Goal: Task Accomplishment & Management: Complete application form

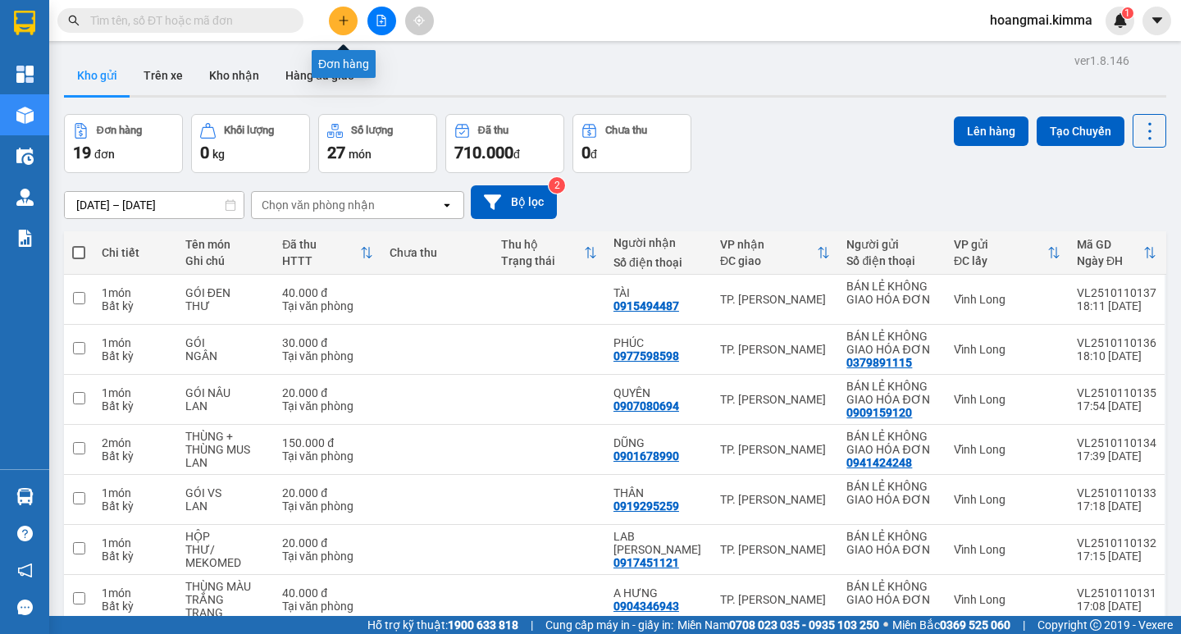
click at [341, 18] on icon "plus" at bounding box center [343, 20] width 11 height 11
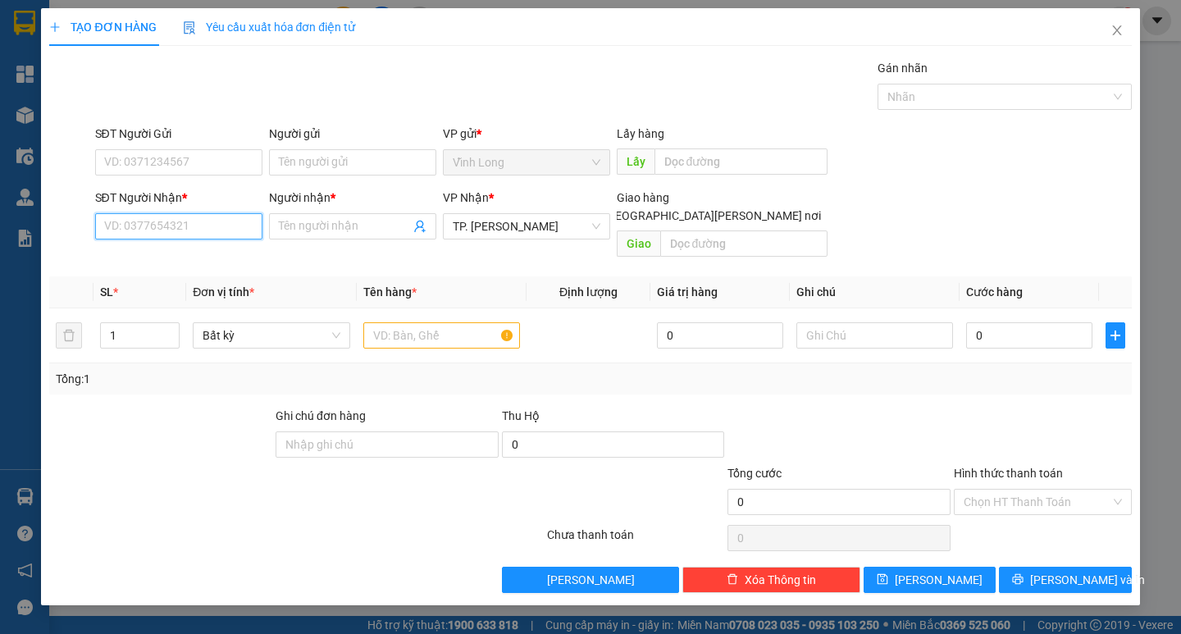
click at [227, 232] on input "SĐT Người Nhận *" at bounding box center [178, 226] width 167 height 26
click at [207, 261] on div "0938973719 - THUỶ" at bounding box center [179, 259] width 148 height 18
type input "0938973719"
type input "THUỶ"
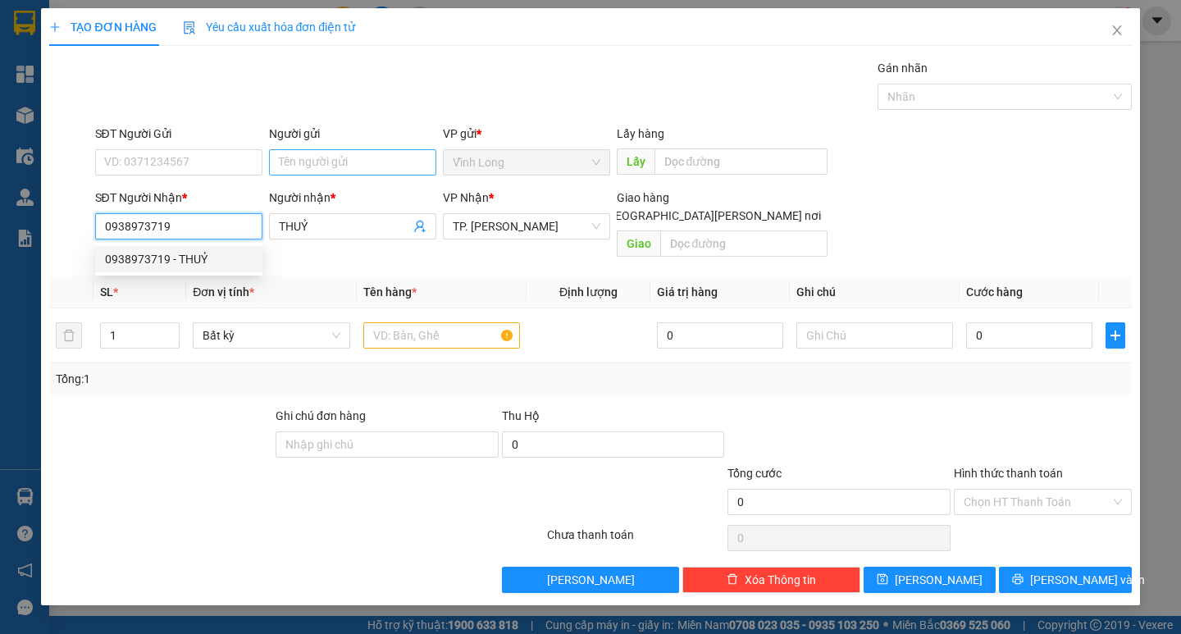
type input "0938973719"
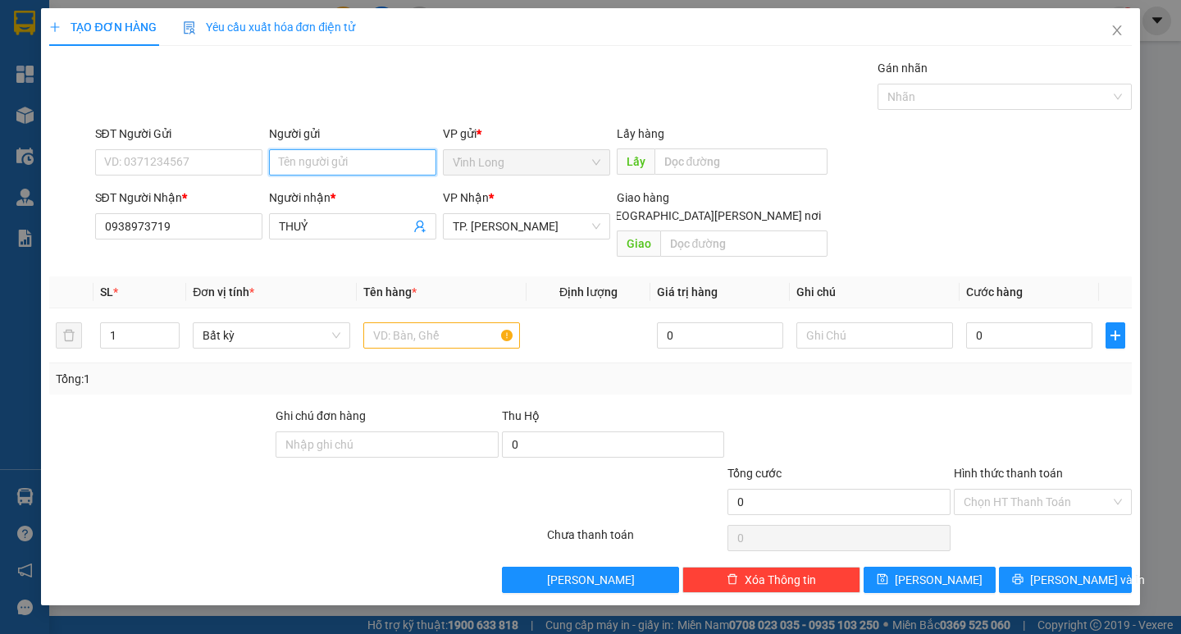
click at [307, 169] on input "Người gửi" at bounding box center [352, 162] width 167 height 26
type input "BÁ"
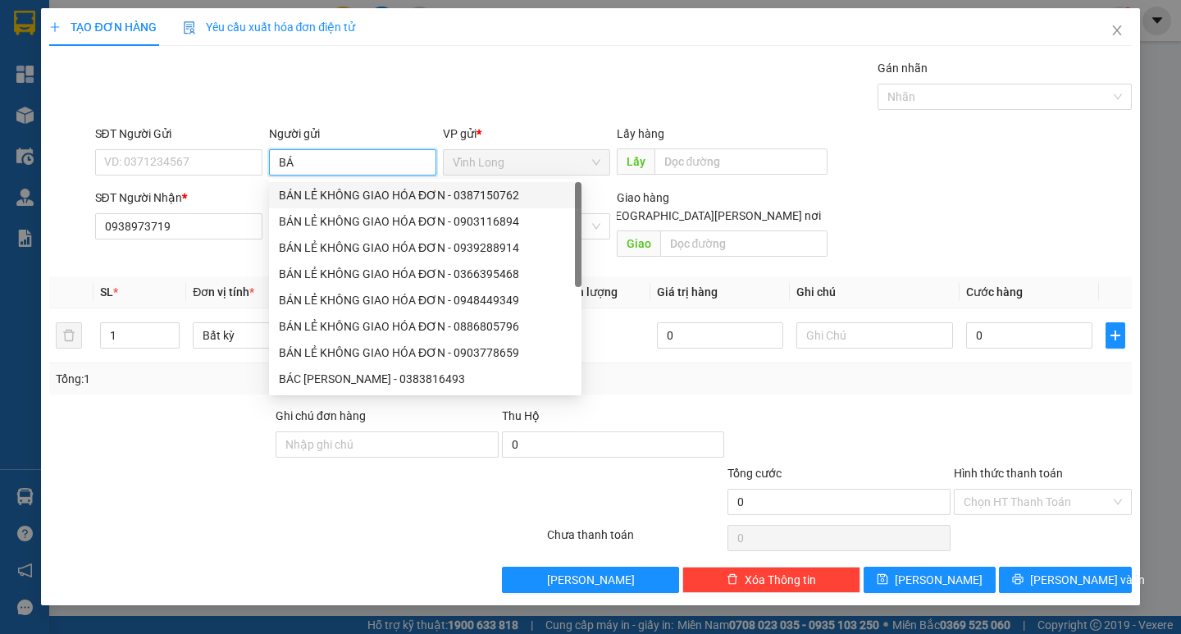
click at [326, 191] on div "BÁN LẺ KHÔNG GIAO HÓA ĐƠN - 0387150762" at bounding box center [425, 195] width 293 height 18
type input "0387150762"
type input "BÁN LẺ KHÔNG GIAO HÓA ĐƠN"
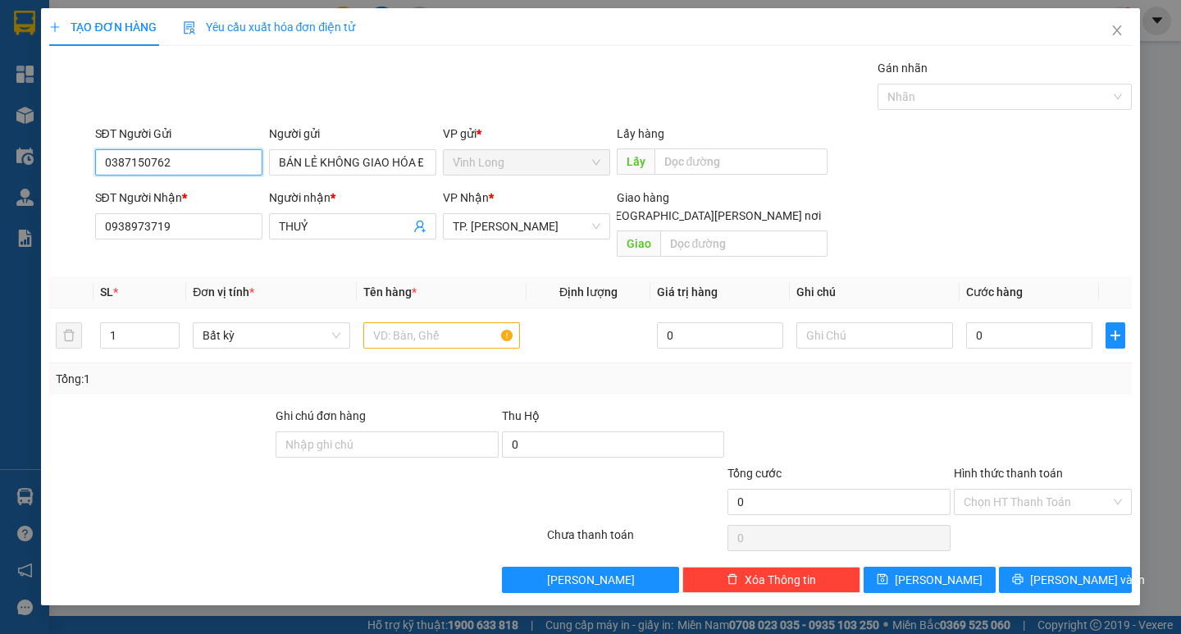
click at [198, 154] on input "0387150762" at bounding box center [178, 162] width 167 height 26
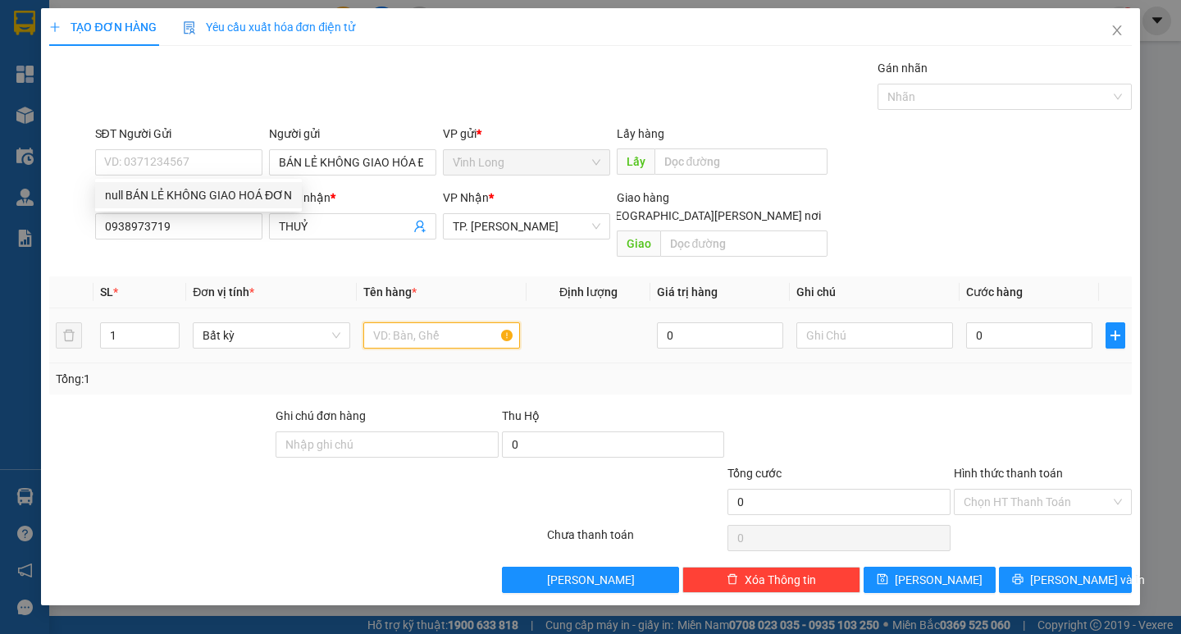
click at [398, 322] on input "text" at bounding box center [441, 335] width 157 height 26
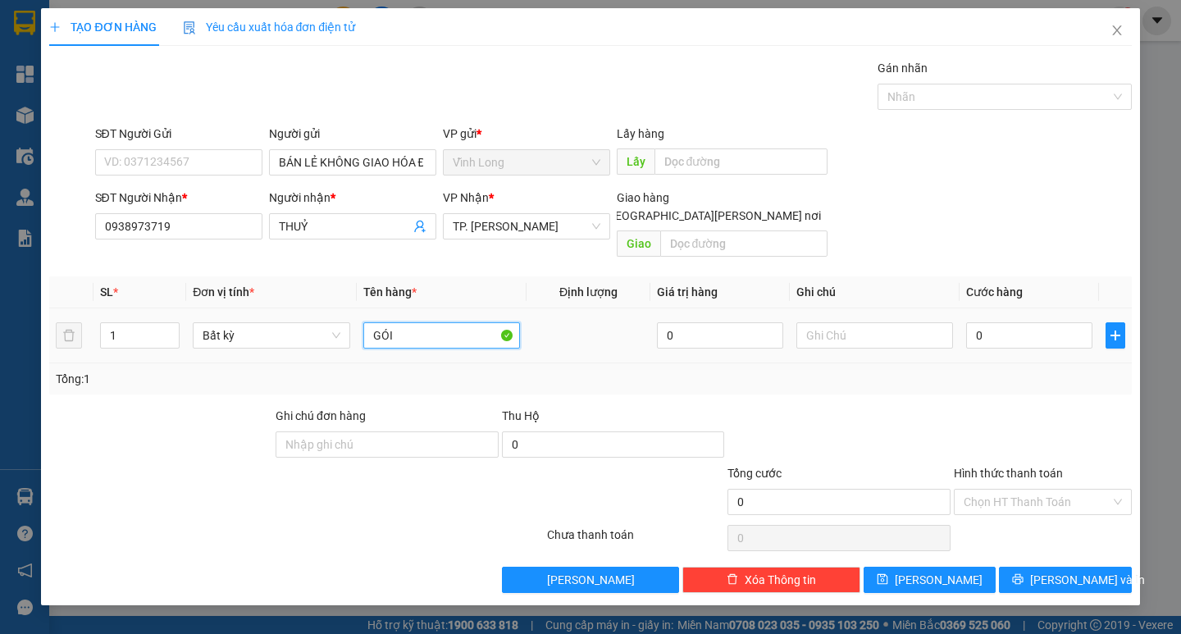
type input "GÓI"
type input "THƯ"
type input "2"
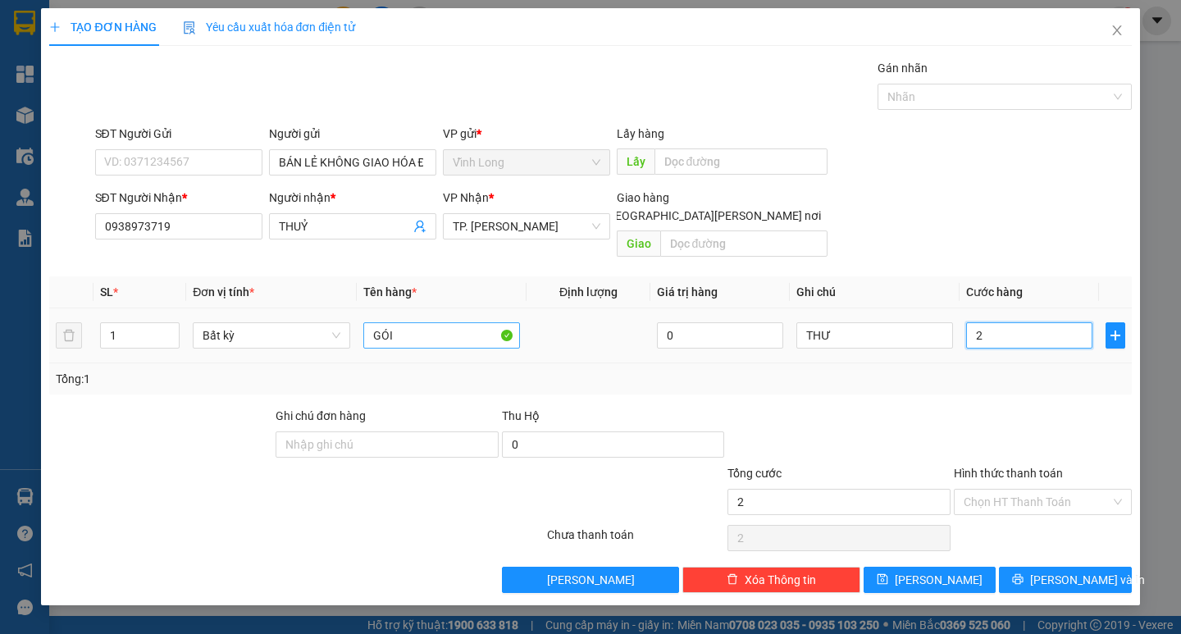
type input "20"
type input "20.000"
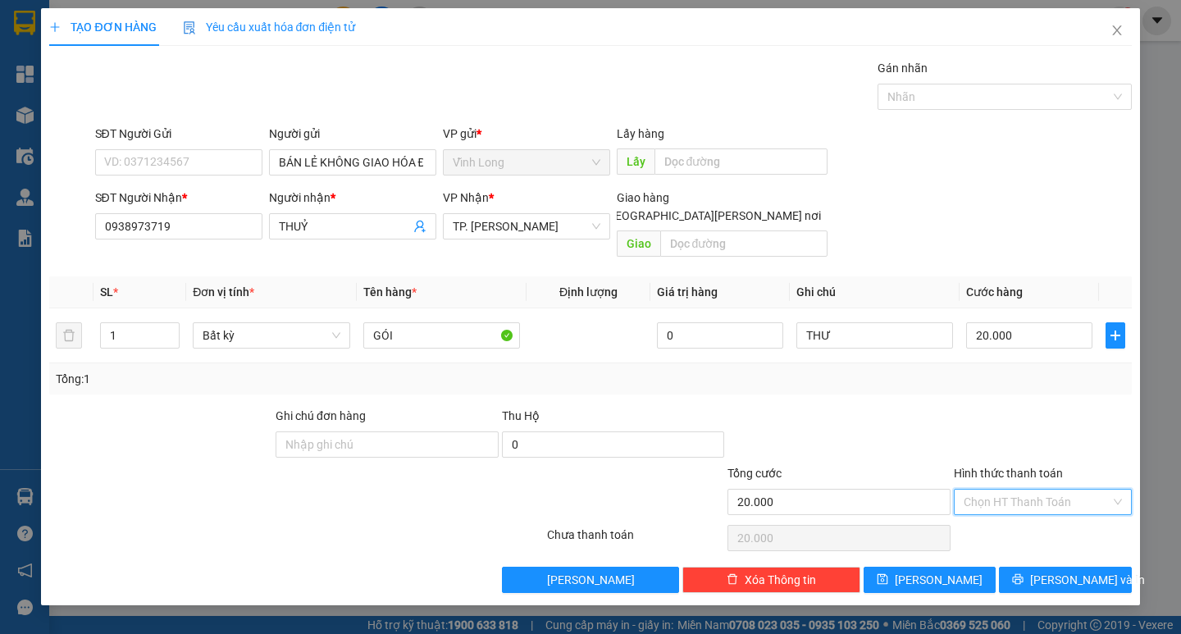
click at [1054, 490] on input "Hình thức thanh toán" at bounding box center [1036, 501] width 147 height 25
click at [1054, 523] on div "Tại văn phòng" at bounding box center [1042, 517] width 158 height 18
type input "0"
click at [1071, 571] on span "Lưu và In" at bounding box center [1087, 580] width 115 height 18
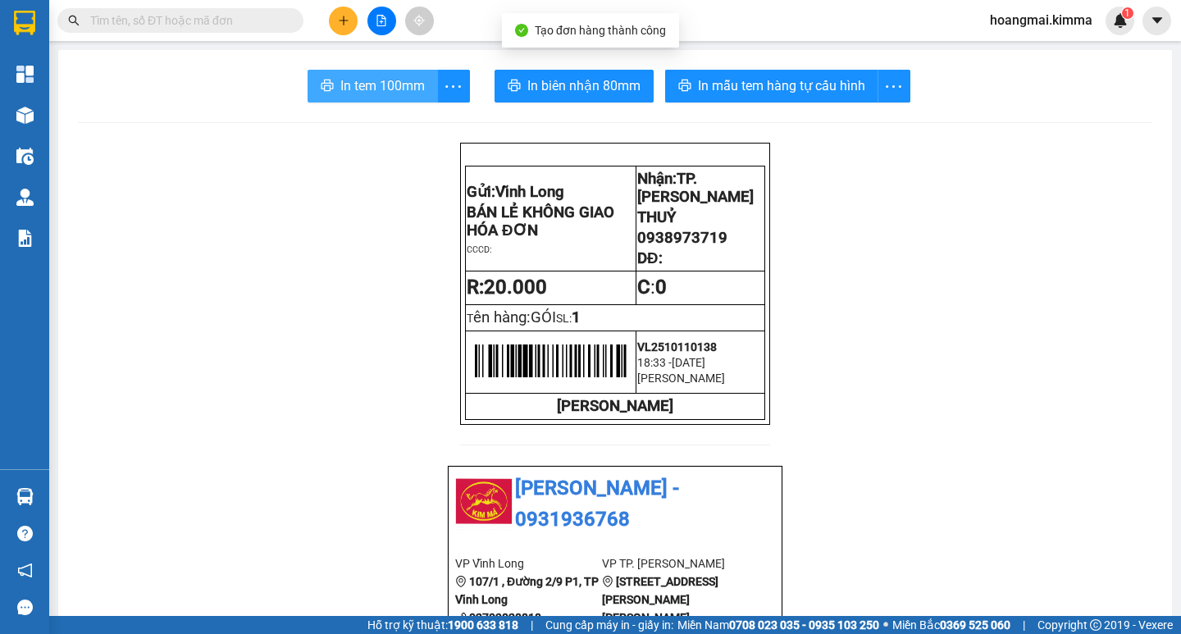
click at [371, 84] on span "In tem 100mm" at bounding box center [382, 85] width 84 height 20
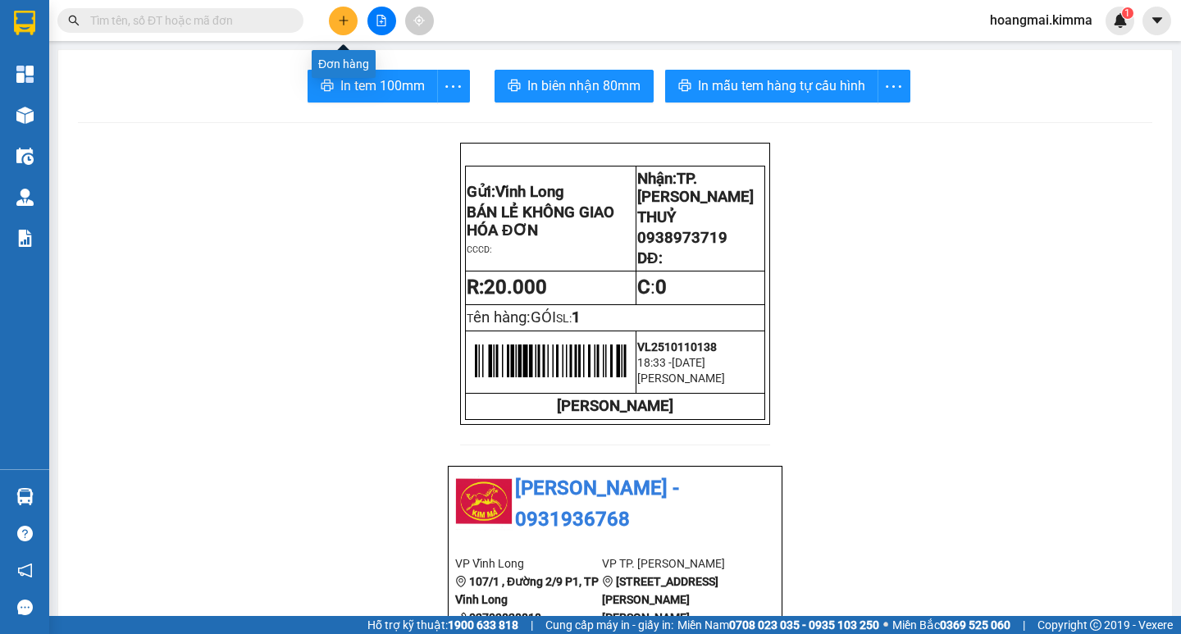
click at [350, 9] on button at bounding box center [343, 21] width 29 height 29
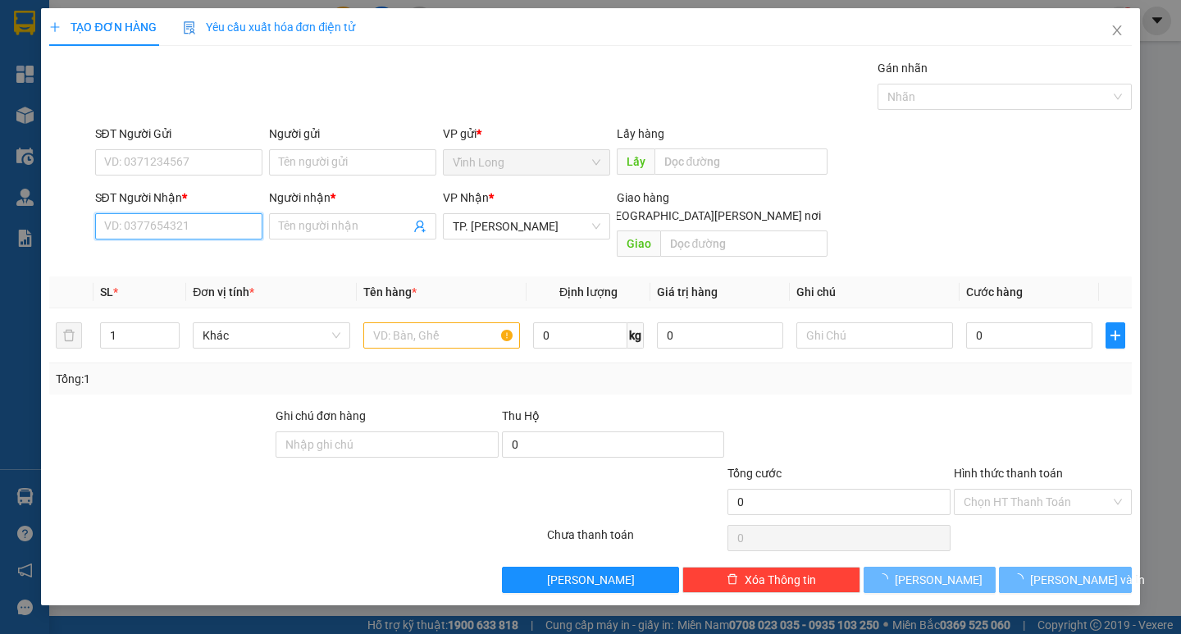
click at [237, 231] on input "SĐT Người Nhận *" at bounding box center [178, 226] width 167 height 26
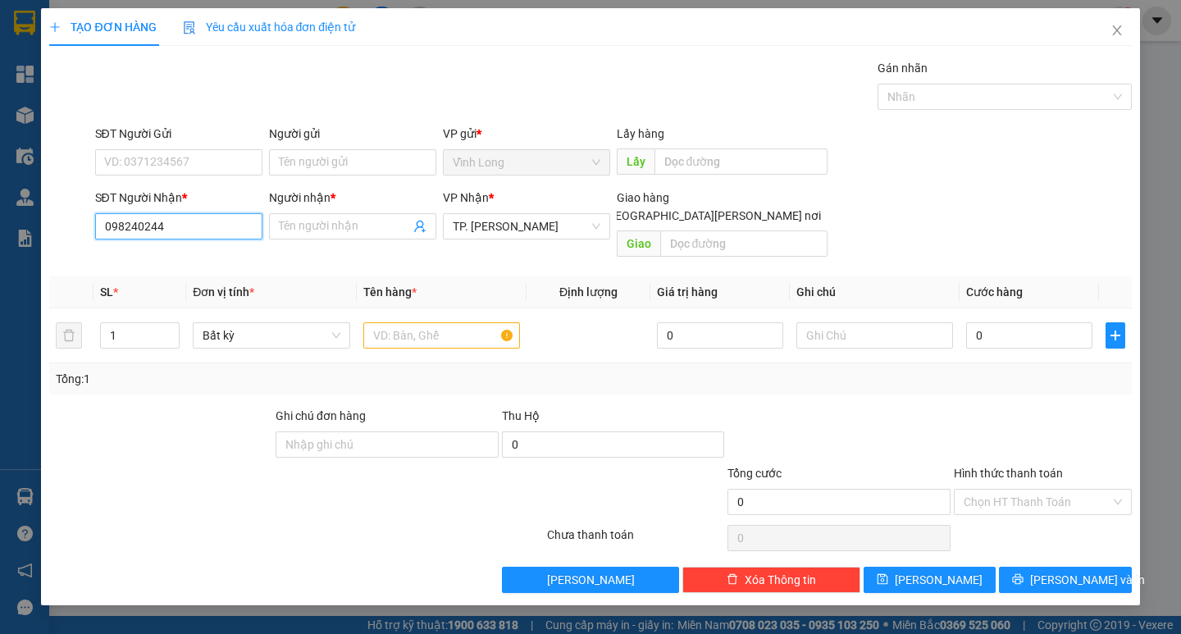
type input "0982402441"
click at [215, 250] on div "0982402441 - LAB AN NHIÊN" at bounding box center [206, 259] width 203 height 18
type input "LAB AN NHIÊN"
type input "0982402441"
click at [325, 157] on input "Người gửi" at bounding box center [352, 162] width 167 height 26
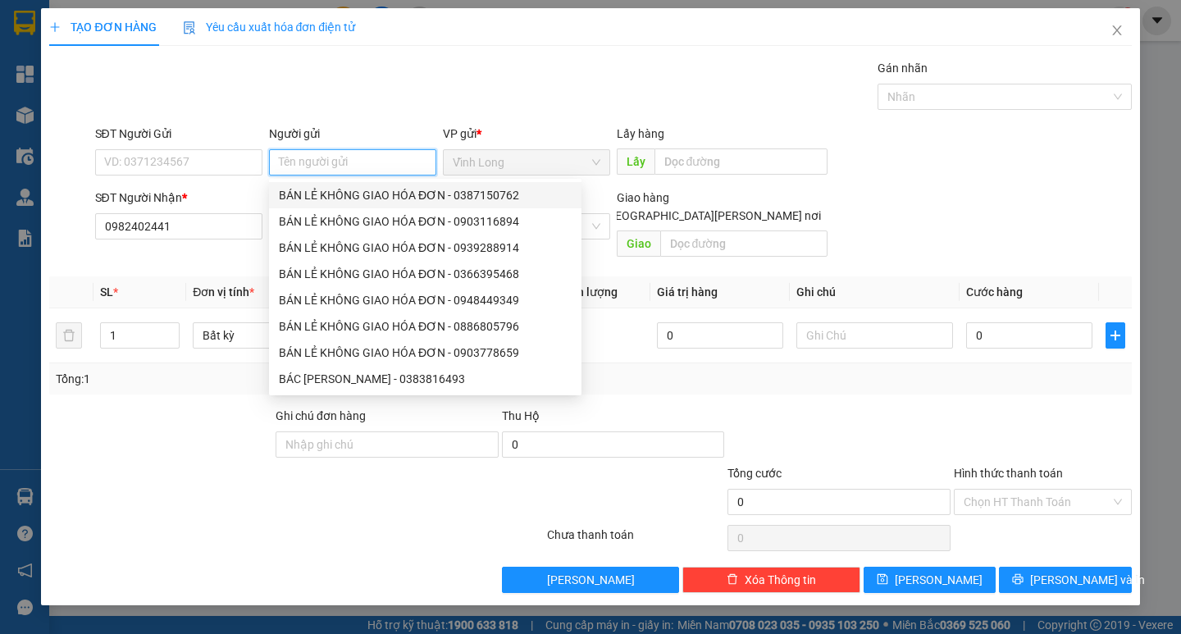
click at [365, 188] on div "BÁN LẺ KHÔNG GIAO HÓA ĐƠN - 0387150762" at bounding box center [425, 195] width 293 height 18
type input "0387150762"
type input "BÁN LẺ KHÔNG GIAO HÓA ĐƠN"
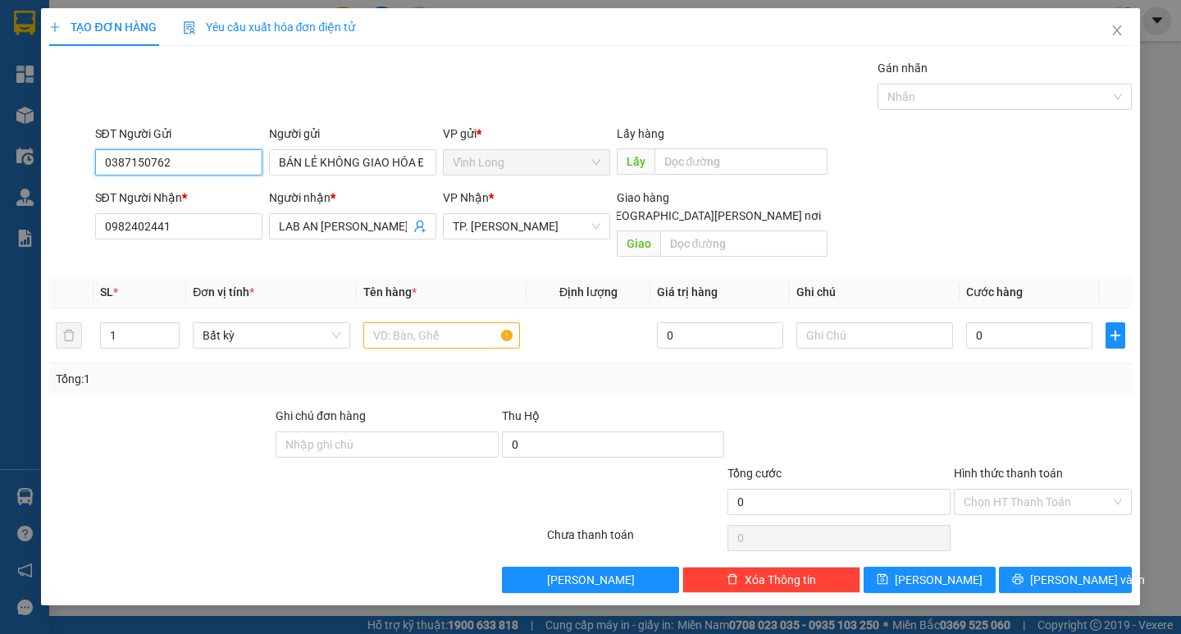
click at [235, 172] on input "0387150762" at bounding box center [178, 162] width 167 height 26
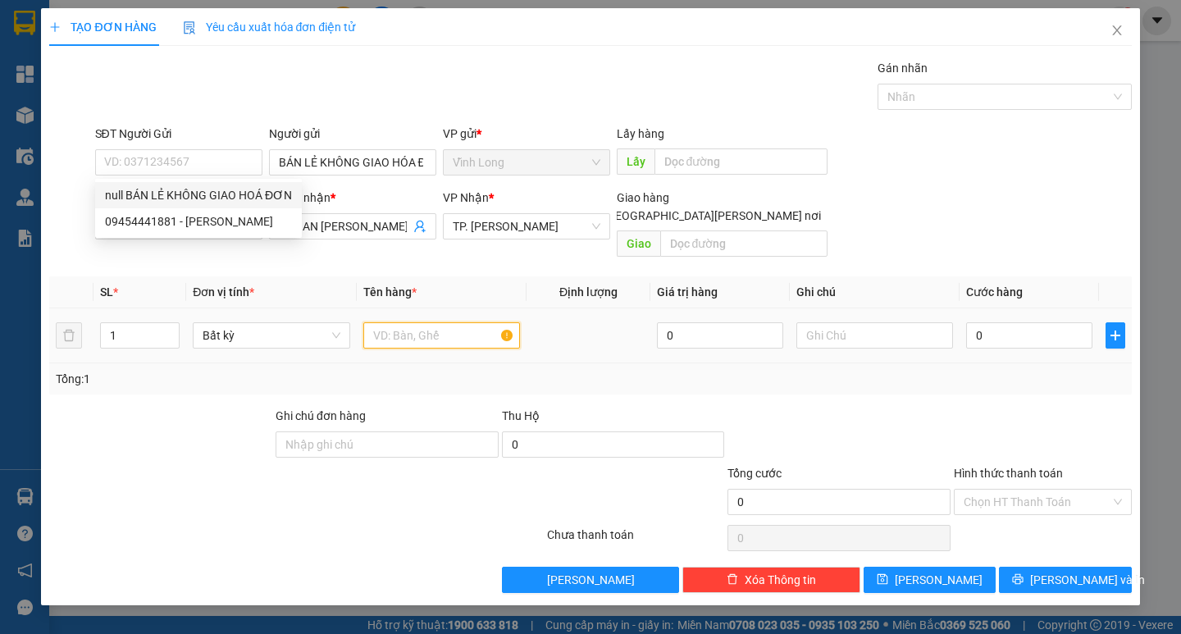
click at [430, 322] on input "text" at bounding box center [441, 335] width 157 height 26
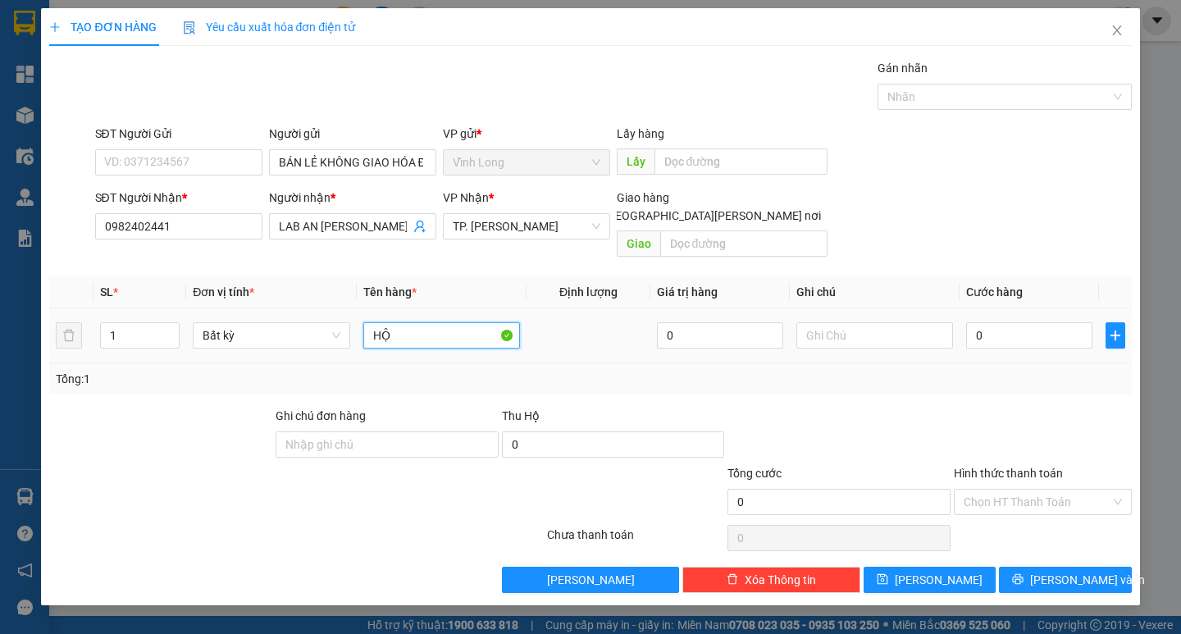
type input "HỘP"
type input "0"
type input "THƯ"
type input "2"
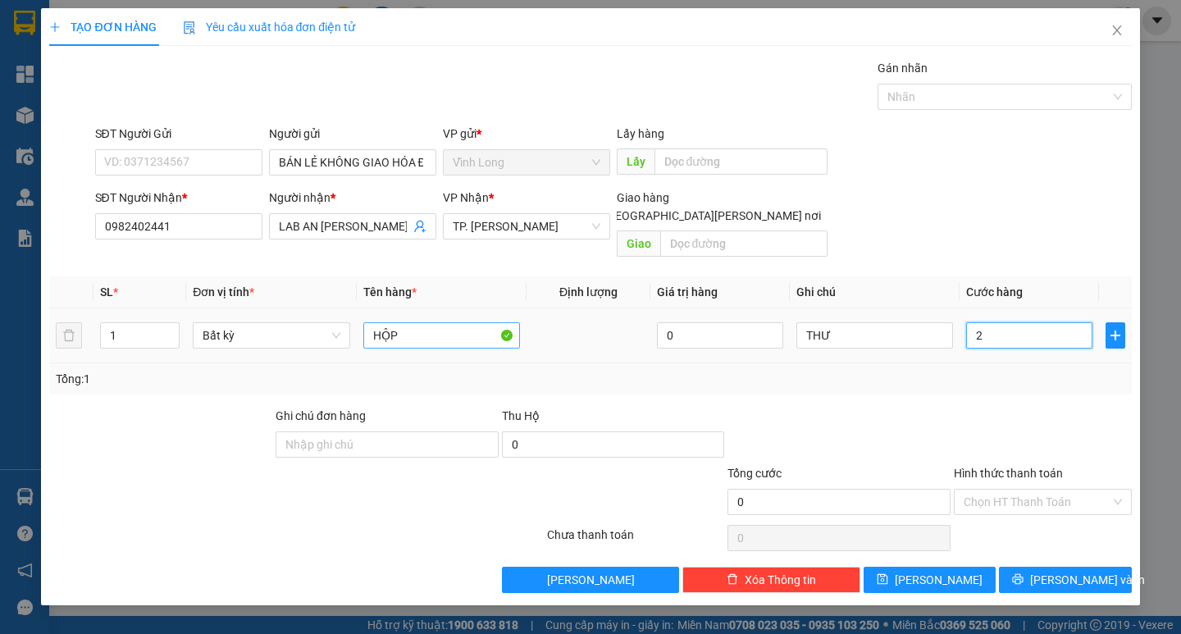
type input "2"
type input "20"
type input "20.000"
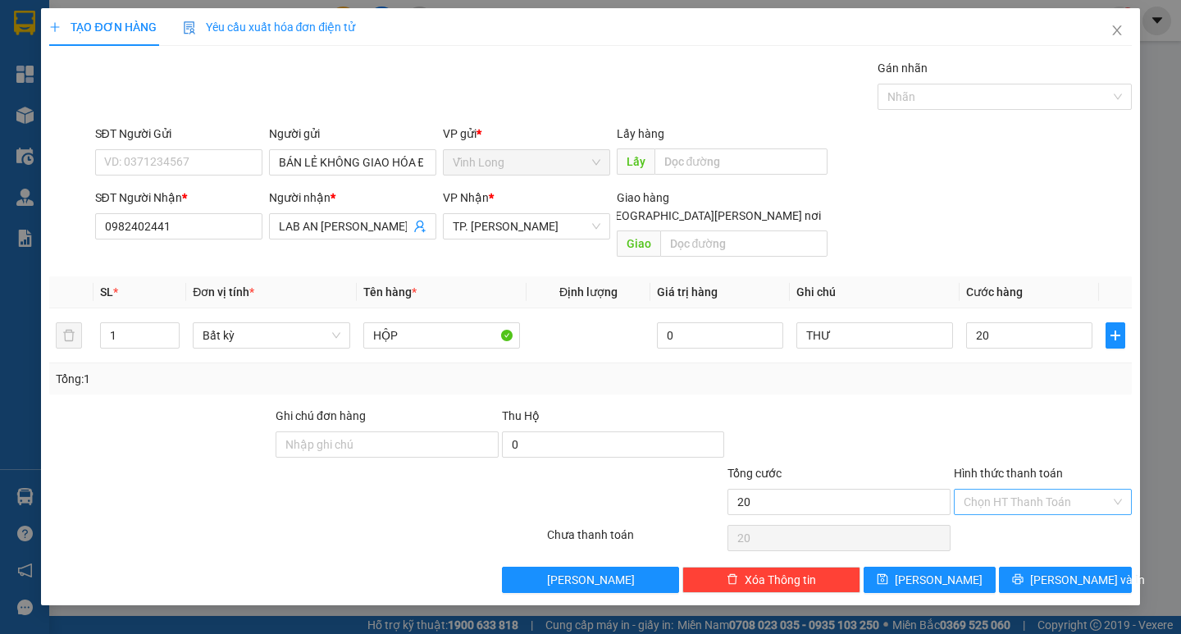
type input "20.000"
click at [1014, 489] on input "Hình thức thanh toán" at bounding box center [1036, 501] width 147 height 25
click at [1034, 520] on div "Tại văn phòng" at bounding box center [1042, 517] width 158 height 18
click at [1048, 567] on button "Lưu và In" at bounding box center [1065, 580] width 132 height 26
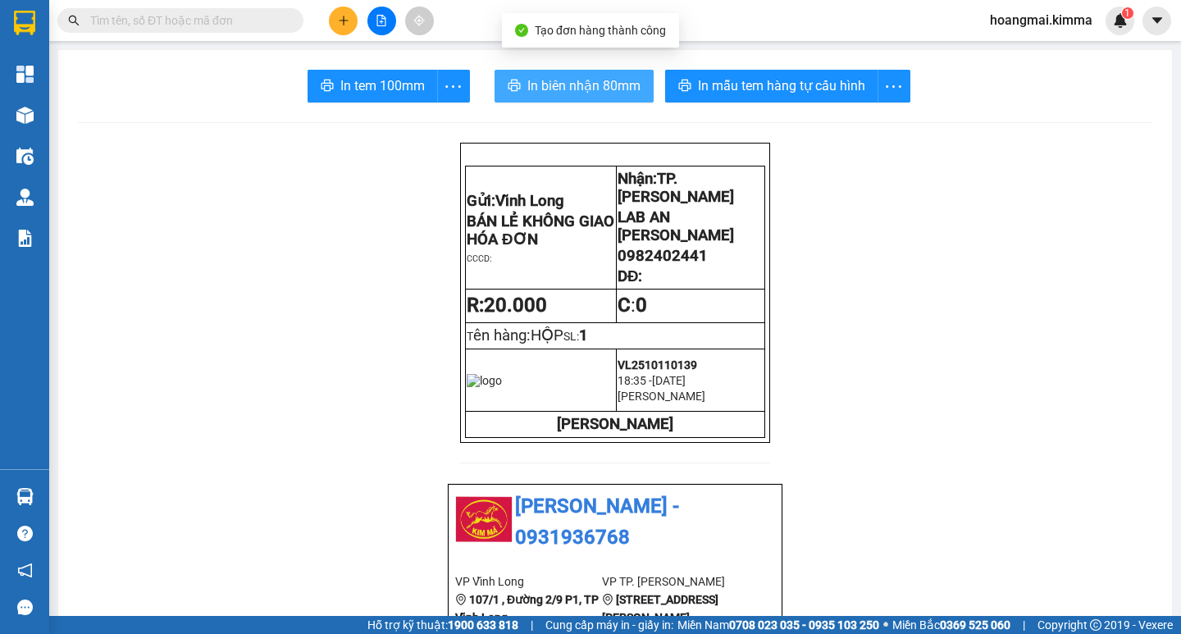
click at [553, 84] on span "In biên nhận 80mm" at bounding box center [583, 85] width 113 height 20
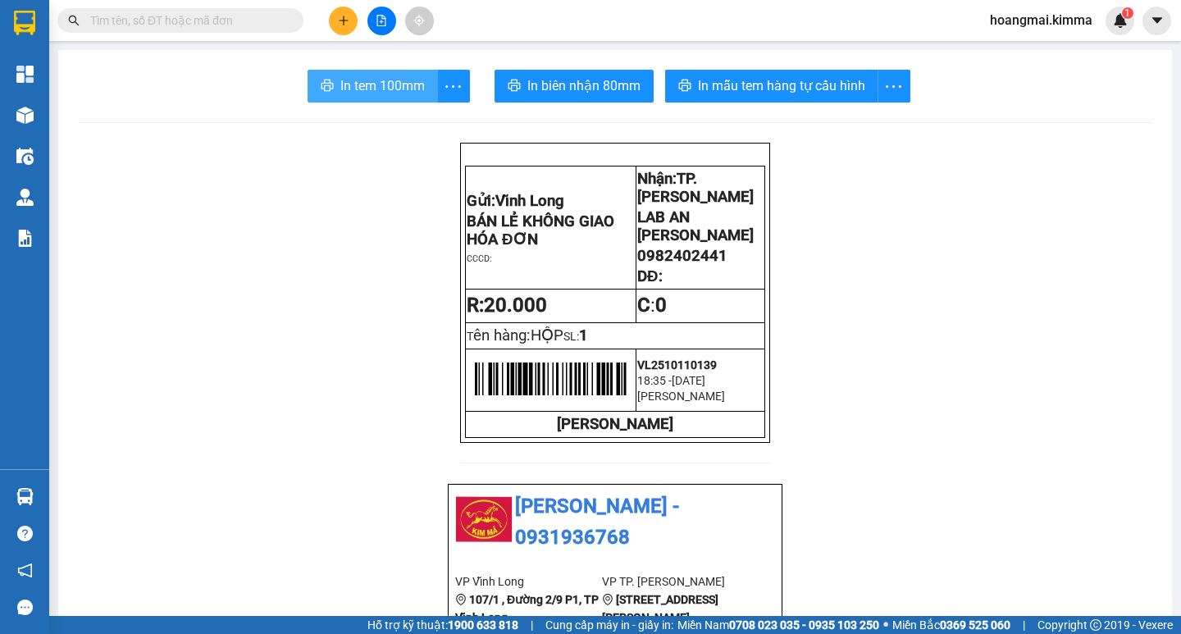
click at [389, 90] on span "In tem 100mm" at bounding box center [382, 85] width 84 height 20
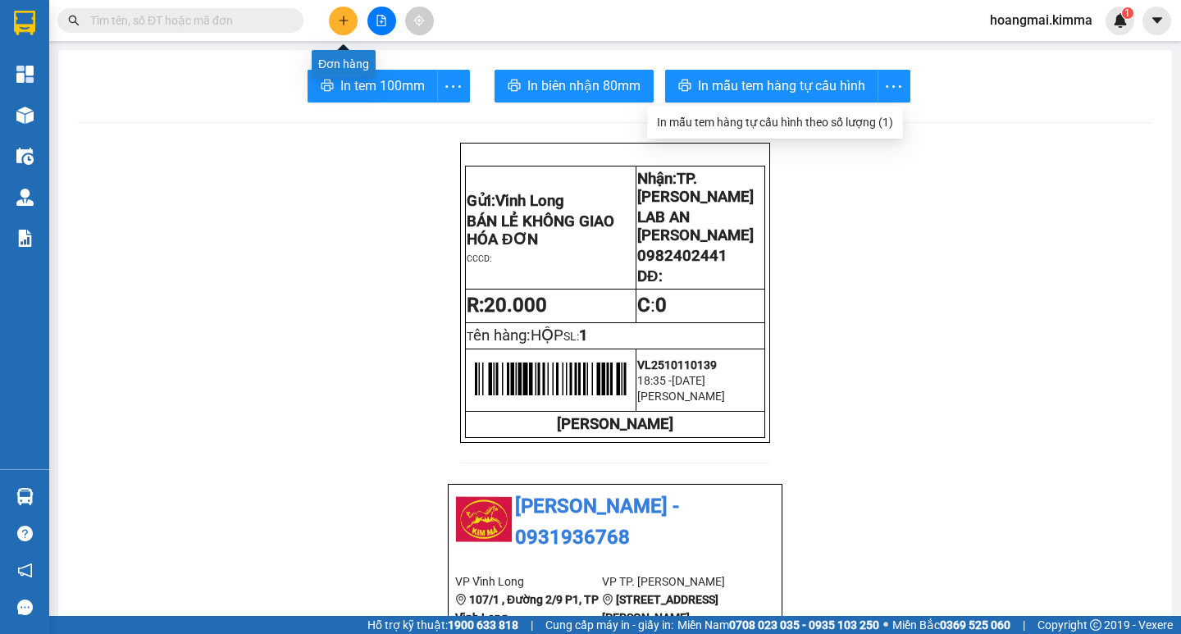
click at [343, 17] on icon "plus" at bounding box center [343, 20] width 11 height 11
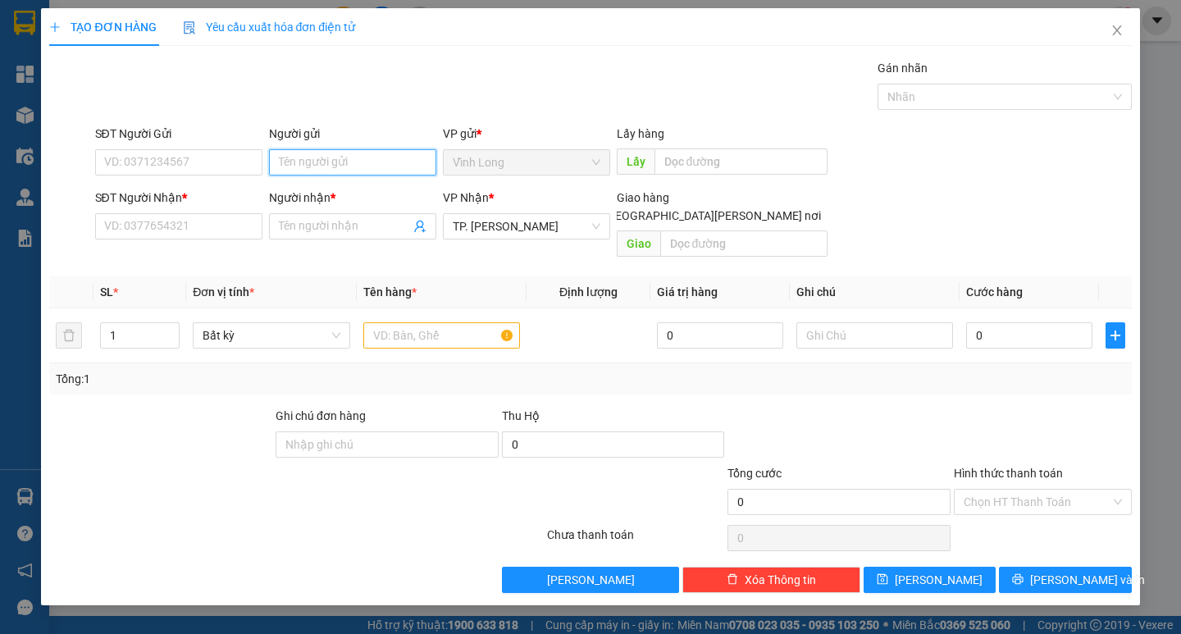
click at [315, 164] on input "Người gửi" at bounding box center [352, 162] width 167 height 26
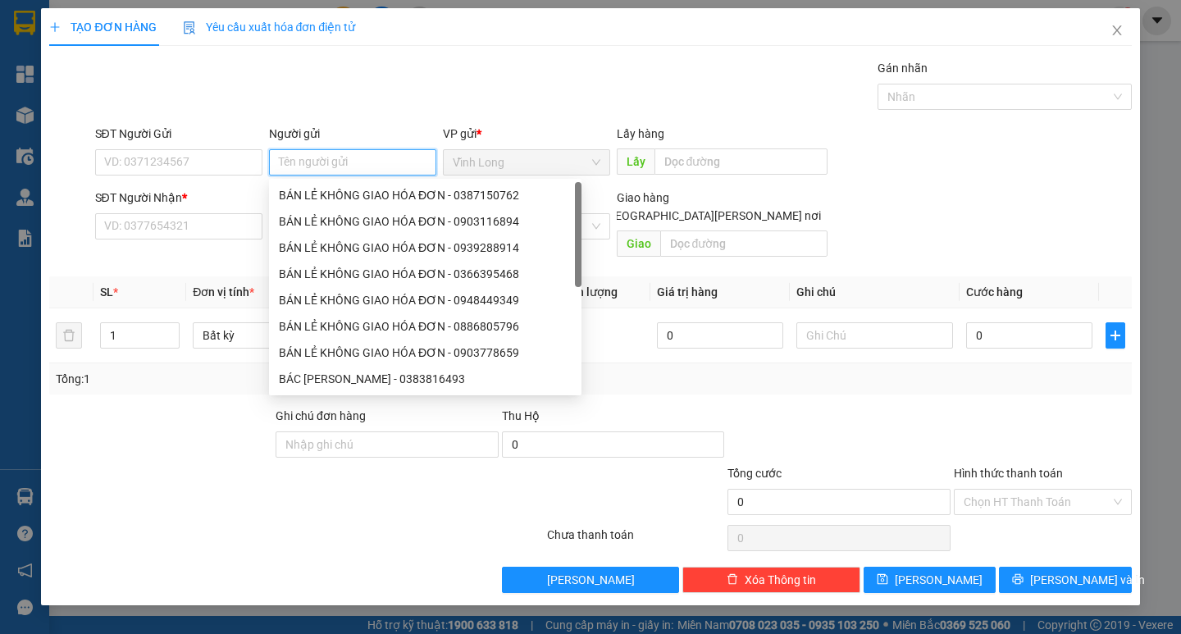
type input "B"
click at [348, 182] on div "BÁN LẺ KHÔNG GIAO HÓA ĐƠN - 0387150762" at bounding box center [425, 195] width 312 height 26
type input "0387150762"
type input "BÁN LẺ KHÔNG GIAO HÓA ĐƠN"
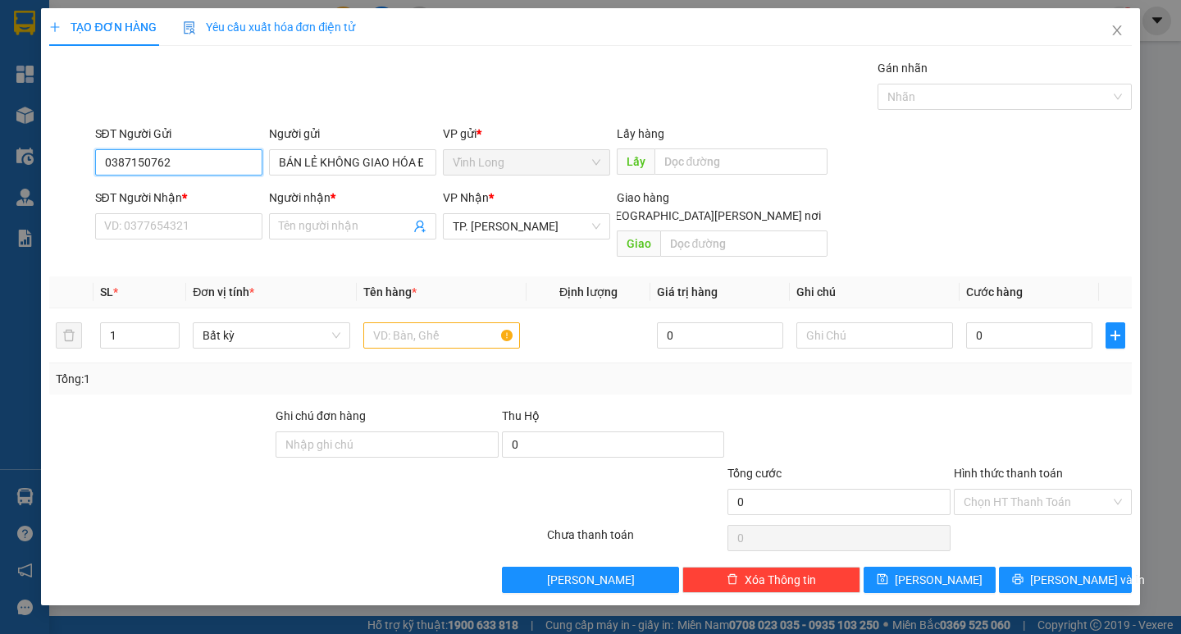
click at [233, 162] on input "0387150762" at bounding box center [178, 162] width 167 height 26
click at [245, 230] on input "SĐT Người Nhận *" at bounding box center [178, 226] width 167 height 26
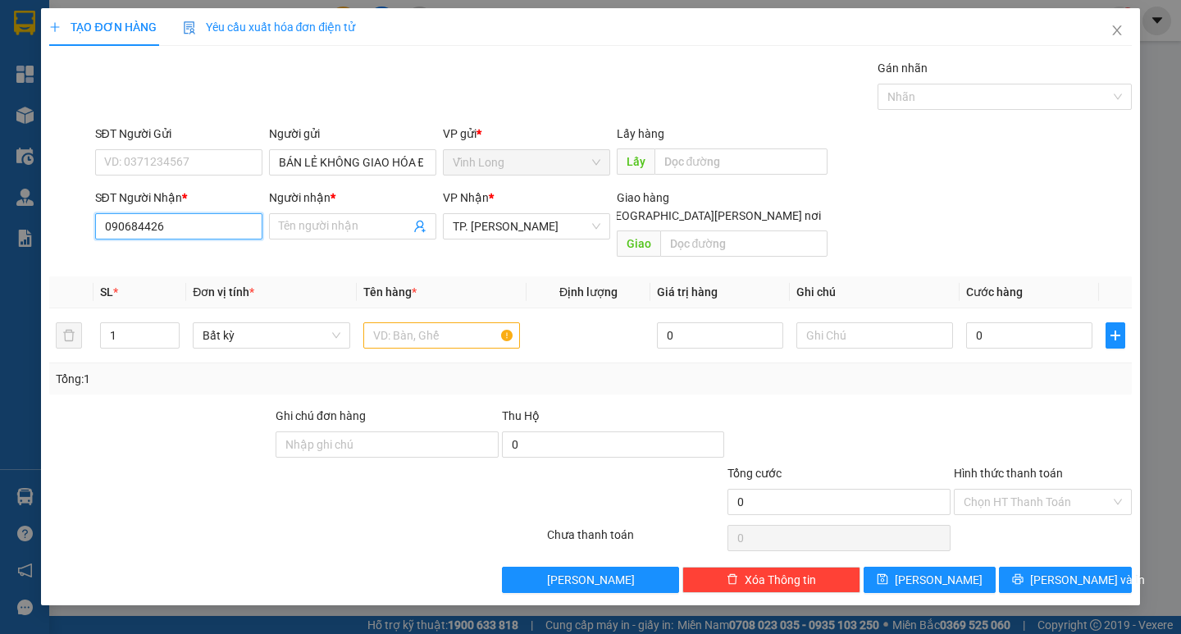
type input "0906844262"
click at [198, 250] on div "0906844262 - LABO HAPPY" at bounding box center [179, 259] width 148 height 18
type input "LABO HAPPY"
type input "0906844262"
click at [385, 322] on input "text" at bounding box center [441, 335] width 157 height 26
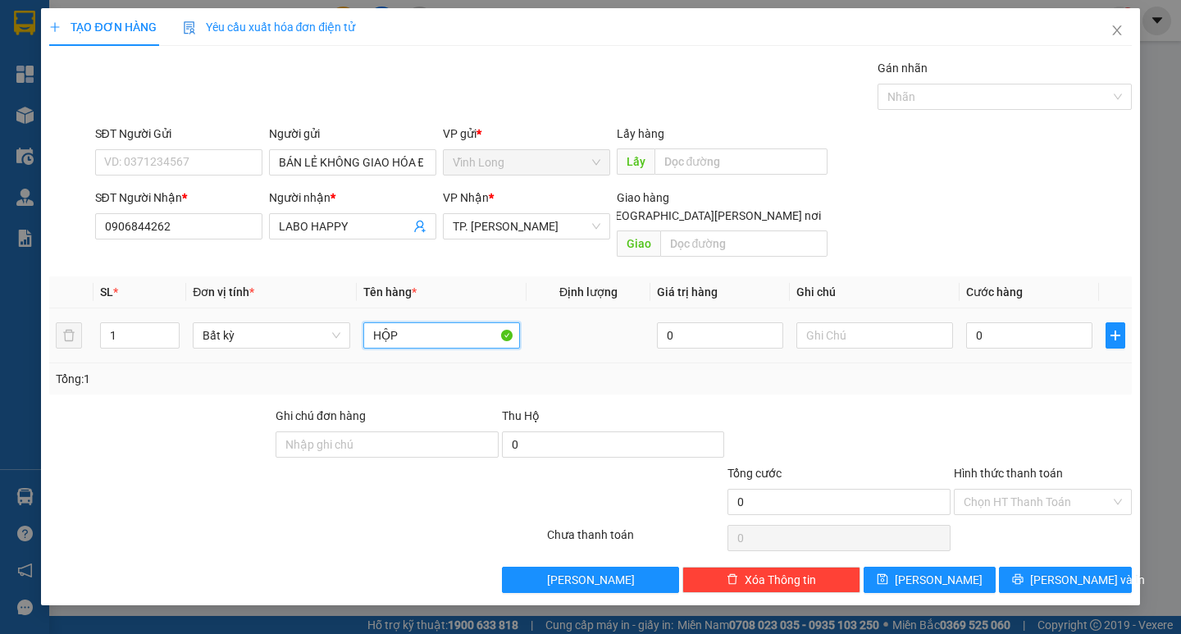
type input "HỘP"
click at [1040, 489] on input "Hình thức thanh toán" at bounding box center [1036, 501] width 147 height 25
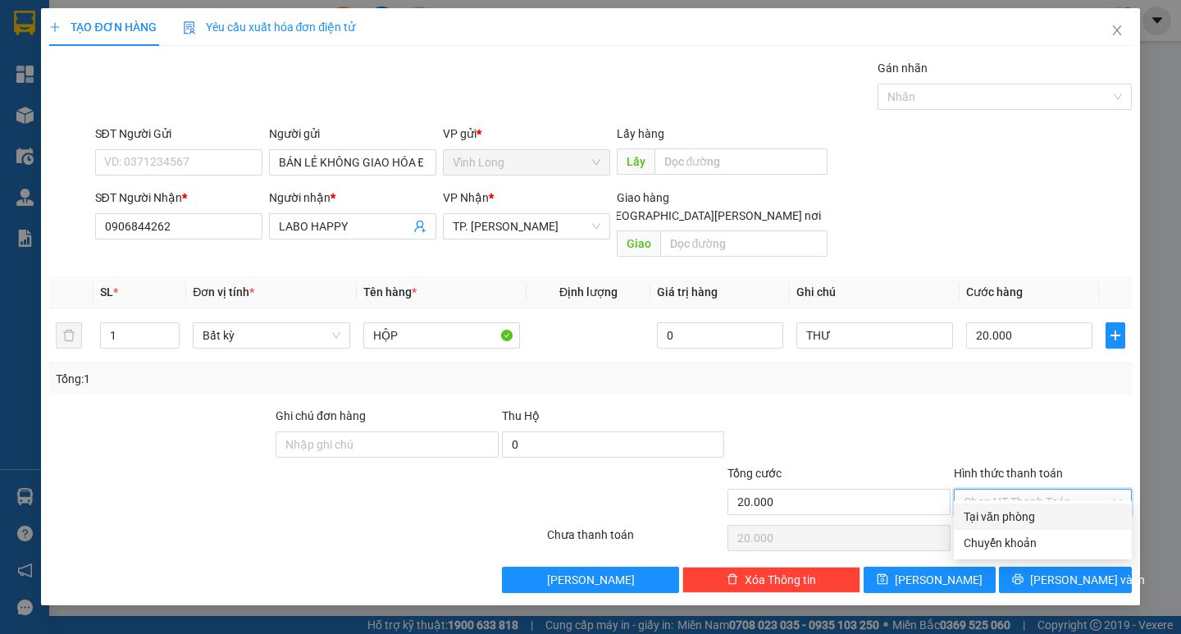
click at [1040, 510] on div "Tại văn phòng" at bounding box center [1042, 517] width 158 height 18
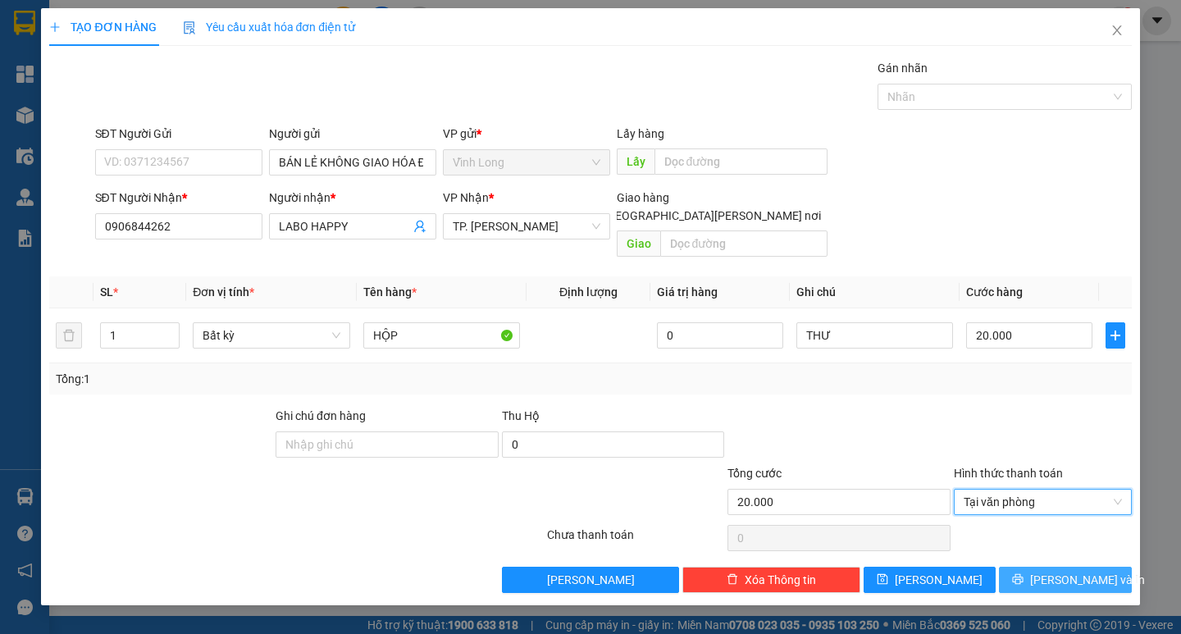
drag, startPoint x: 1068, startPoint y: 554, endPoint x: 850, endPoint y: 463, distance: 235.6
click at [1068, 571] on span "Lưu và In" at bounding box center [1087, 580] width 115 height 18
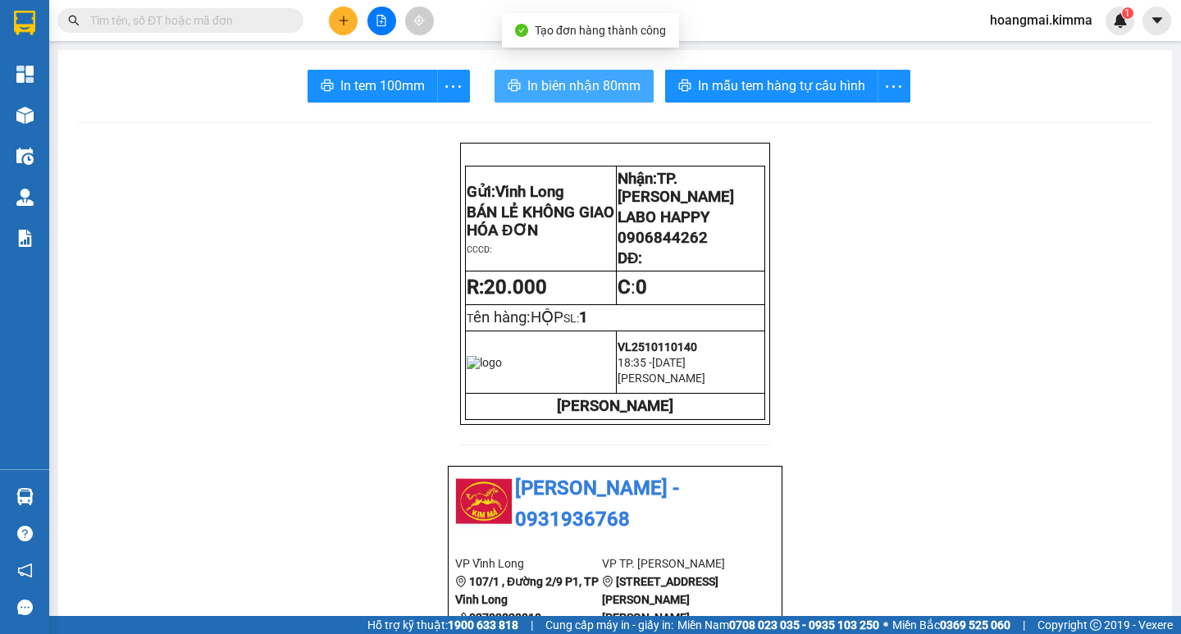
click at [540, 91] on span "In biên nhận 80mm" at bounding box center [583, 85] width 113 height 20
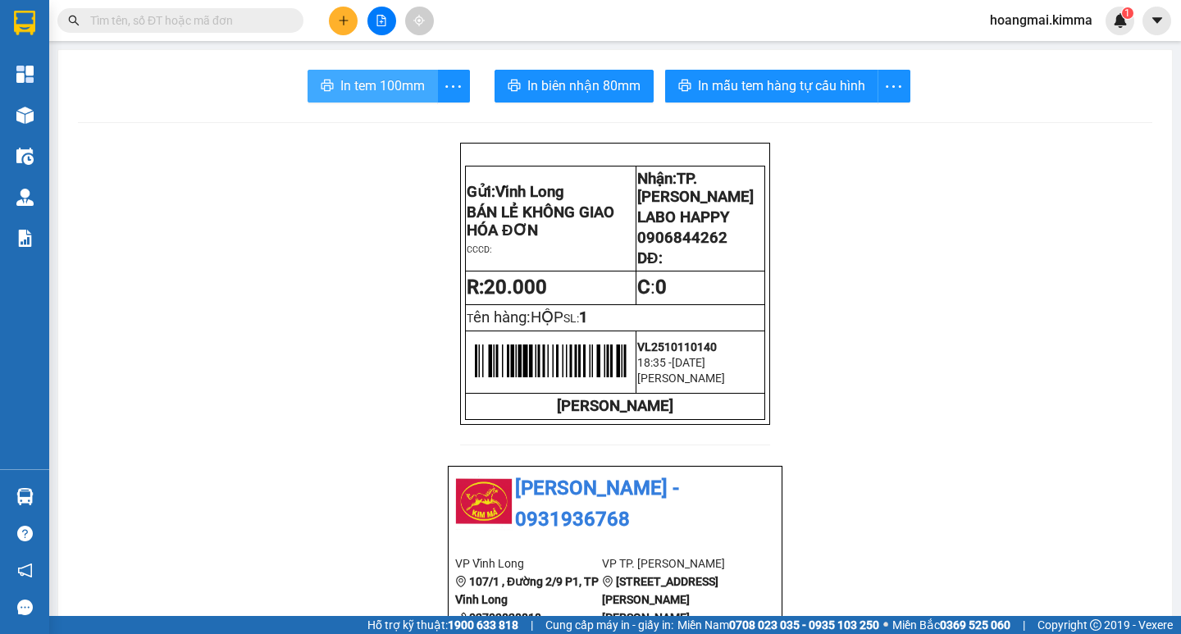
click at [355, 87] on span "In tem 100mm" at bounding box center [382, 85] width 84 height 20
click at [339, 20] on button at bounding box center [343, 21] width 29 height 29
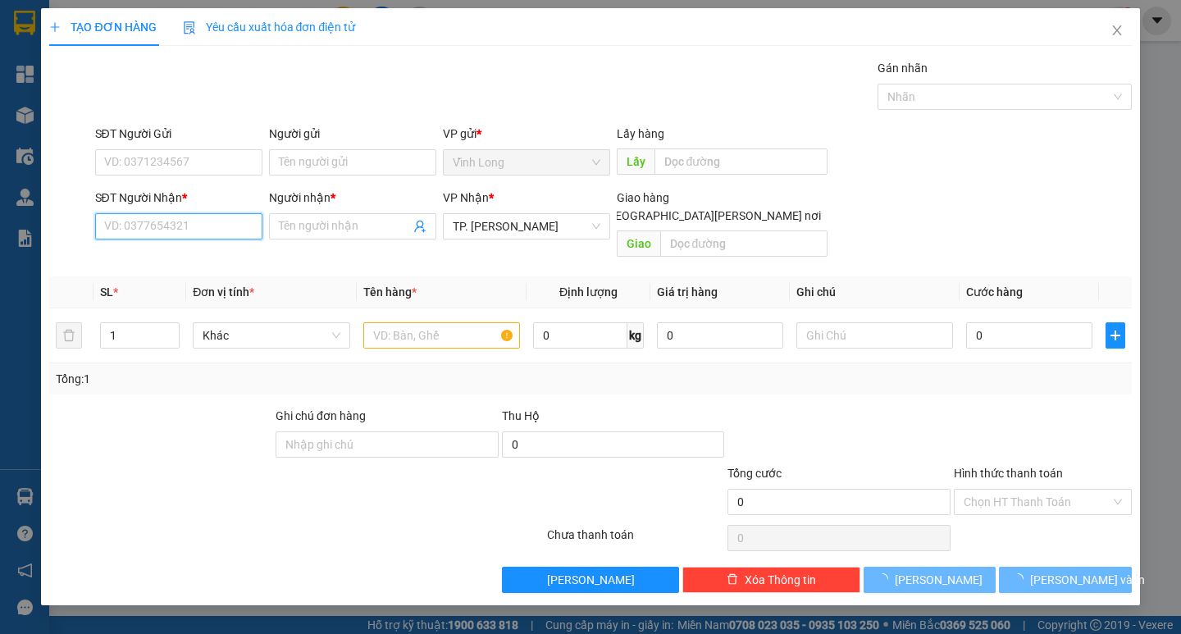
click at [208, 236] on input "SĐT Người Nhận *" at bounding box center [178, 226] width 167 height 26
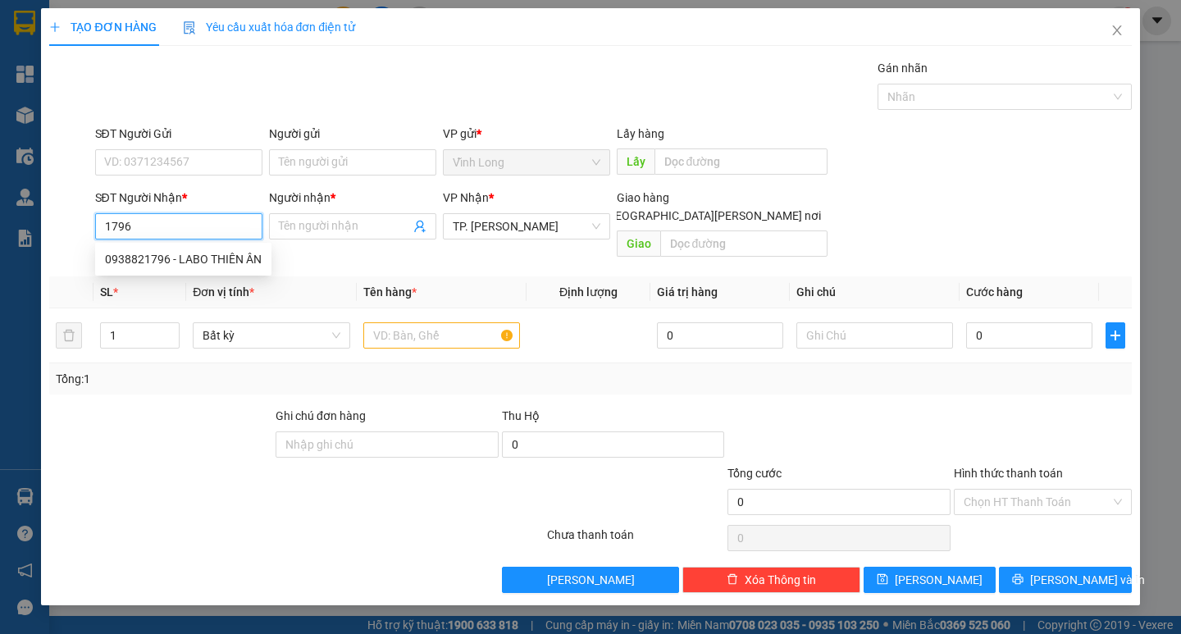
click at [203, 260] on div "0938821796 - LABO THIÊN ÂN" at bounding box center [183, 259] width 157 height 18
type input "0938821796"
type input "LABO THIÊN ÂN"
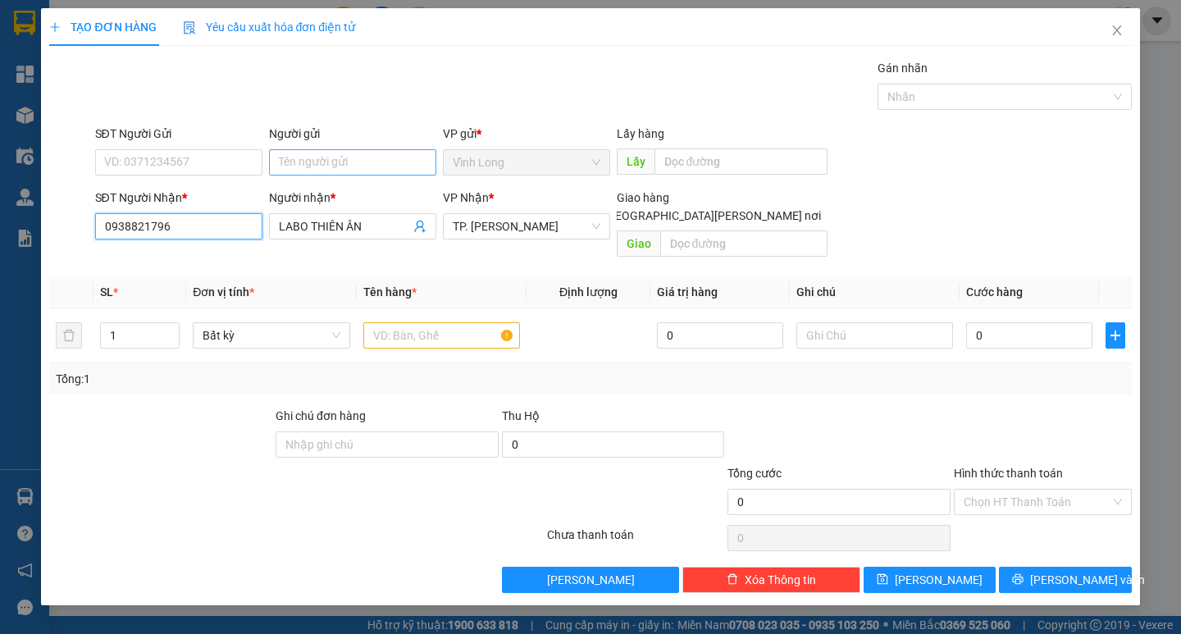
type input "0938821796"
click at [329, 156] on input "Người gửi" at bounding box center [352, 162] width 167 height 26
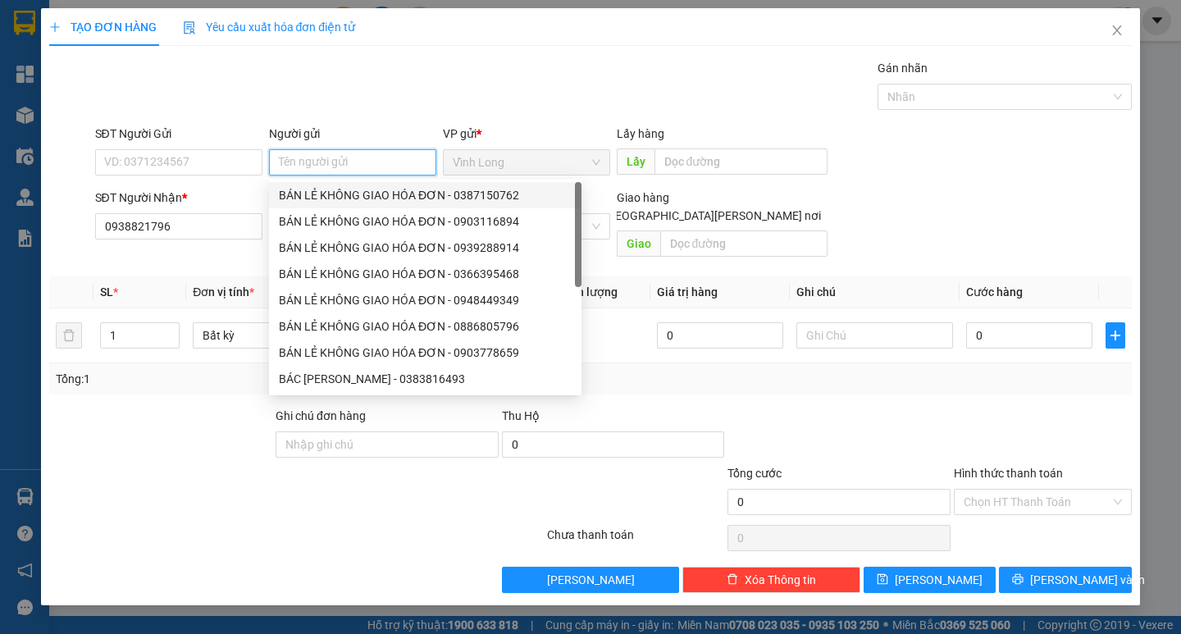
drag, startPoint x: 328, startPoint y: 189, endPoint x: 271, endPoint y: 188, distance: 57.4
click at [326, 189] on div "BÁN LẺ KHÔNG GIAO HÓA ĐƠN - 0387150762" at bounding box center [425, 195] width 293 height 18
type input "0387150762"
type input "BÁN LẺ KHÔNG GIAO HÓA ĐƠN"
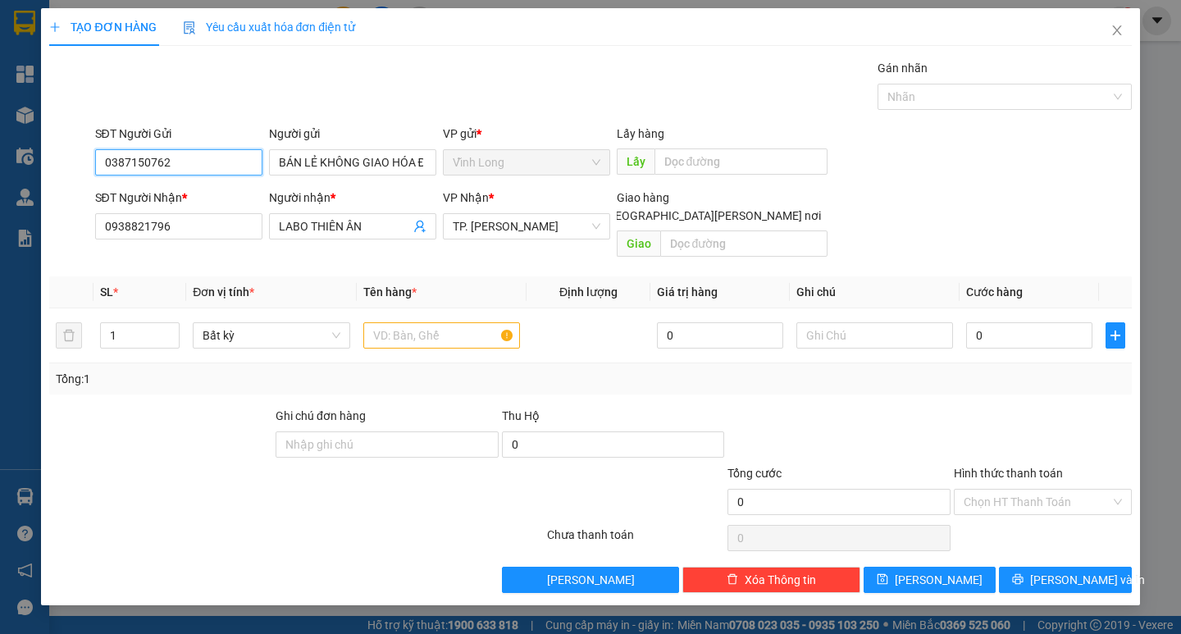
click at [225, 162] on input "0387150762" at bounding box center [178, 162] width 167 height 26
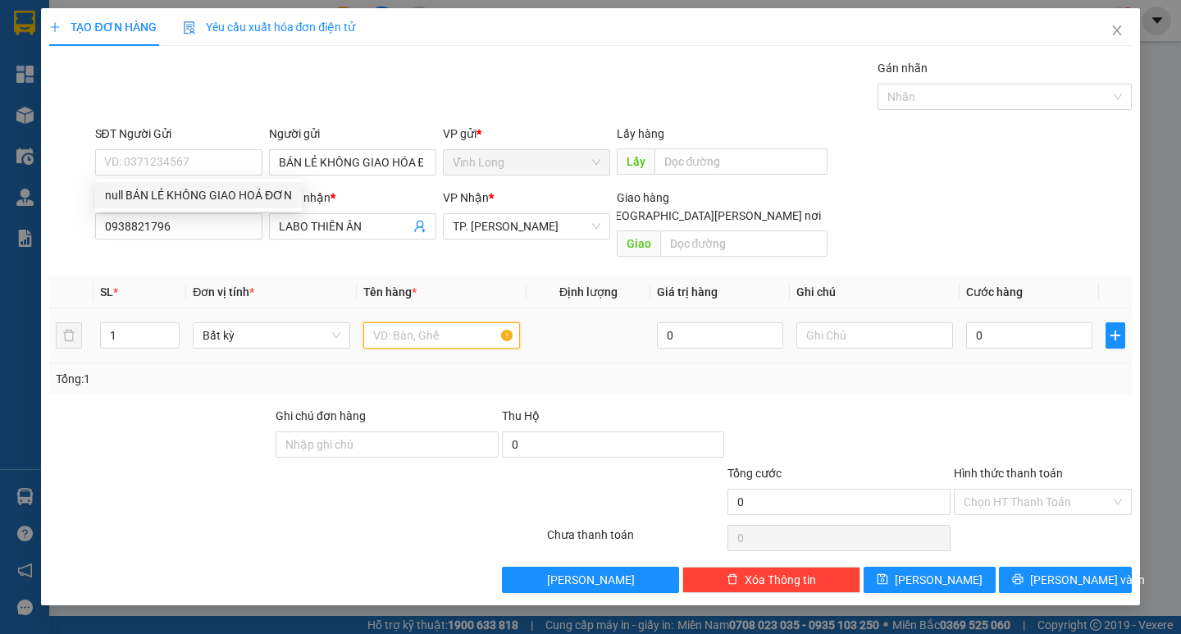
click at [427, 322] on input "text" at bounding box center [441, 335] width 157 height 26
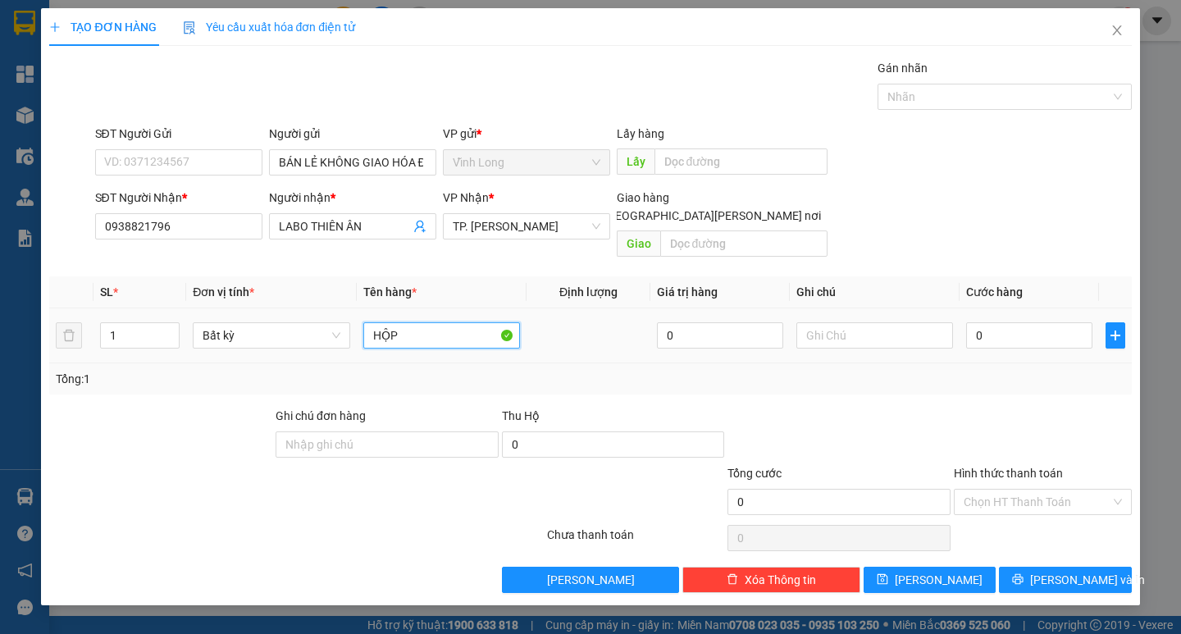
type input "HỘP"
type input "THƯ"
type input "2"
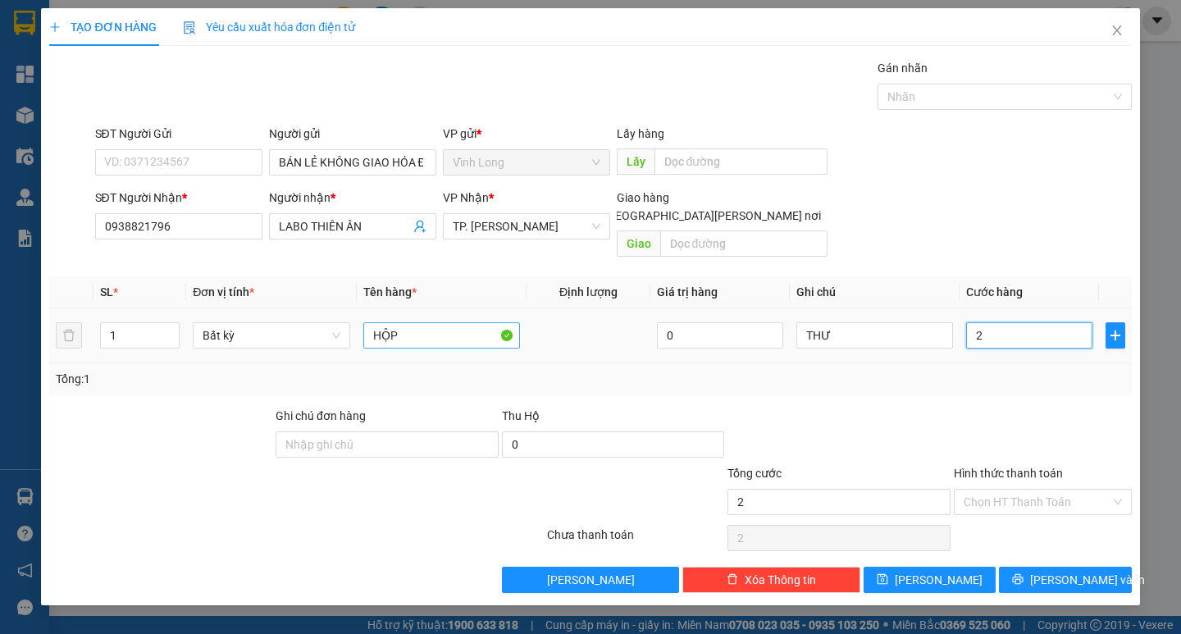
type input "20"
click at [1103, 489] on input "Hình thức thanh toán" at bounding box center [1036, 501] width 147 height 25
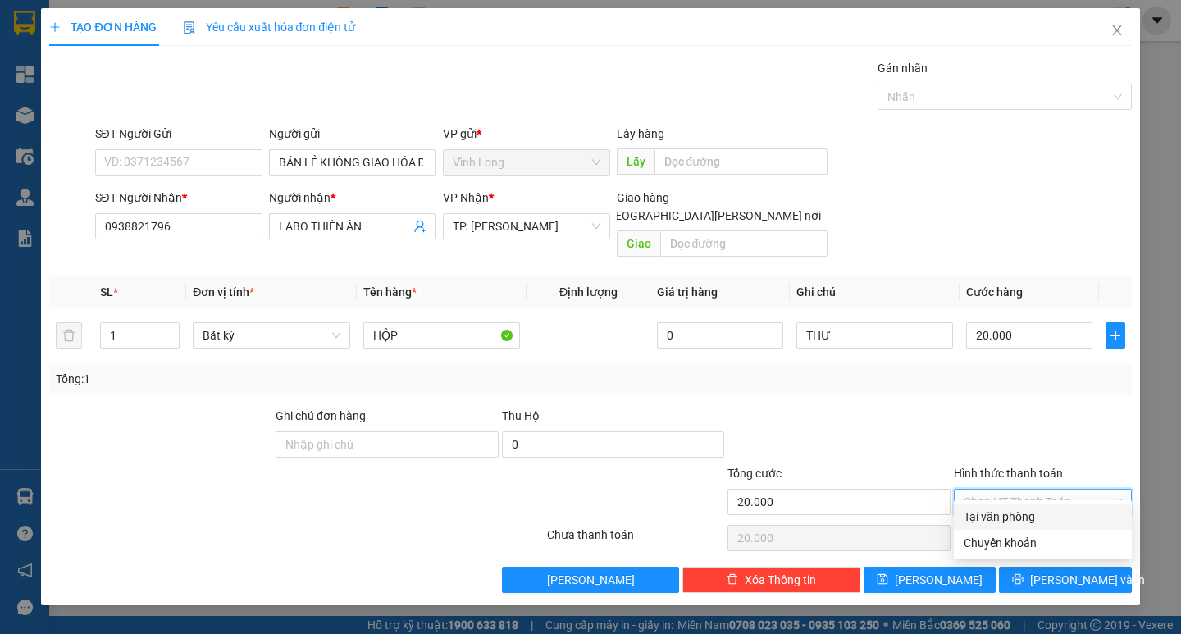
click at [1040, 510] on div "Tại văn phòng" at bounding box center [1042, 517] width 158 height 18
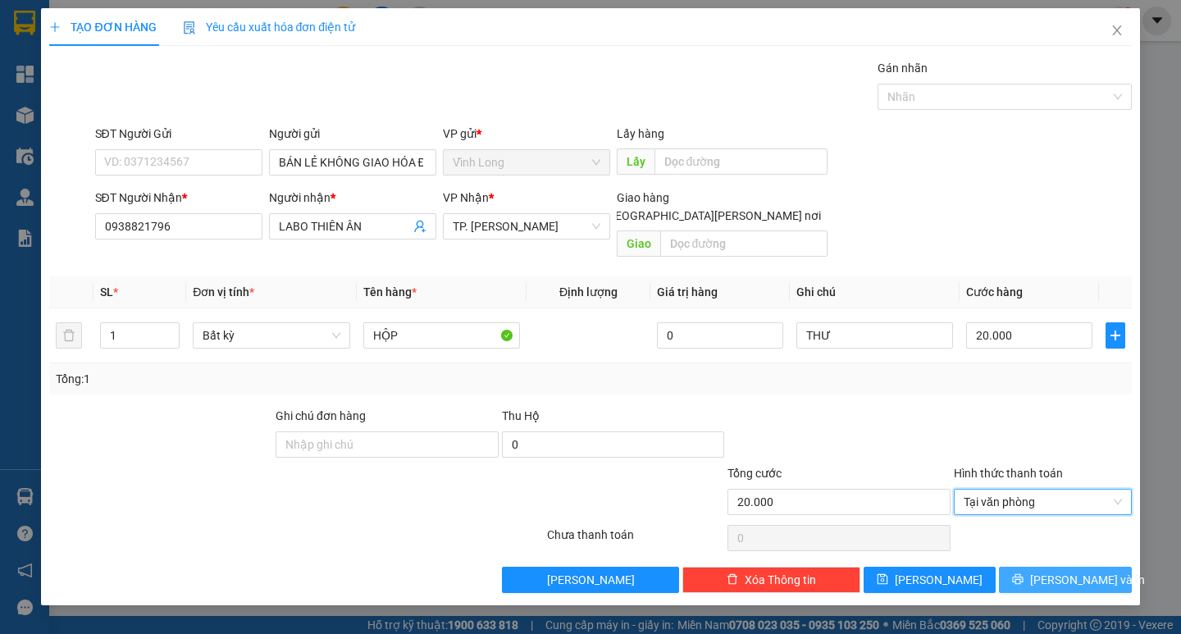
click at [1082, 571] on span "Lưu và In" at bounding box center [1087, 580] width 115 height 18
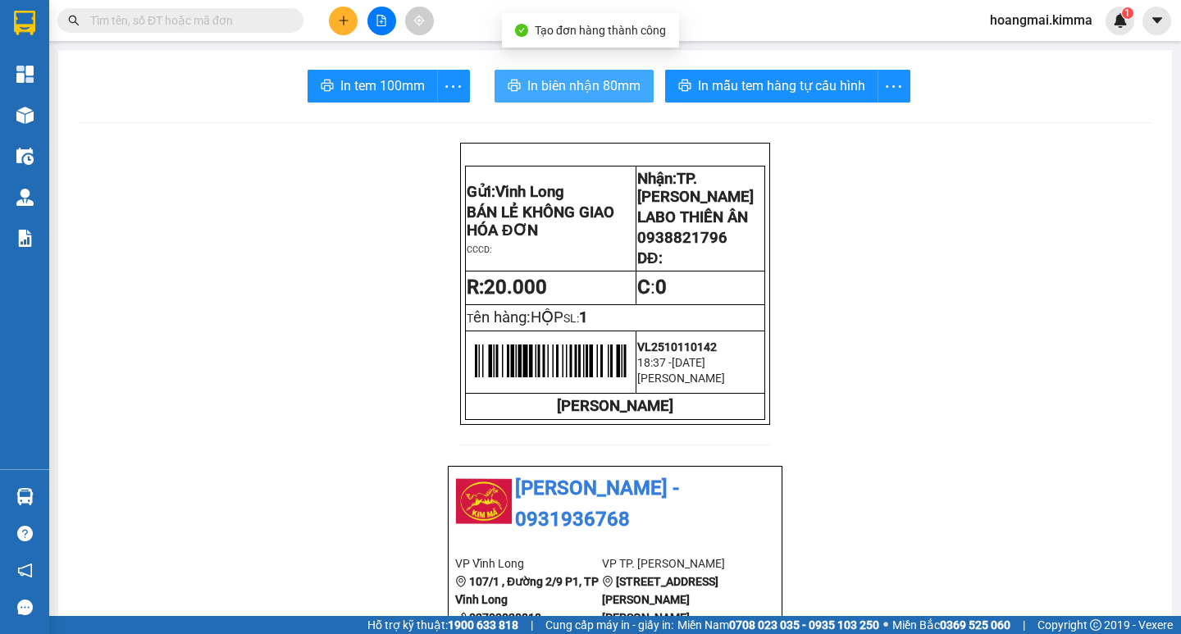
click at [535, 87] on span "In biên nhận 80mm" at bounding box center [583, 85] width 113 height 20
click at [572, 87] on span "In biên nhận 80mm" at bounding box center [583, 85] width 113 height 20
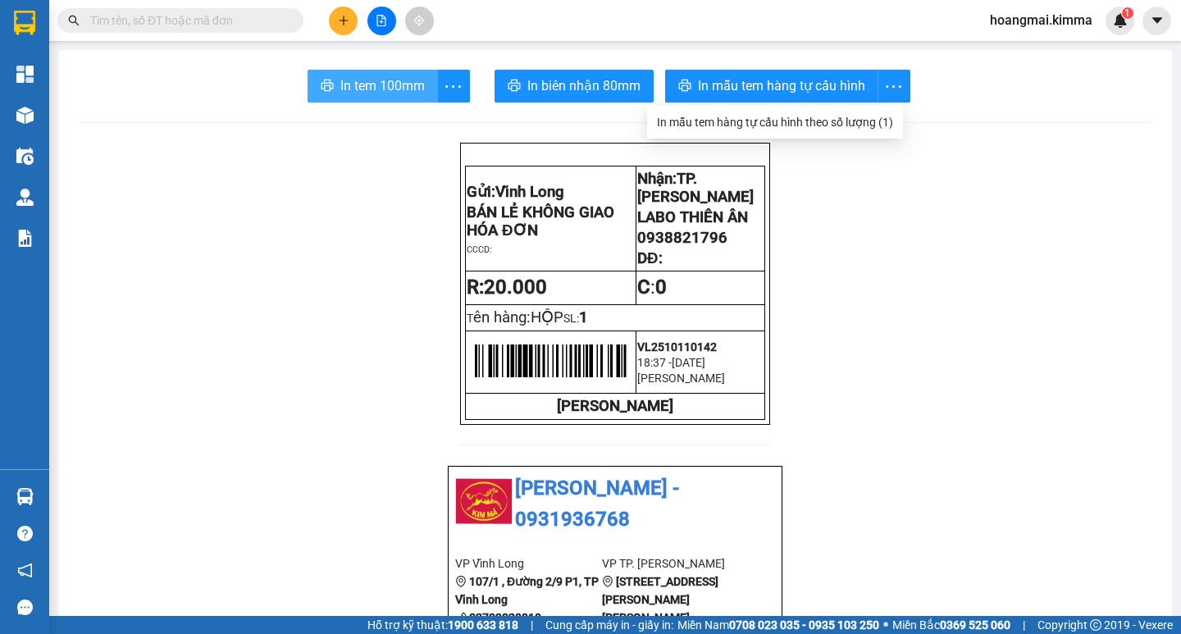
click at [362, 79] on span "In tem 100mm" at bounding box center [382, 85] width 84 height 20
click at [339, 26] on button at bounding box center [343, 21] width 29 height 29
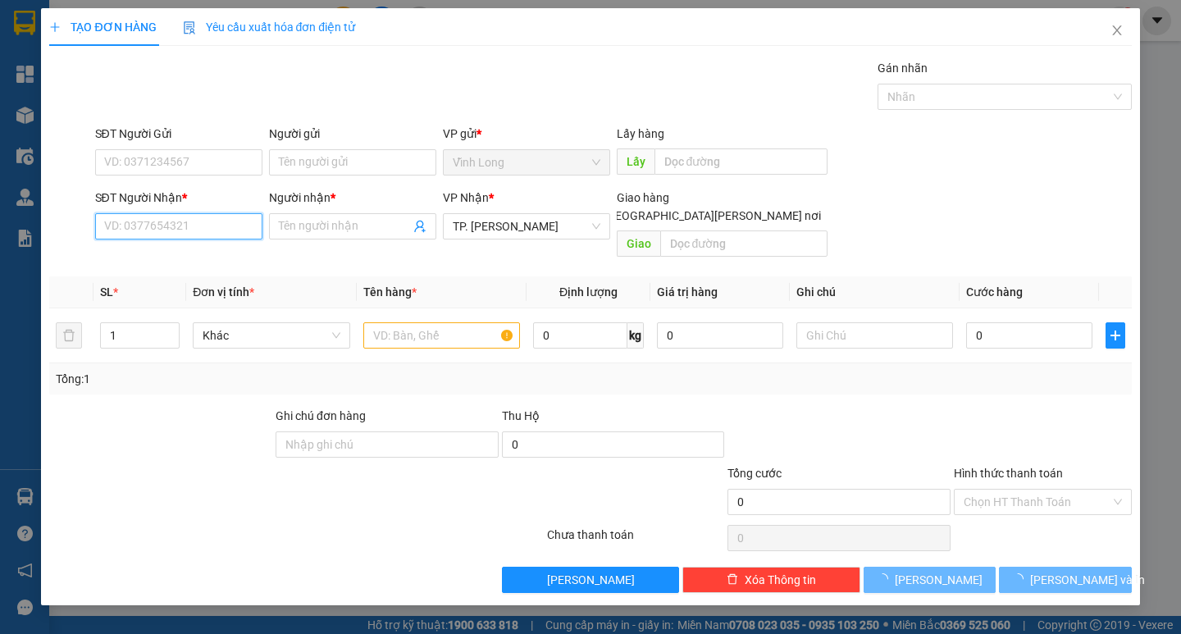
click at [184, 230] on input "SĐT Người Nhận *" at bounding box center [178, 226] width 167 height 26
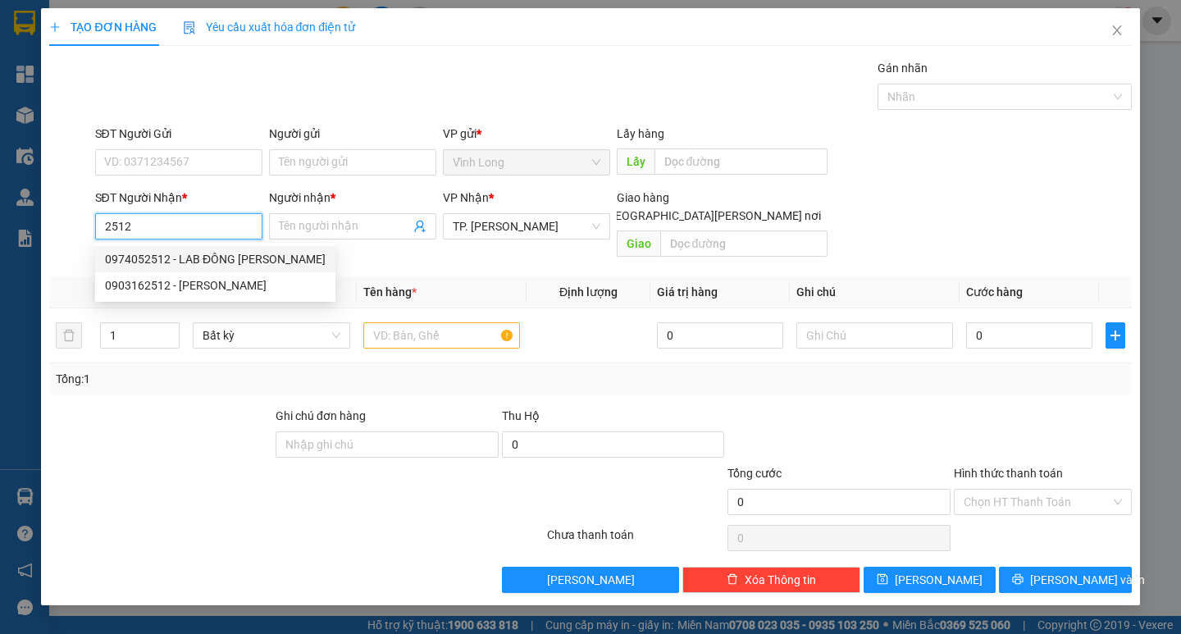
click at [194, 255] on div "0974052512 - LAB ĐÔNG PHƯƠNG" at bounding box center [215, 259] width 221 height 18
type input "0974052512"
type input "LAB ĐÔNG PHƯƠNG"
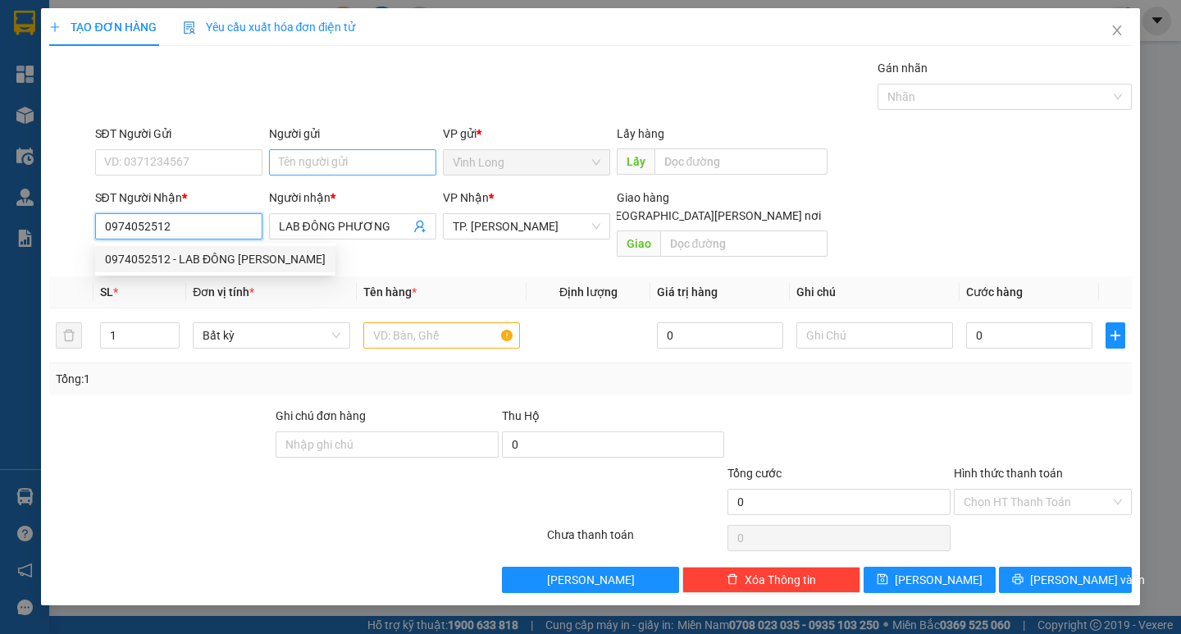
type input "0974052512"
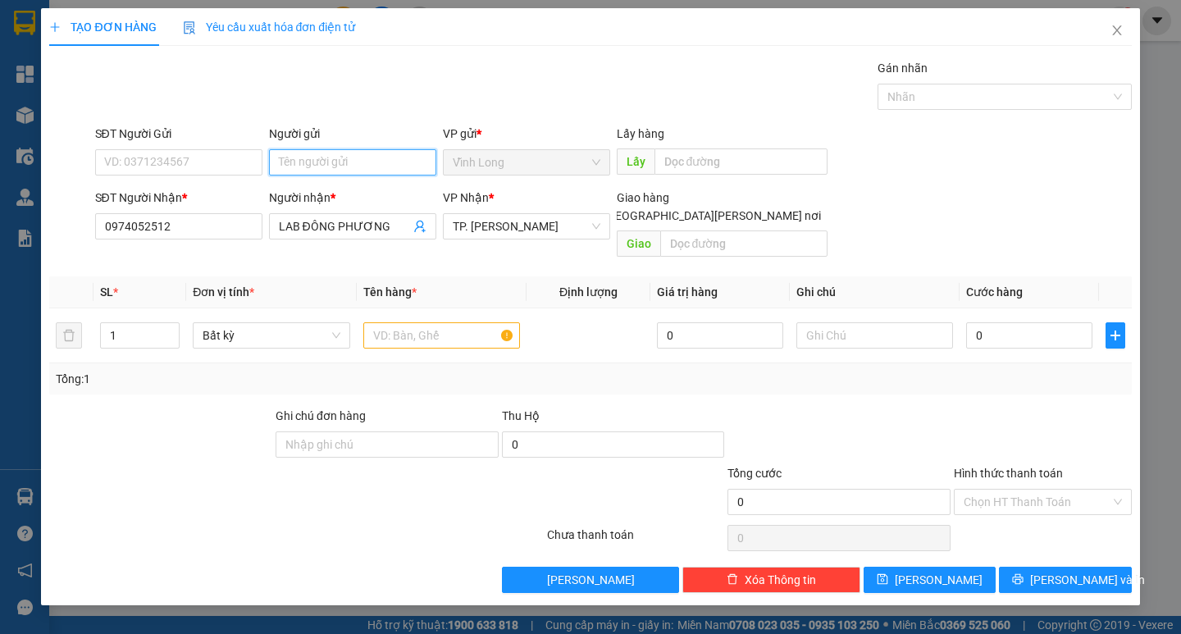
drag, startPoint x: 348, startPoint y: 163, endPoint x: 357, endPoint y: 179, distance: 17.6
click at [349, 164] on input "Người gửi" at bounding box center [352, 162] width 167 height 26
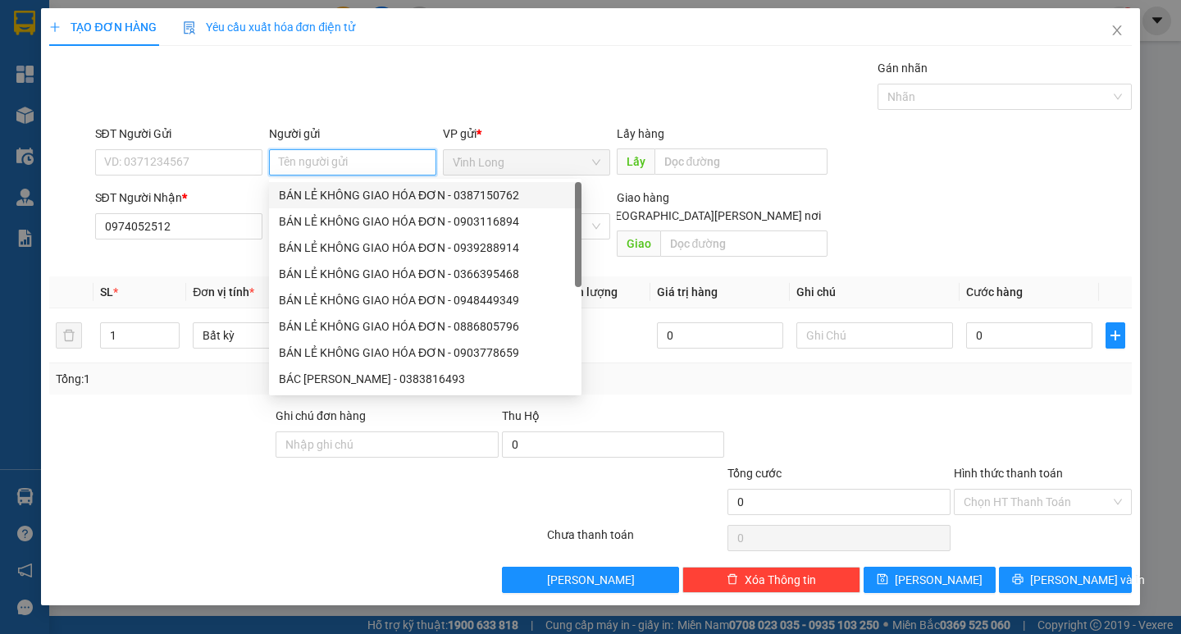
drag, startPoint x: 361, startPoint y: 189, endPoint x: 279, endPoint y: 191, distance: 82.0
click at [360, 190] on div "BÁN LẺ KHÔNG GIAO HÓA ĐƠN - 0387150762" at bounding box center [425, 195] width 293 height 18
type input "0387150762"
type input "BÁN LẺ KHÔNG GIAO HÓA ĐƠN"
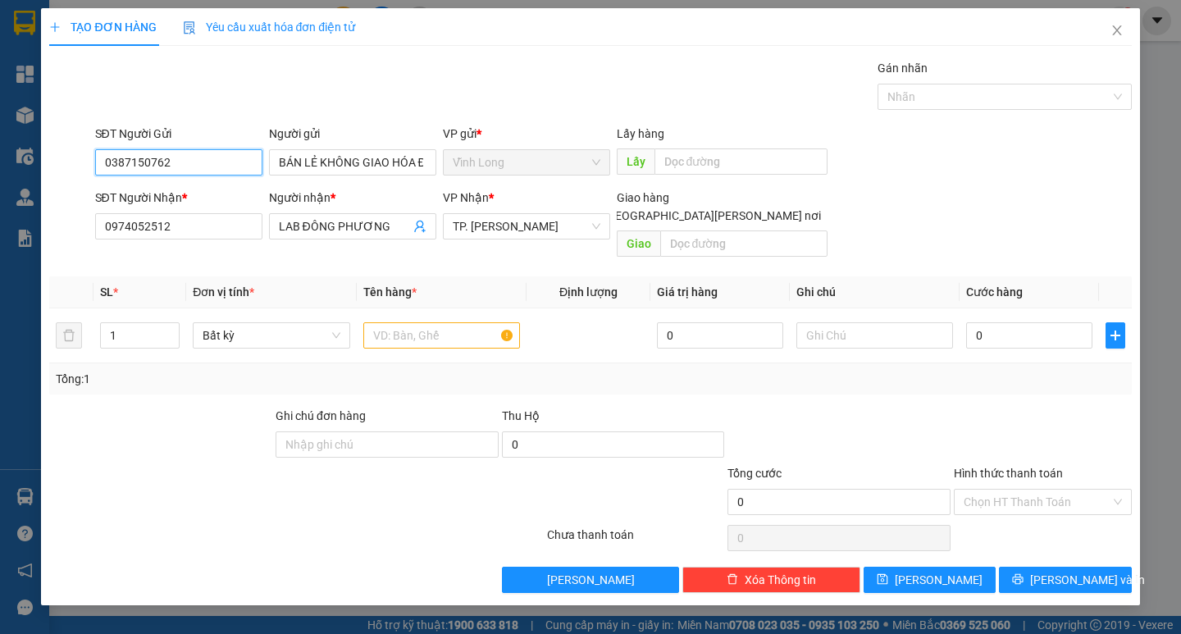
click at [220, 162] on input "0387150762" at bounding box center [178, 162] width 167 height 26
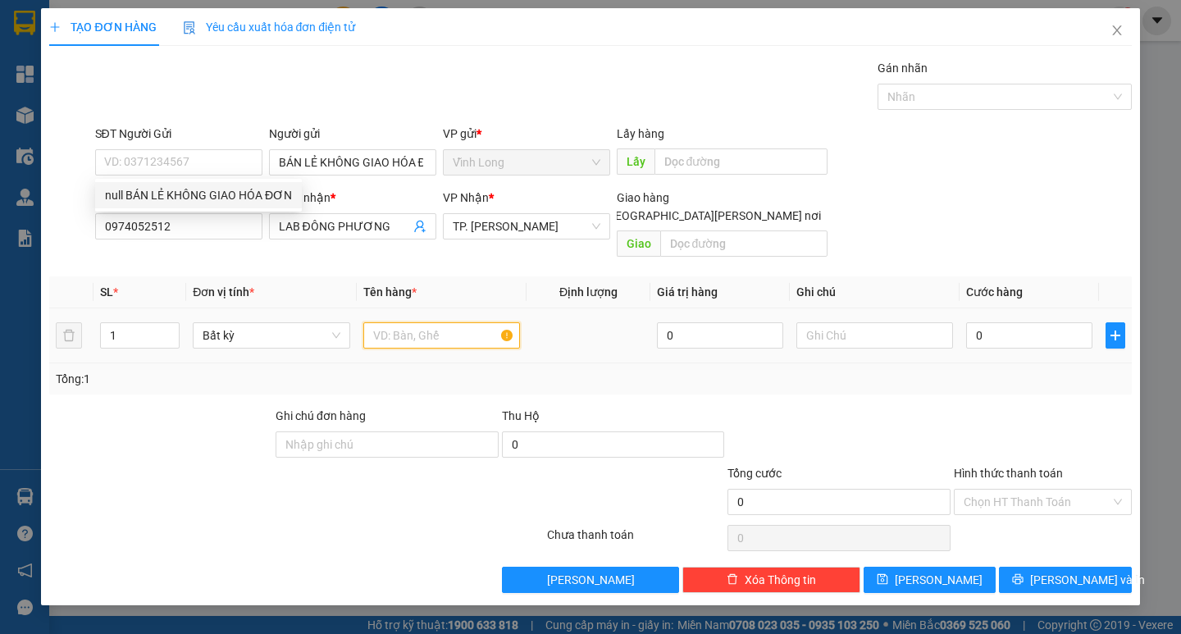
click at [370, 322] on input "text" at bounding box center [441, 335] width 157 height 26
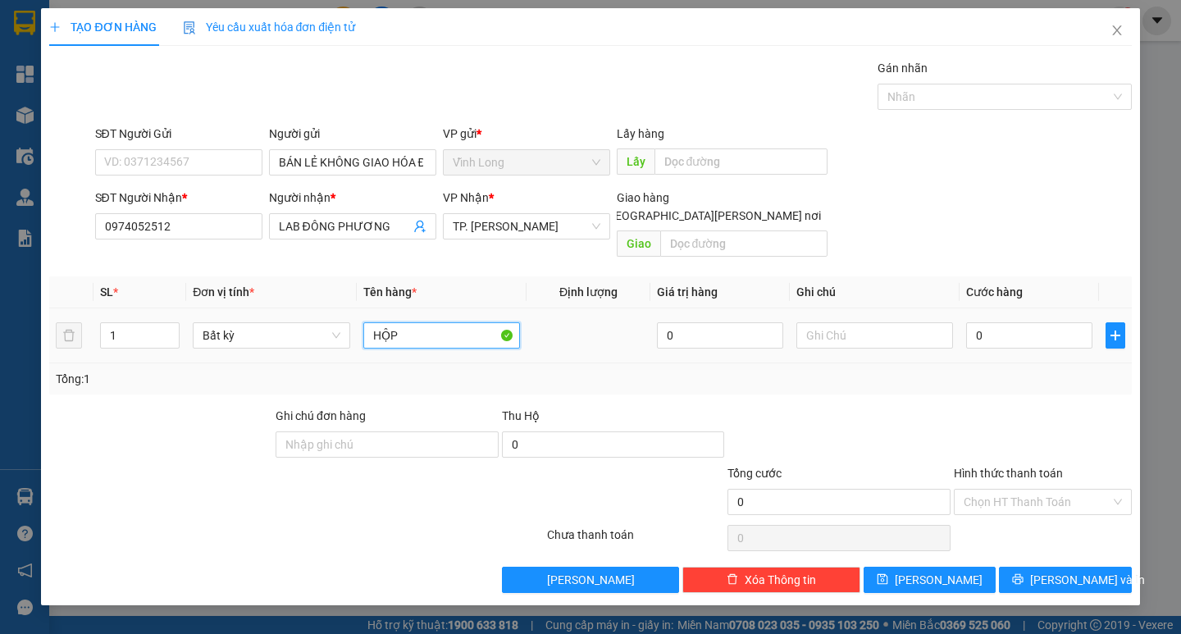
type input "HỘP"
type input "THƯ"
type input "2"
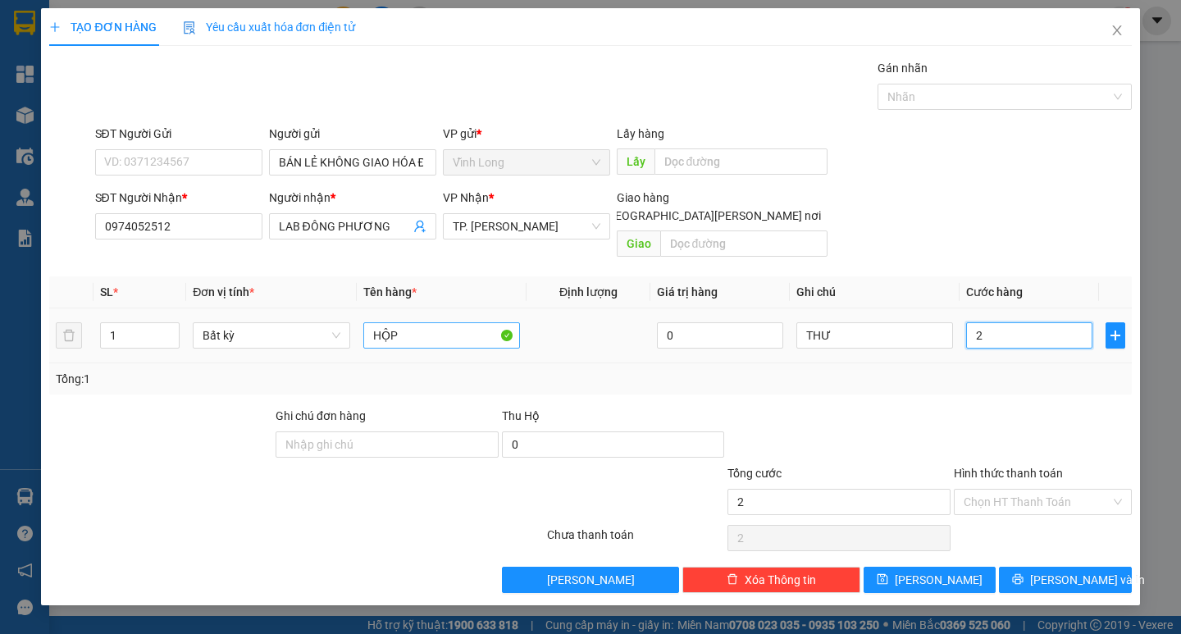
type input "20"
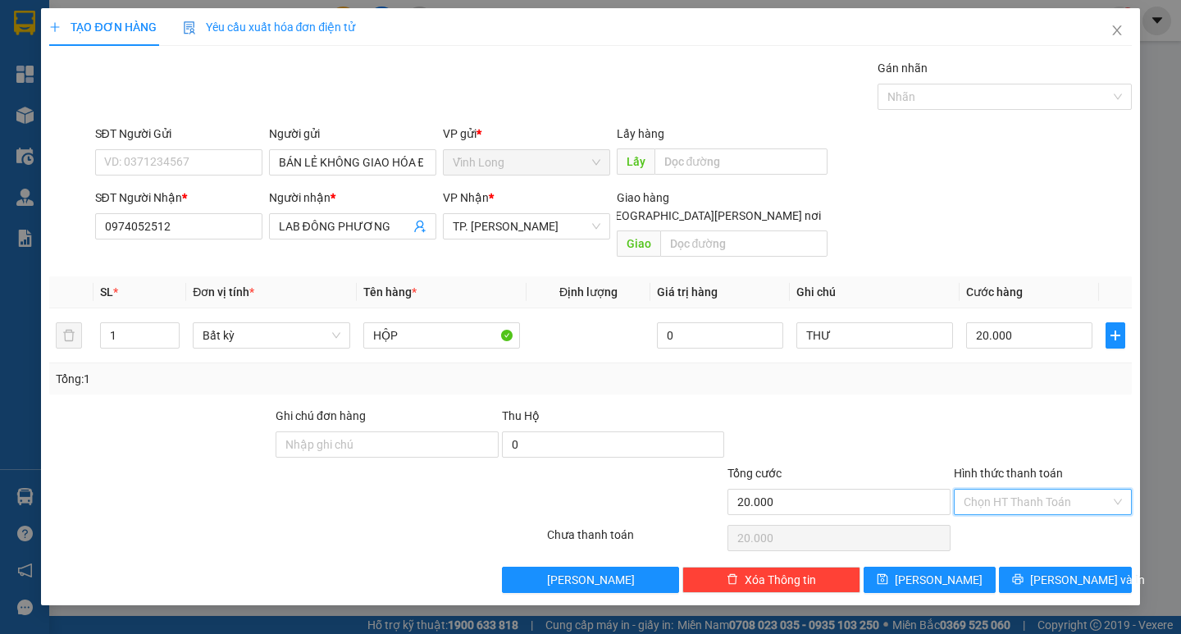
click at [1068, 489] on input "Hình thức thanh toán" at bounding box center [1036, 501] width 147 height 25
click at [1068, 510] on div "Tại văn phòng" at bounding box center [1042, 517] width 158 height 18
click at [1086, 571] on span "Lưu và In" at bounding box center [1087, 580] width 115 height 18
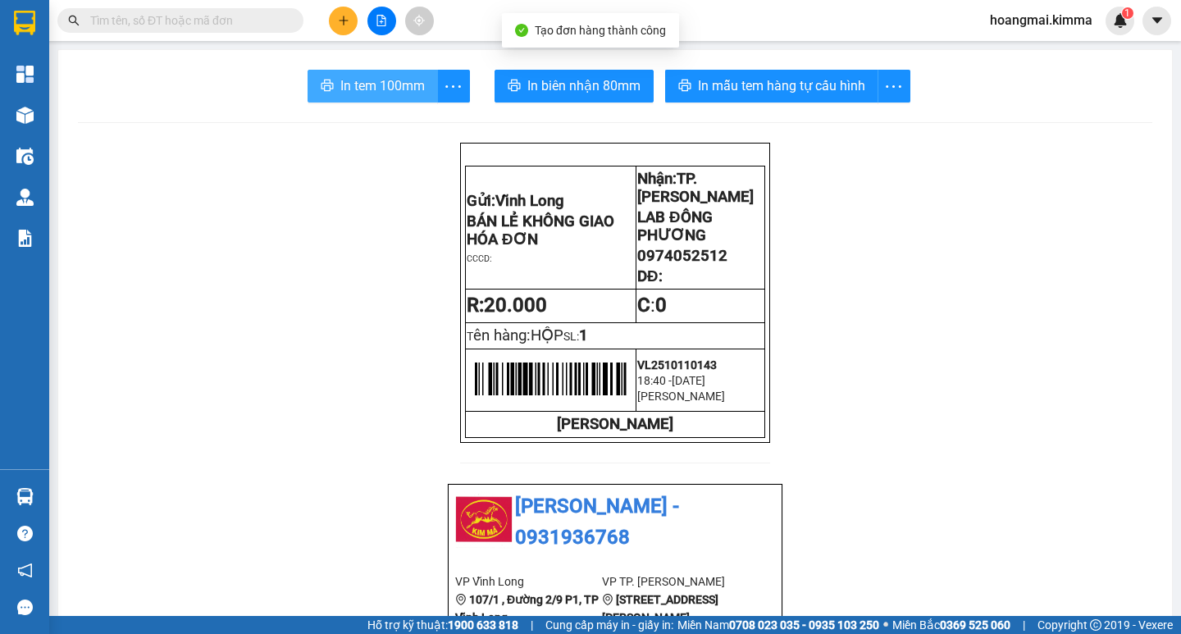
click at [392, 89] on span "In tem 100mm" at bounding box center [382, 85] width 84 height 20
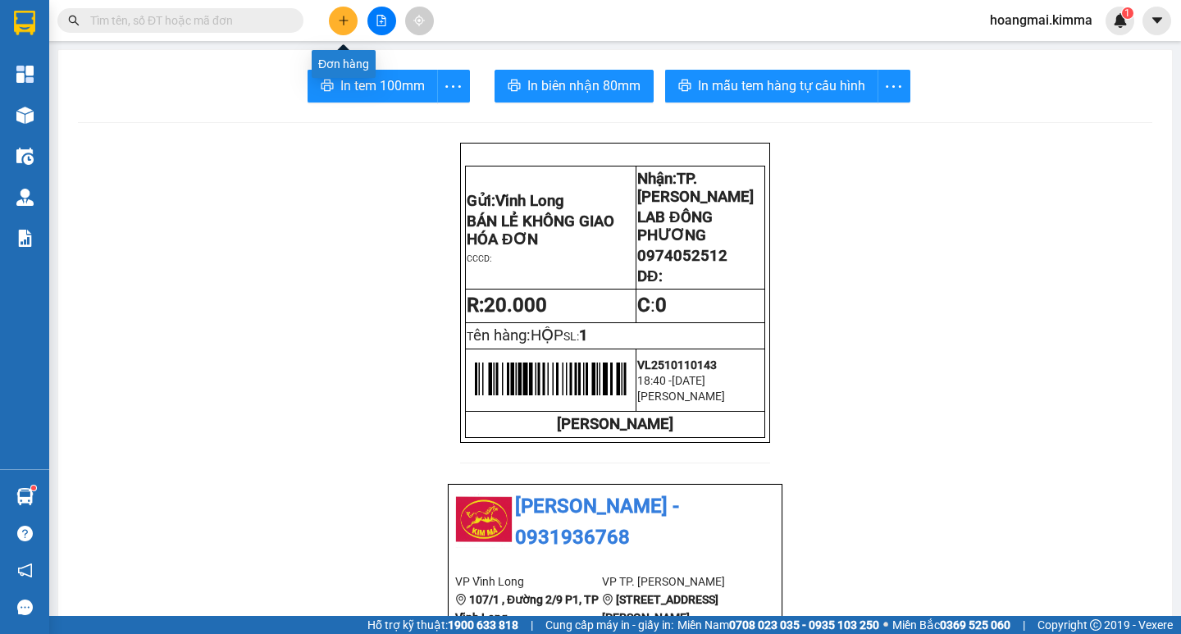
click at [331, 25] on button at bounding box center [343, 21] width 29 height 29
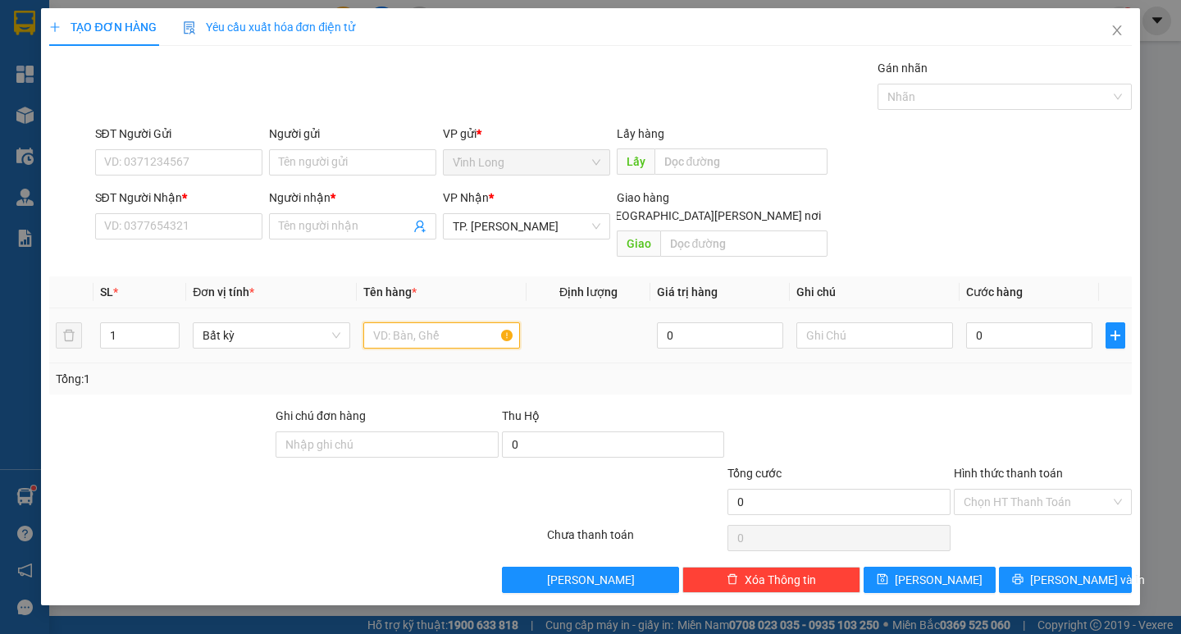
click at [390, 322] on input "text" at bounding box center [441, 335] width 157 height 26
click at [212, 223] on input "SĐT Người Nhận *" at bounding box center [178, 226] width 167 height 26
type input "0965092778"
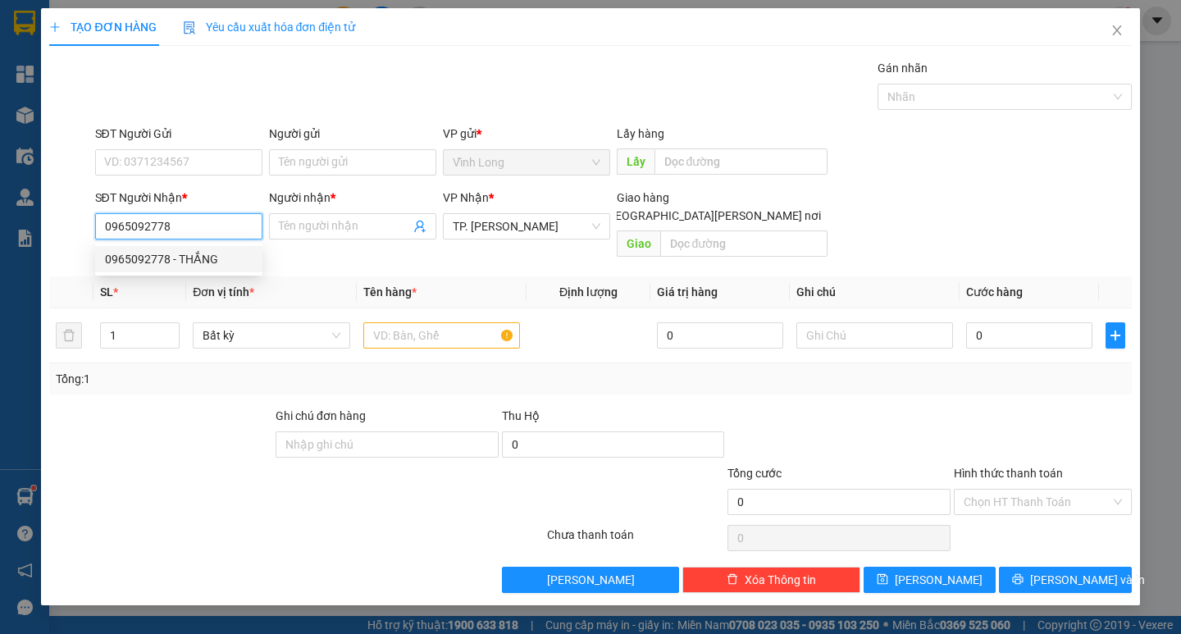
click at [212, 261] on div "0965092778 - THẮNG" at bounding box center [179, 259] width 148 height 18
type input "THẮNG"
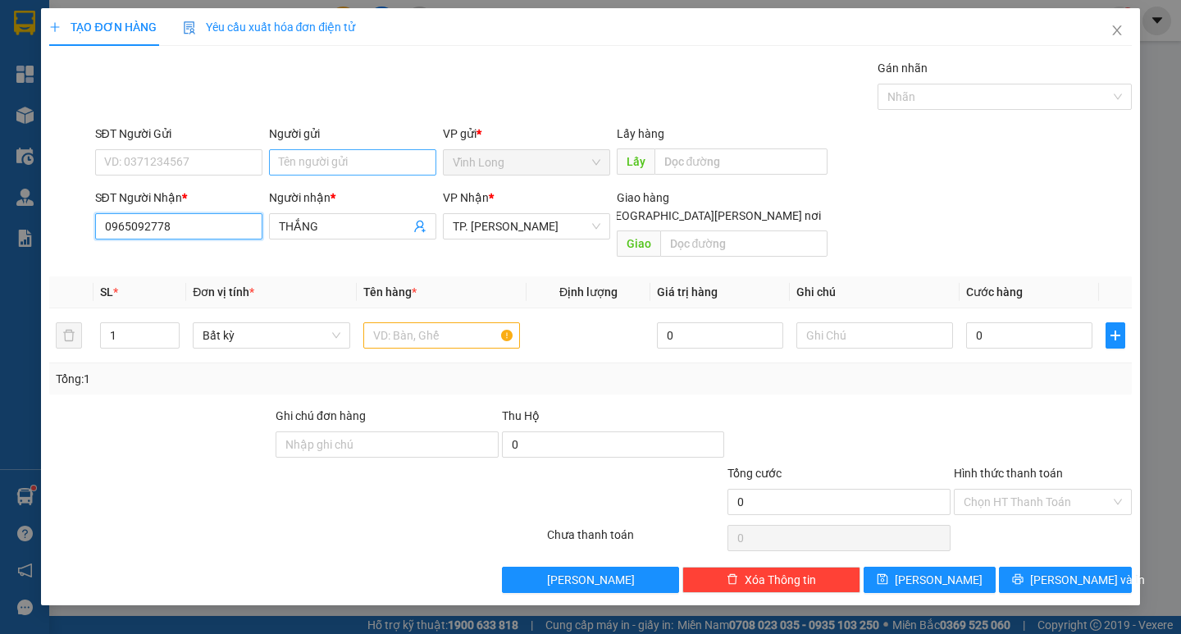
type input "0965092778"
click at [351, 157] on input "Người gửi" at bounding box center [352, 162] width 167 height 26
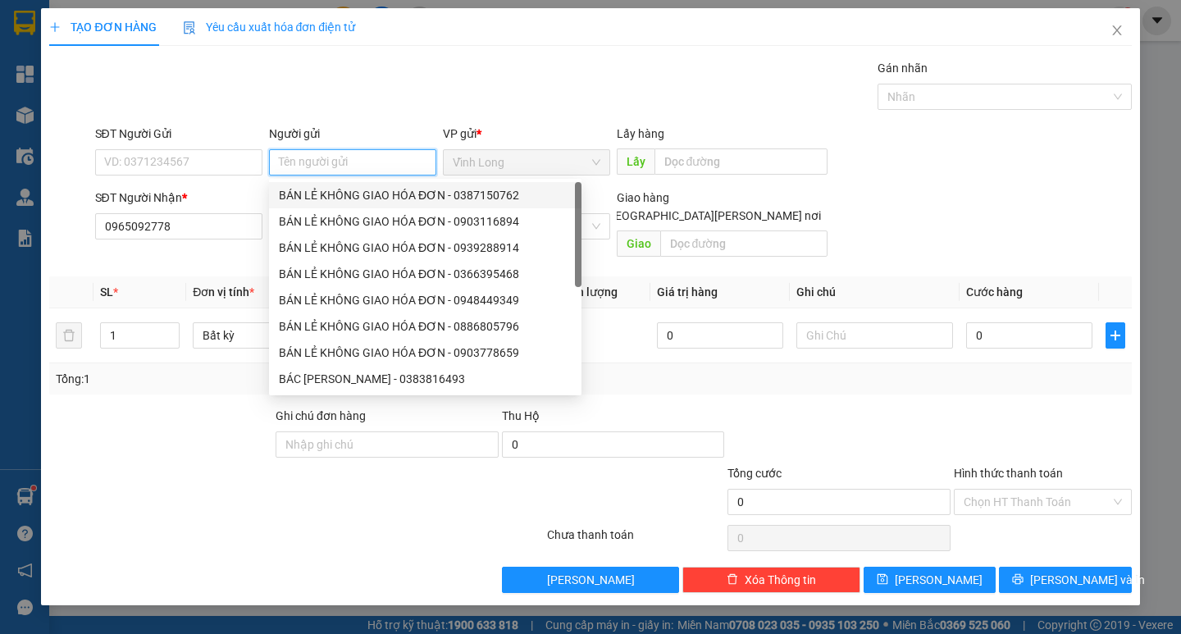
click at [339, 185] on div "BÁN LẺ KHÔNG GIAO HÓA ĐƠN - 0387150762" at bounding box center [425, 195] width 312 height 26
type input "0387150762"
type input "BÁN LẺ KHÔNG GIAO HÓA ĐƠN"
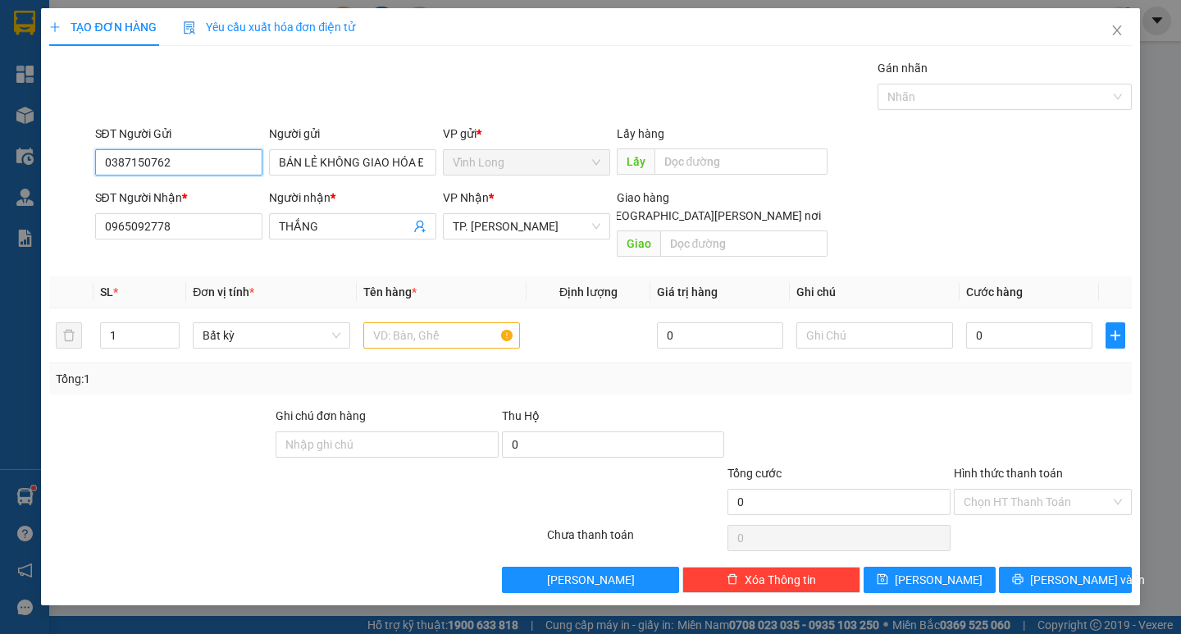
click at [203, 165] on input "0387150762" at bounding box center [178, 162] width 167 height 26
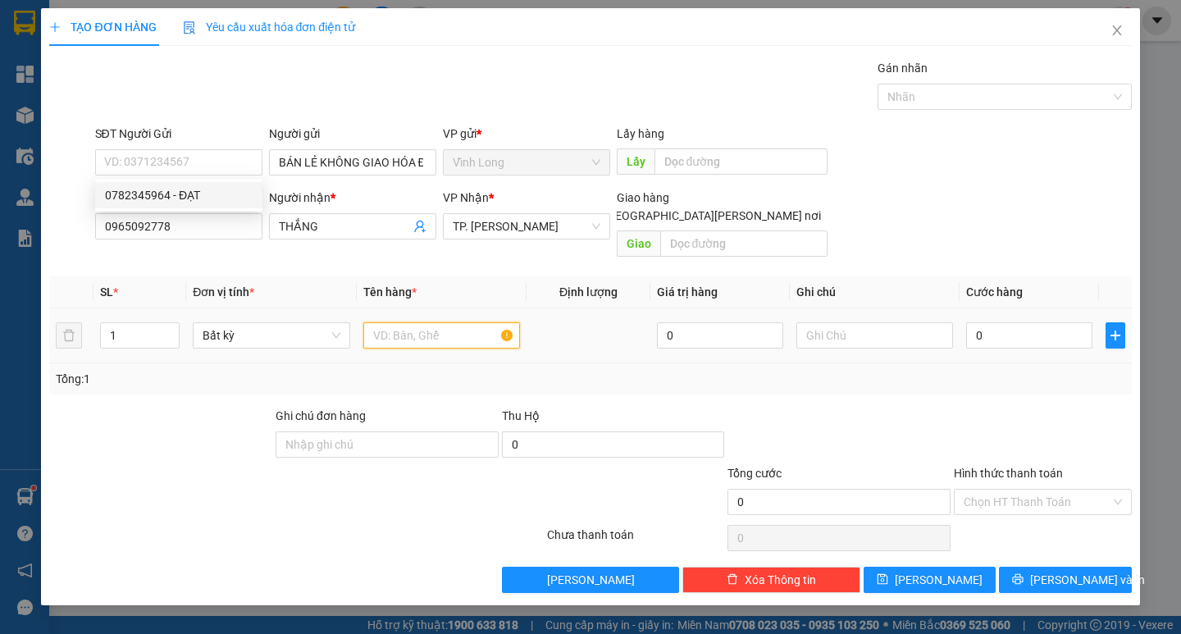
click at [387, 326] on input "text" at bounding box center [441, 335] width 157 height 26
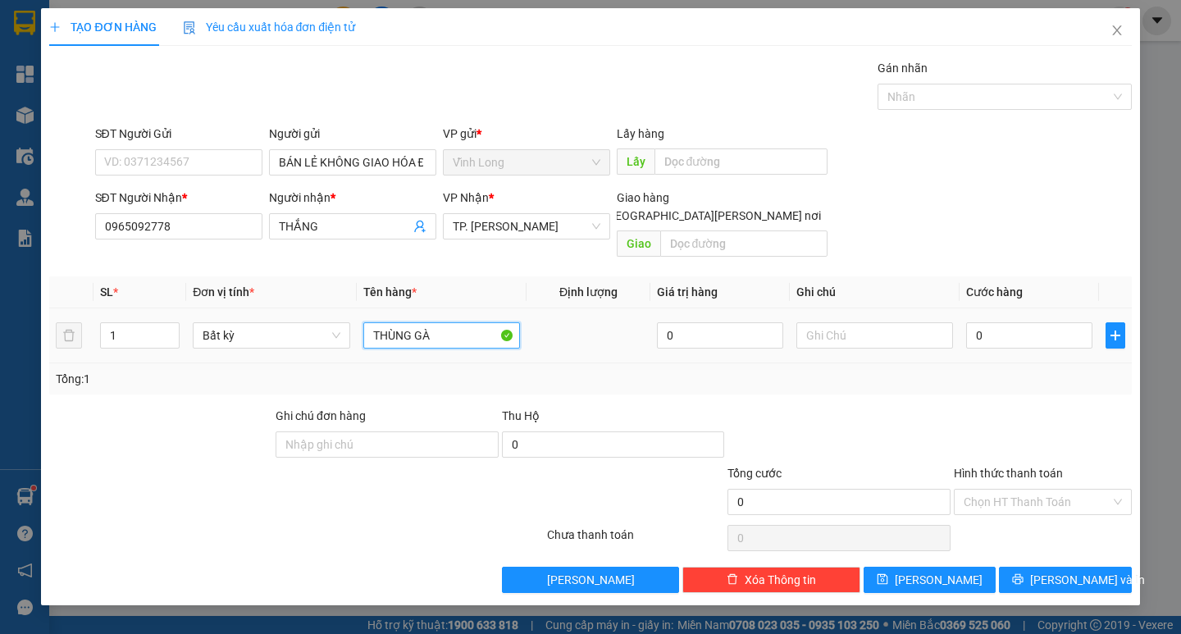
type input "THÙNG GÀ"
type input "THƯ"
type input "4"
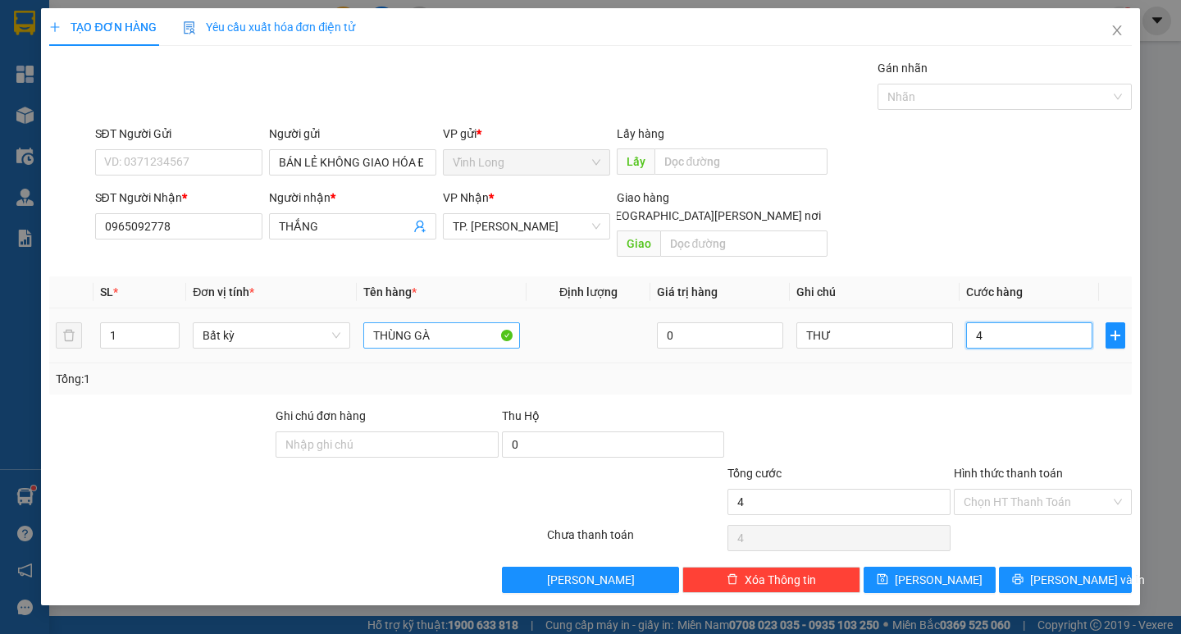
type input "40"
drag, startPoint x: 1050, startPoint y: 387, endPoint x: 1055, endPoint y: 429, distance: 42.2
click at [1050, 388] on div "Transit Pickup Surcharge Ids Transit Deliver Surcharge Ids Transit Deliver Surc…" at bounding box center [589, 326] width 1081 height 534
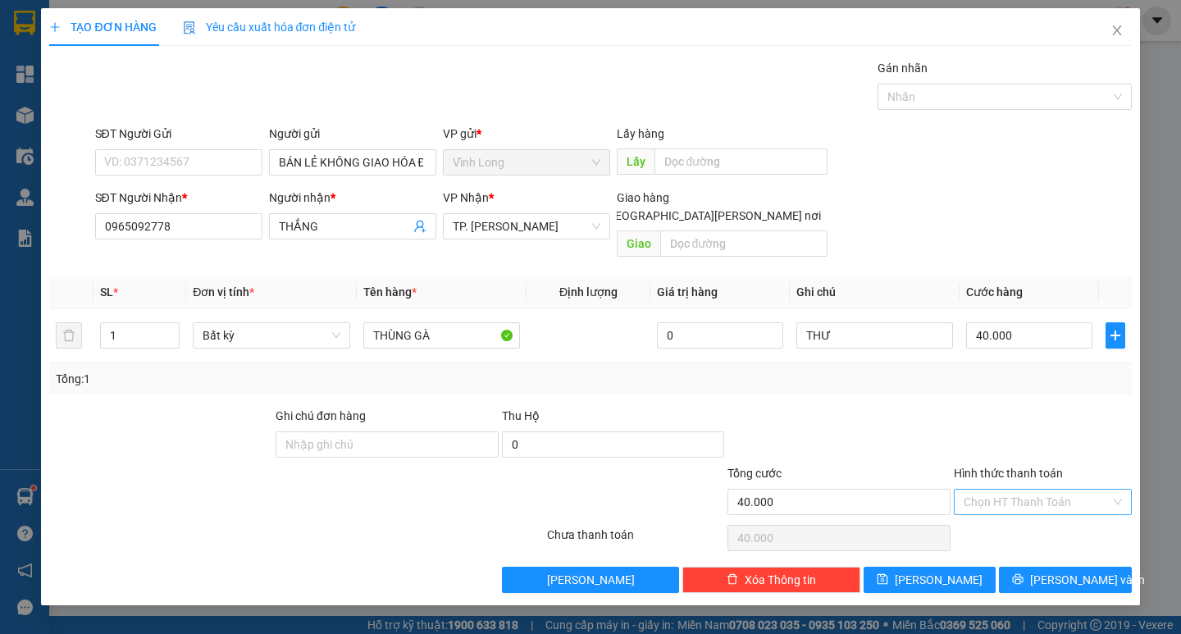
click at [1054, 489] on input "Hình thức thanh toán" at bounding box center [1036, 501] width 147 height 25
click at [1021, 515] on div "Tại văn phòng" at bounding box center [1042, 517] width 158 height 18
click at [1057, 571] on span "Lưu và In" at bounding box center [1087, 580] width 115 height 18
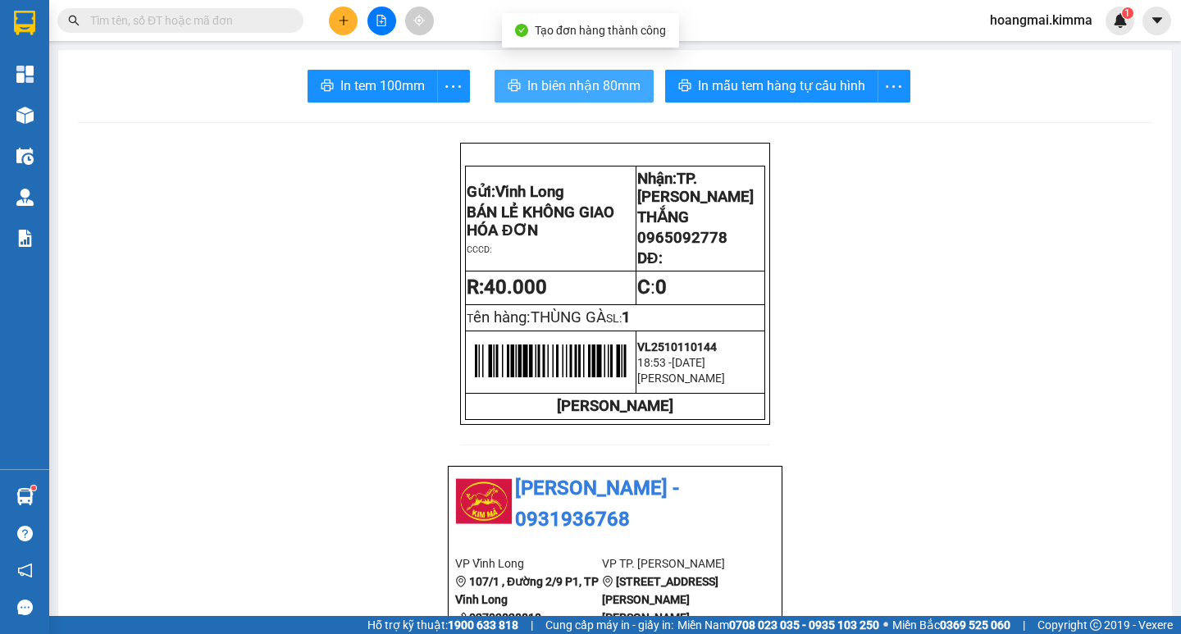
click at [534, 89] on span "In biên nhận 80mm" at bounding box center [583, 85] width 113 height 20
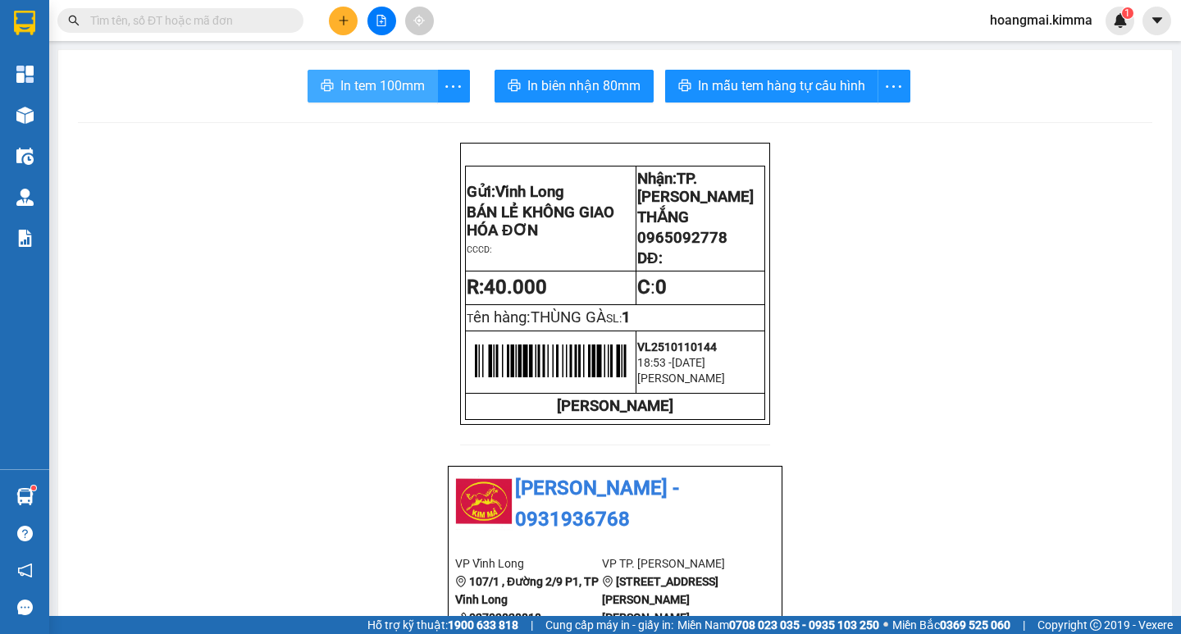
drag, startPoint x: 371, startPoint y: 90, endPoint x: 732, endPoint y: 194, distance: 375.3
click at [372, 90] on span "In tem 100mm" at bounding box center [382, 85] width 84 height 20
click at [348, 16] on icon "plus" at bounding box center [343, 20] width 11 height 11
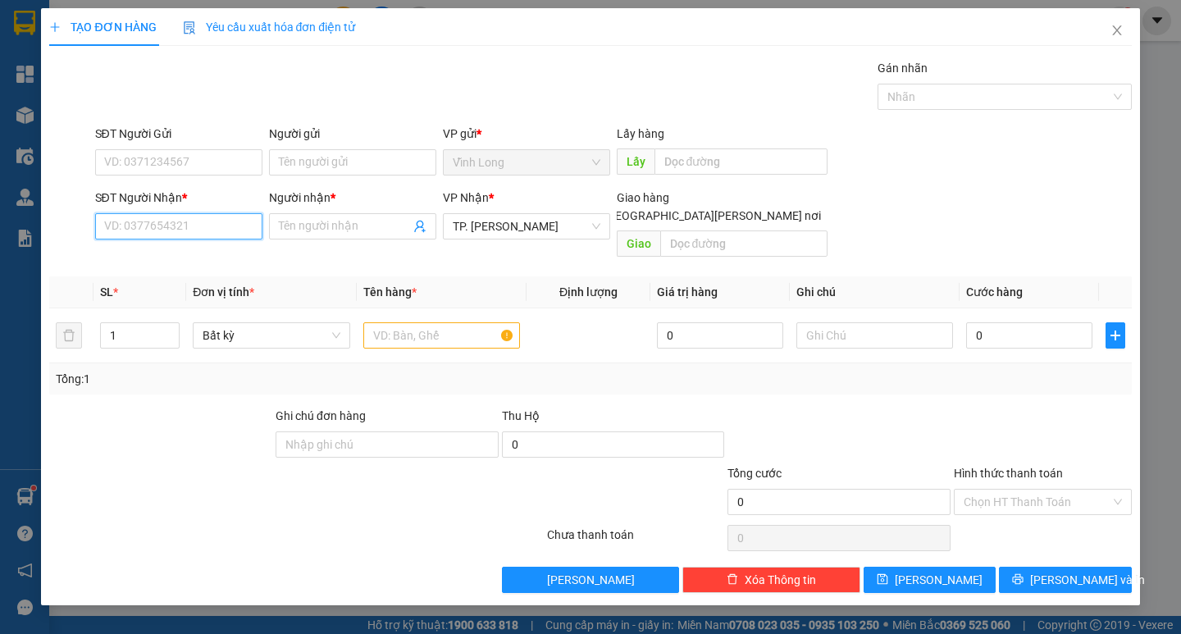
click at [238, 230] on input "SĐT Người Nhận *" at bounding box center [178, 226] width 167 height 26
click at [385, 168] on input "Người gửi" at bounding box center [352, 162] width 167 height 26
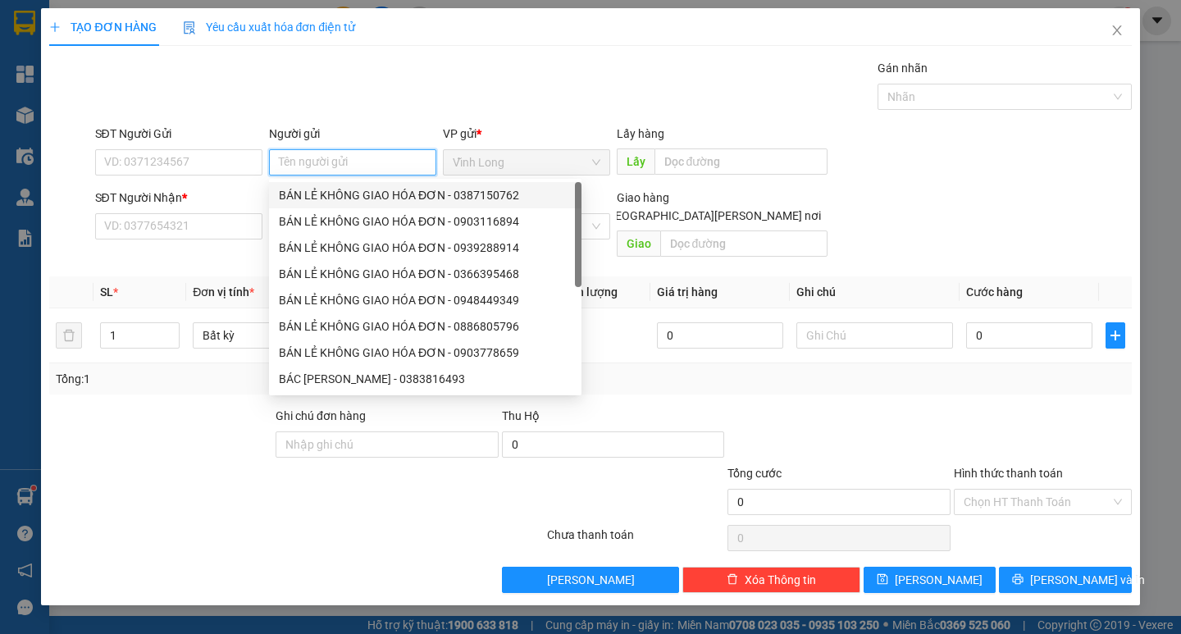
drag, startPoint x: 379, startPoint y: 203, endPoint x: 120, endPoint y: 116, distance: 273.3
click at [379, 203] on div "BÁN LẺ KHÔNG GIAO HÓA ĐƠN - 0387150762" at bounding box center [425, 195] width 293 height 18
type input "0387150762"
type input "BÁN LẺ KHÔNG GIAO HÓA ĐƠN"
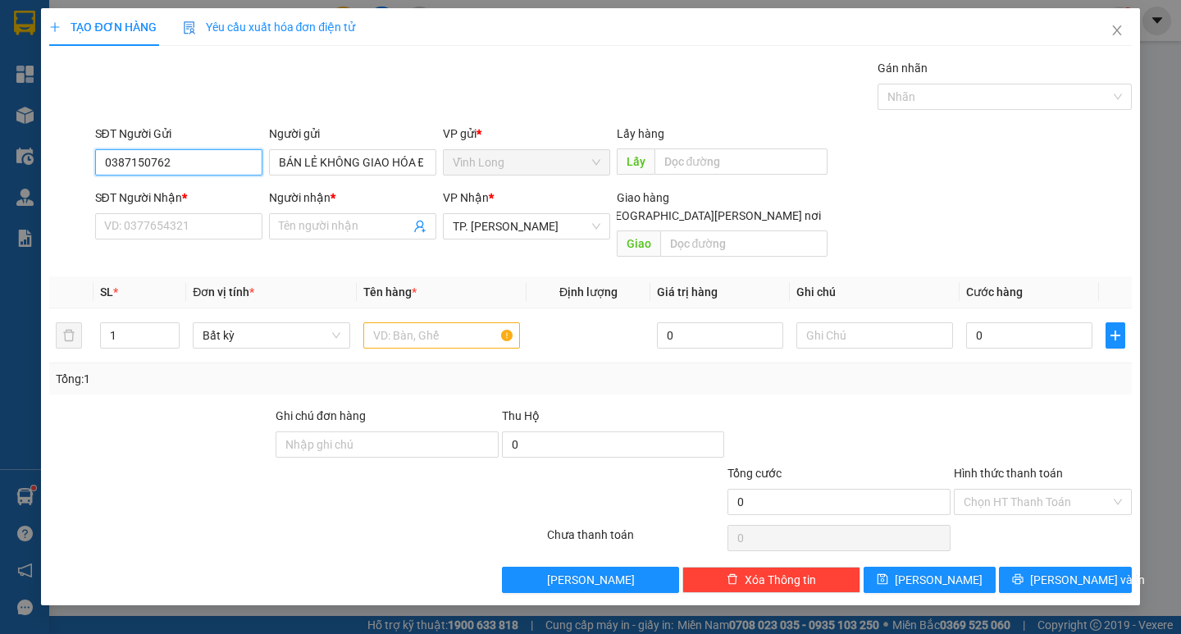
click at [184, 149] on input "0387150762" at bounding box center [178, 162] width 167 height 26
click at [220, 232] on input "SĐT Người Nhận *" at bounding box center [178, 226] width 167 height 26
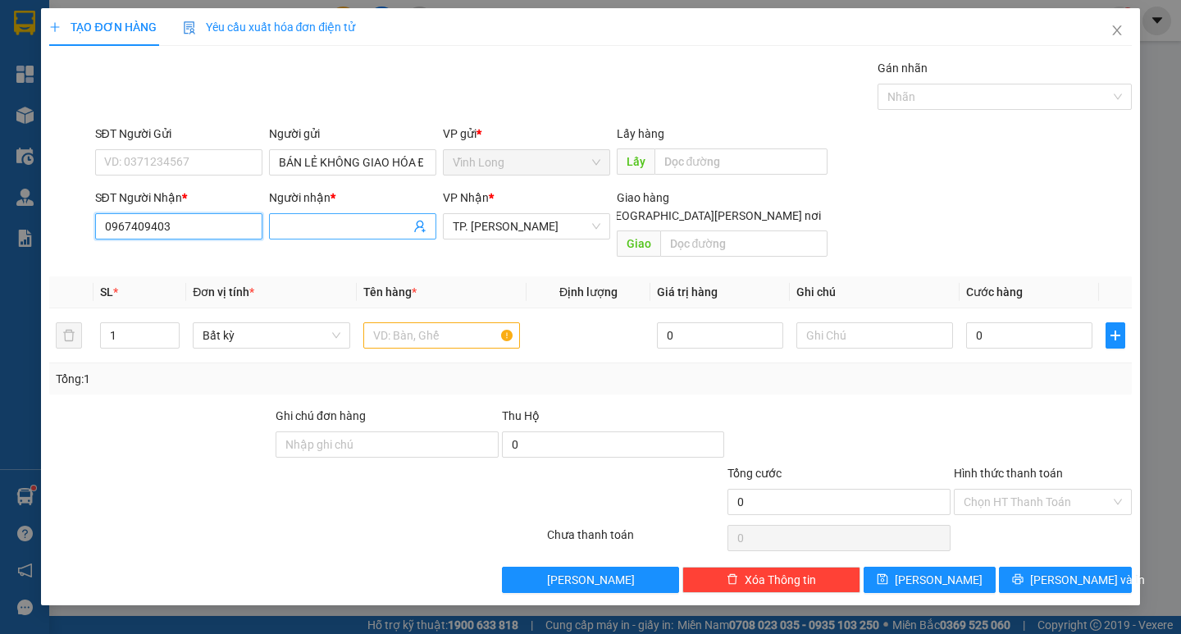
type input "0967409403"
click at [324, 230] on input "Người nhận *" at bounding box center [344, 226] width 131 height 18
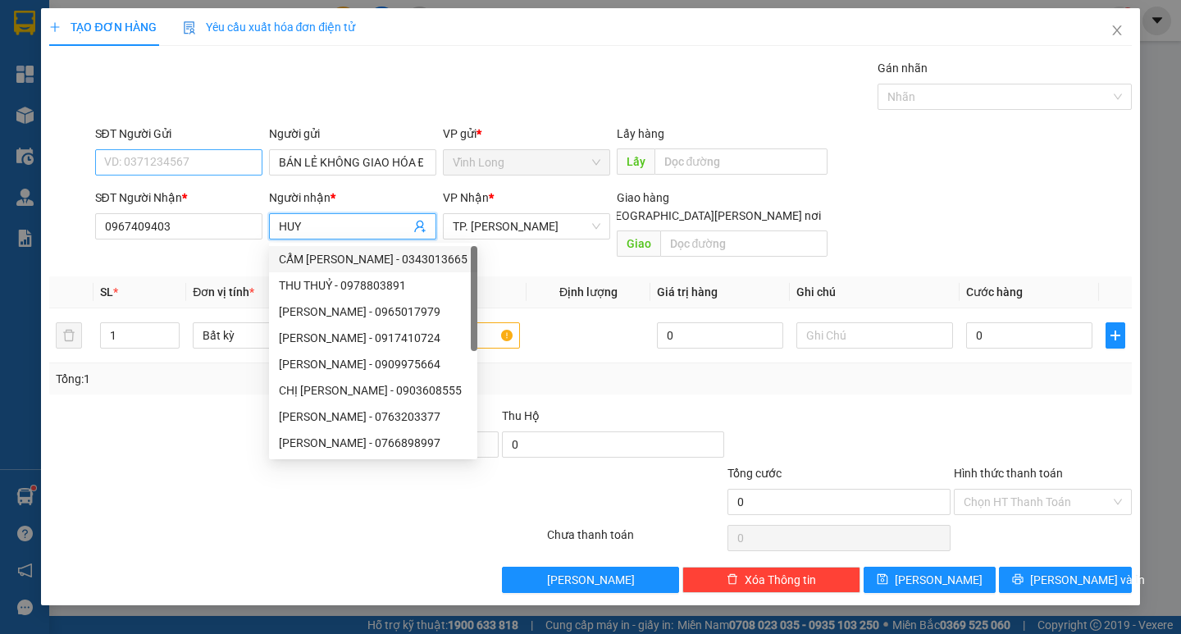
type input "HUY"
click at [191, 162] on input "SĐT Người Gửi" at bounding box center [178, 162] width 167 height 26
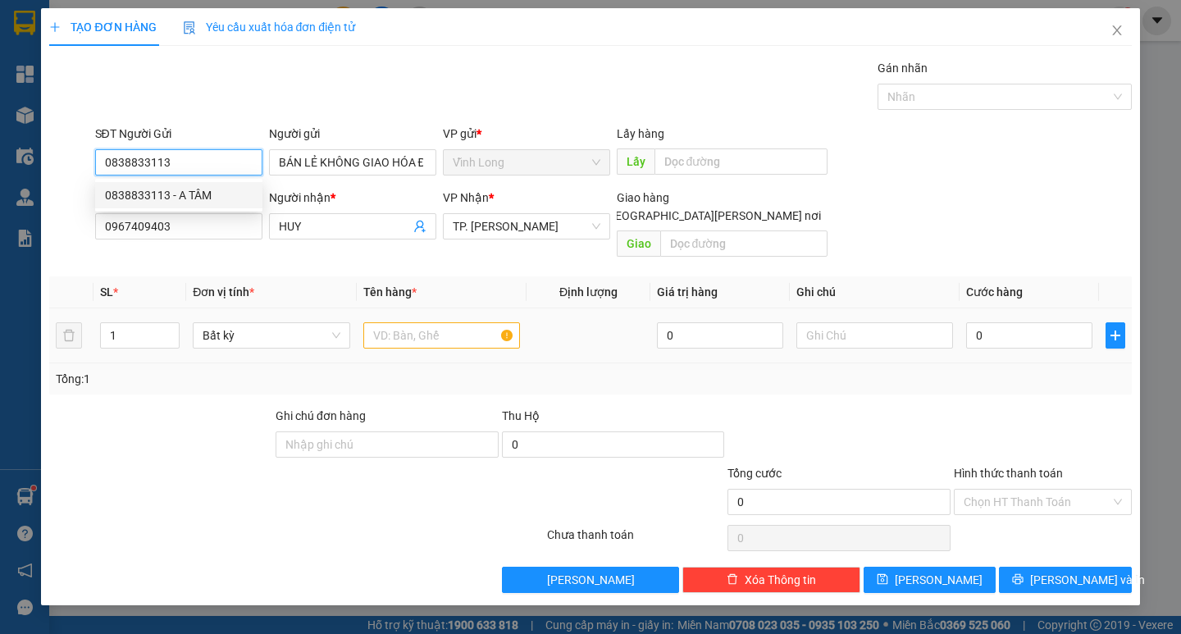
type input "0838833113"
click at [409, 322] on input "text" at bounding box center [441, 335] width 157 height 26
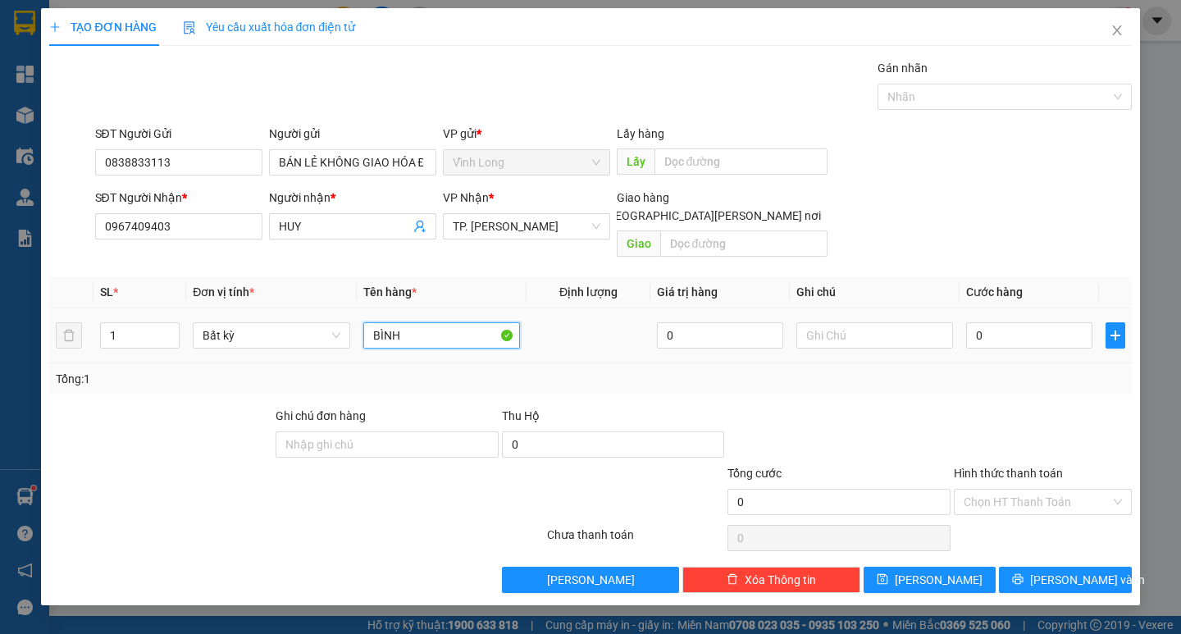
type input "BÌNH"
type input "THƯ"
type input "6"
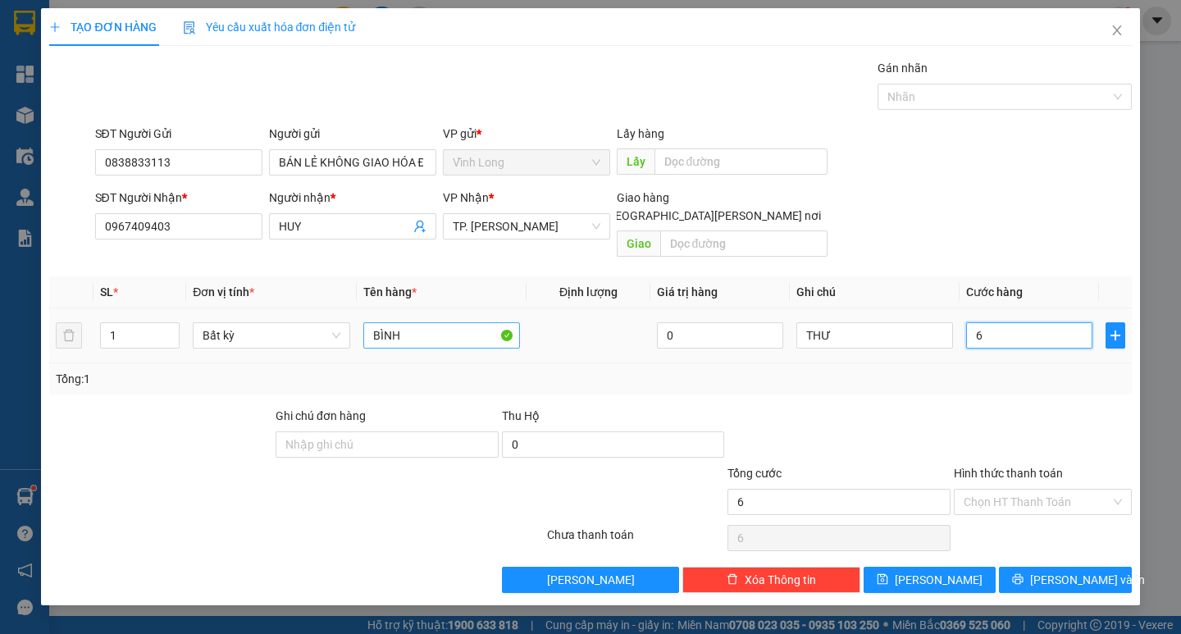
type input "60"
type input "60.000"
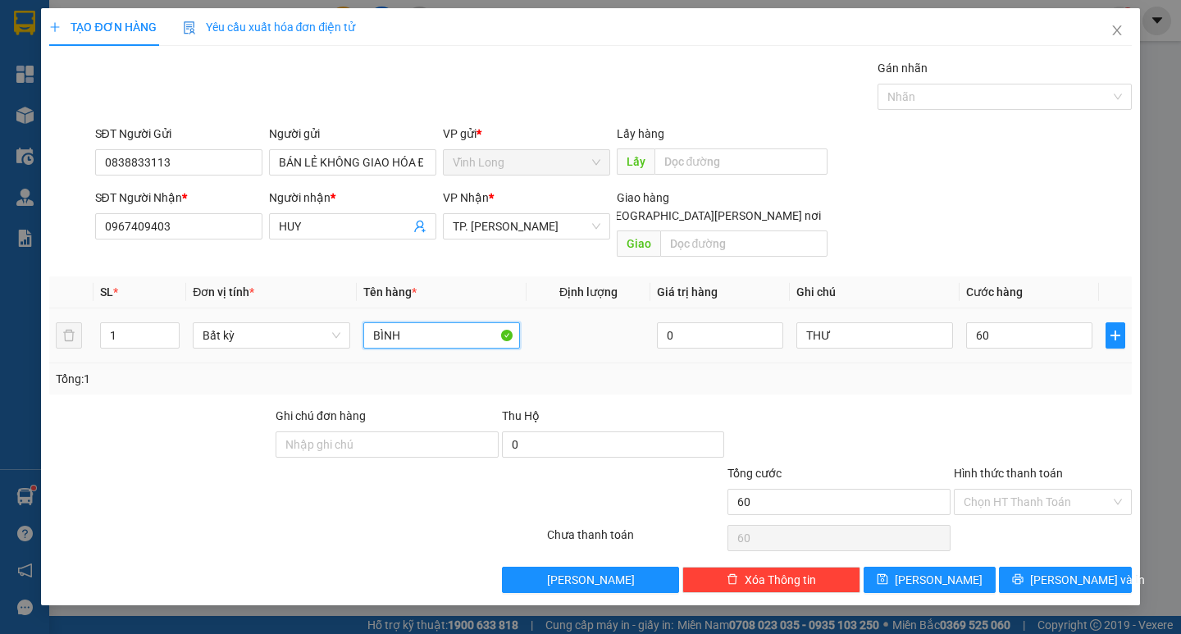
type input "60.000"
click at [409, 322] on input "BÌNH" at bounding box center [441, 335] width 157 height 26
type input "BÌNH XANH"
click at [1013, 407] on div at bounding box center [1042, 435] width 181 height 57
click at [1057, 464] on div "Hình thức thanh toán" at bounding box center [1043, 476] width 178 height 25
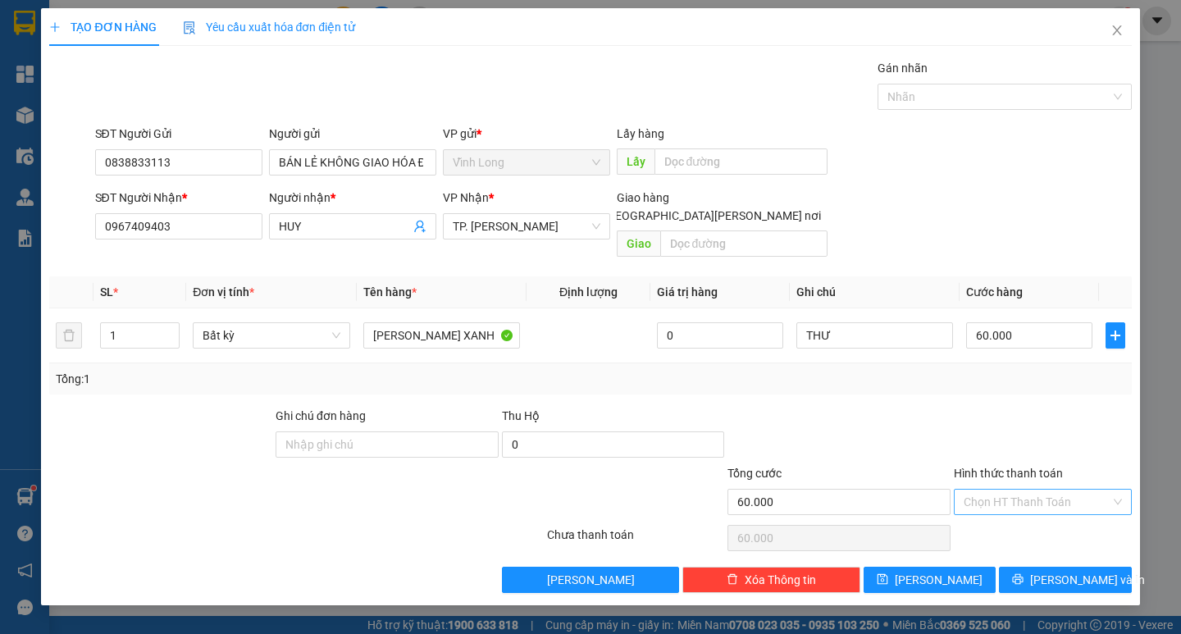
click at [1058, 489] on input "Hình thức thanh toán" at bounding box center [1036, 501] width 147 height 25
click at [1043, 515] on div "Tại văn phòng" at bounding box center [1042, 517] width 158 height 18
click at [1055, 571] on span "Lưu và In" at bounding box center [1087, 580] width 115 height 18
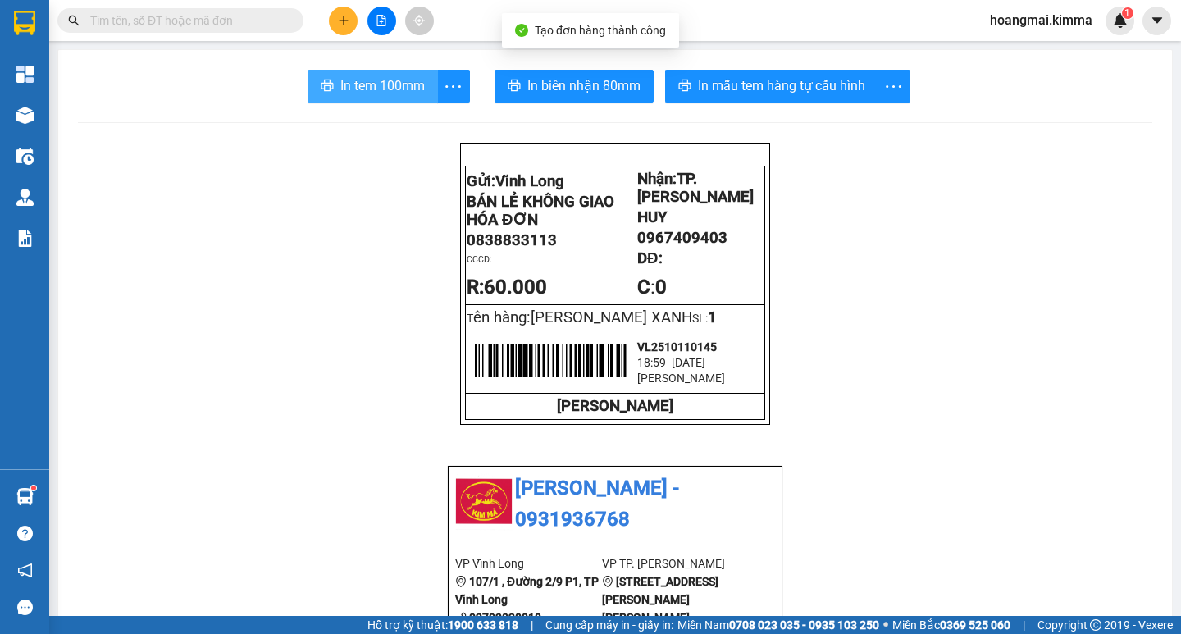
click at [386, 81] on span "In tem 100mm" at bounding box center [382, 85] width 84 height 20
click at [335, 27] on button at bounding box center [343, 21] width 29 height 29
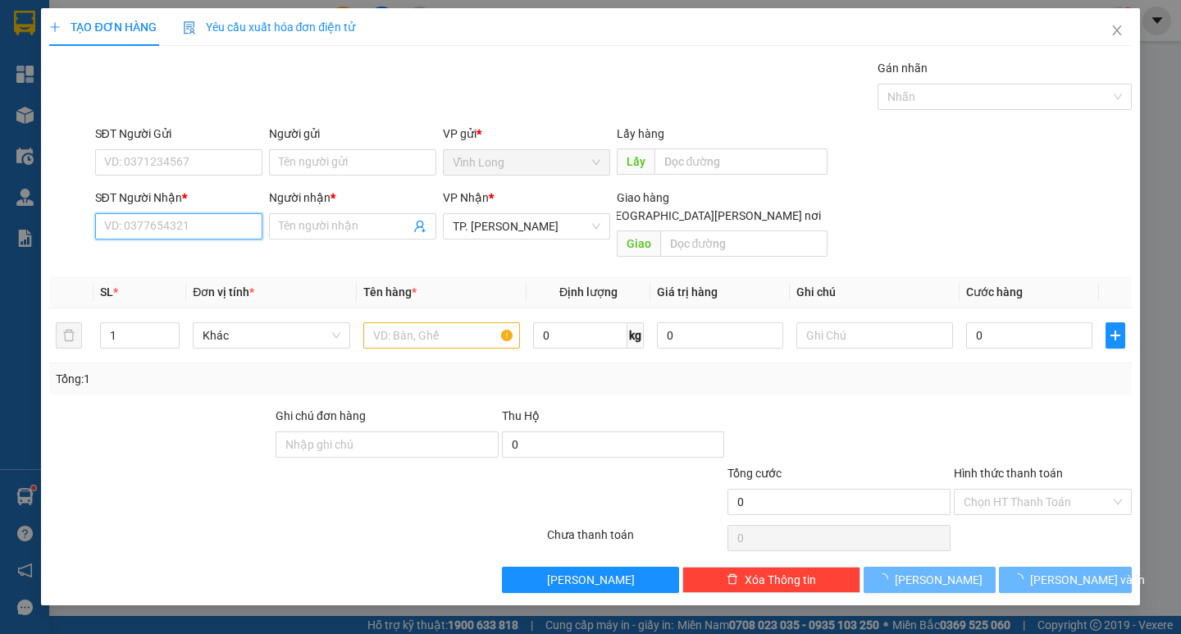
click at [179, 230] on input "SĐT Người Nhận *" at bounding box center [178, 226] width 167 height 26
type input "6"
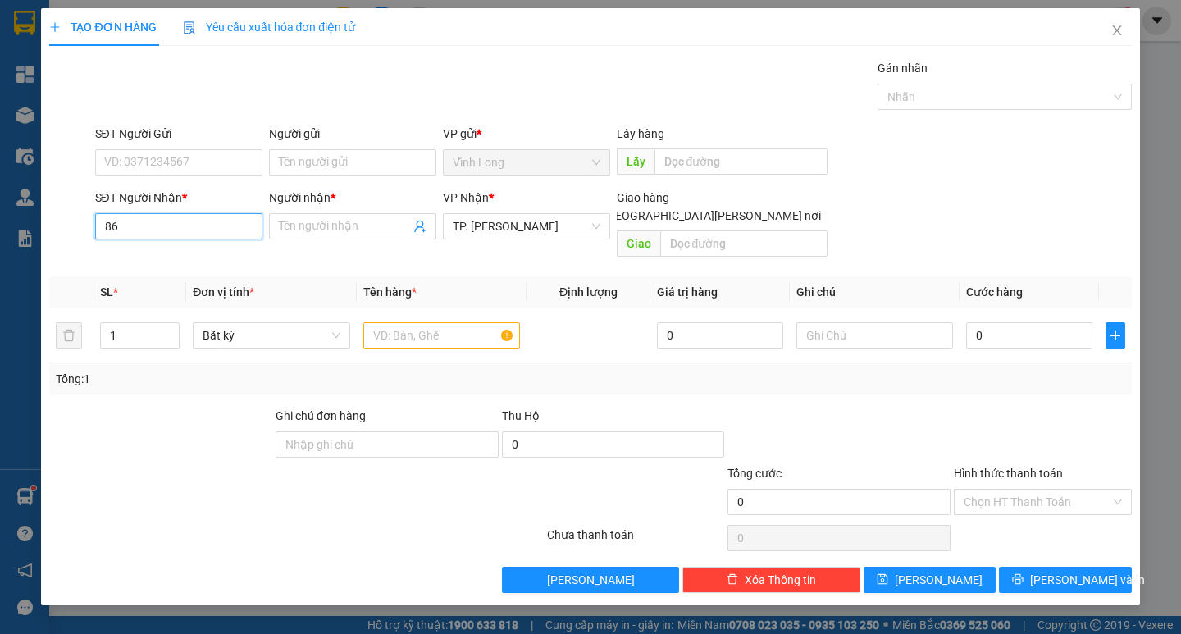
type input "8"
click at [179, 264] on div "0906438368 - LAB BAMBOO" at bounding box center [179, 259] width 148 height 18
type input "0906438368"
type input "LAB BAMBOO"
type input "0906438368"
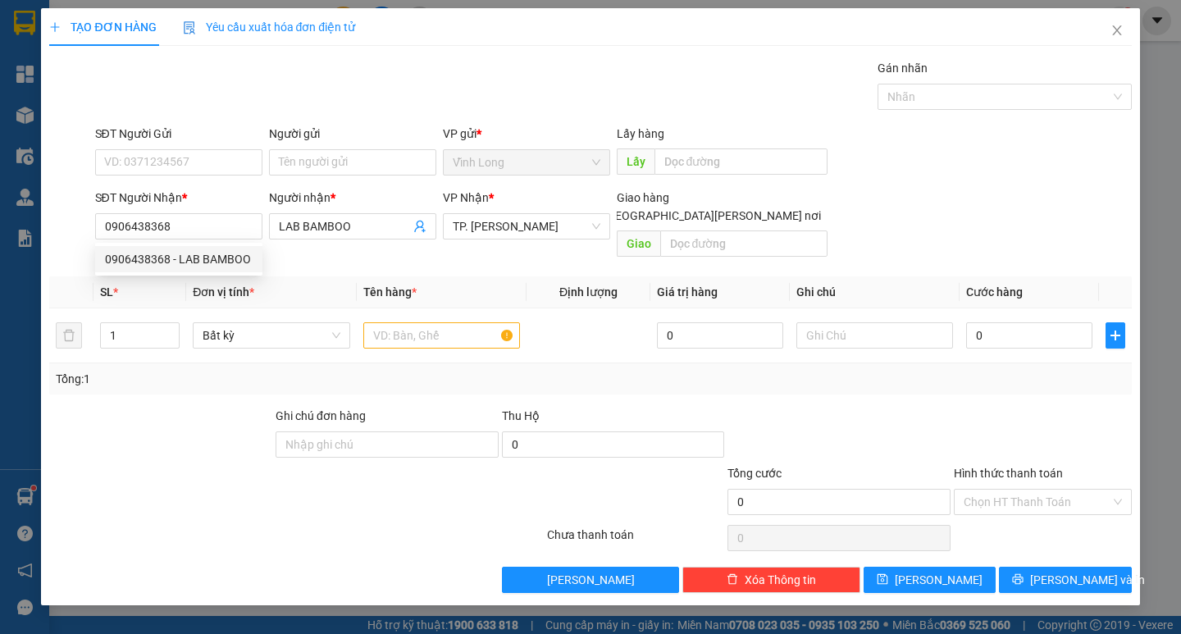
drag, startPoint x: 337, startPoint y: 137, endPoint x: 342, endPoint y: 148, distance: 11.7
click at [341, 143] on div "Người gửi" at bounding box center [352, 137] width 167 height 25
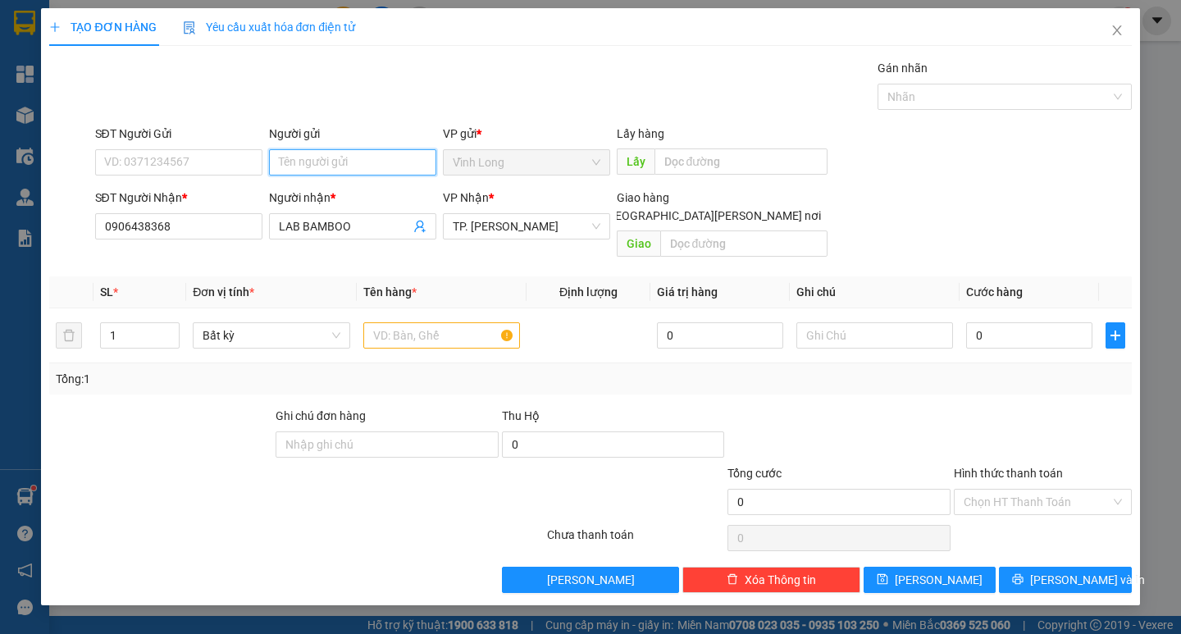
click at [345, 153] on input "Người gửi" at bounding box center [352, 162] width 167 height 26
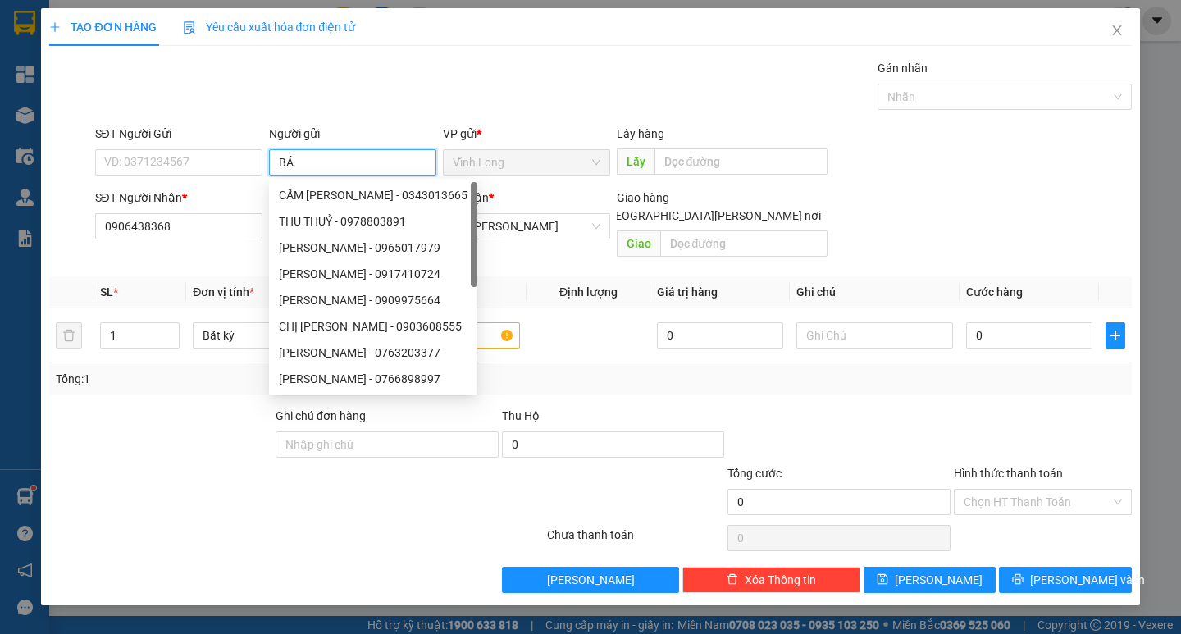
type input "BÁN"
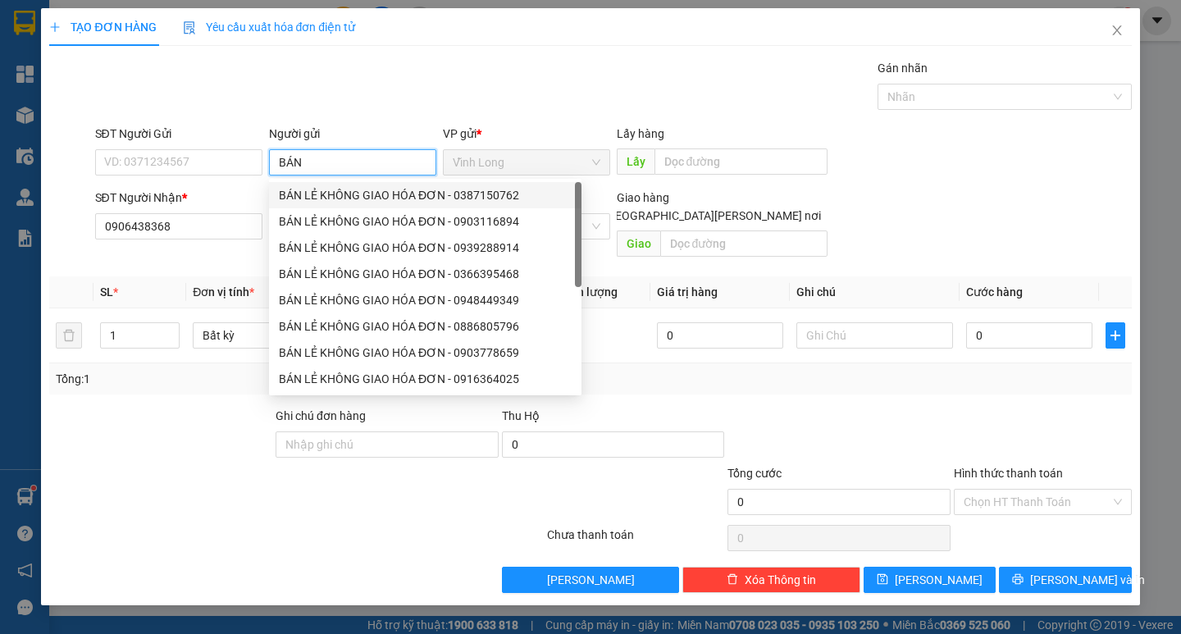
click at [317, 191] on div "BÁN LẺ KHÔNG GIAO HÓA ĐƠN - 0387150762" at bounding box center [425, 195] width 293 height 18
type input "0387150762"
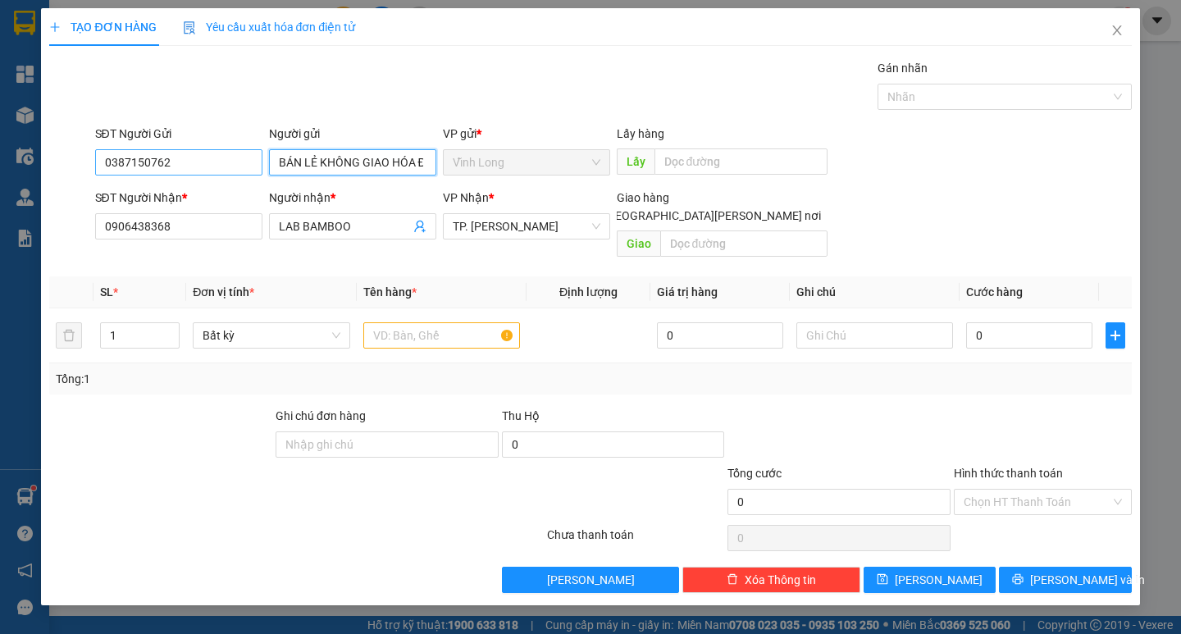
type input "BÁN LẺ KHÔNG GIAO HÓA ĐƠN"
click at [221, 167] on input "0387150762" at bounding box center [178, 162] width 167 height 26
click at [221, 166] on input "0387150762" at bounding box center [178, 162] width 167 height 26
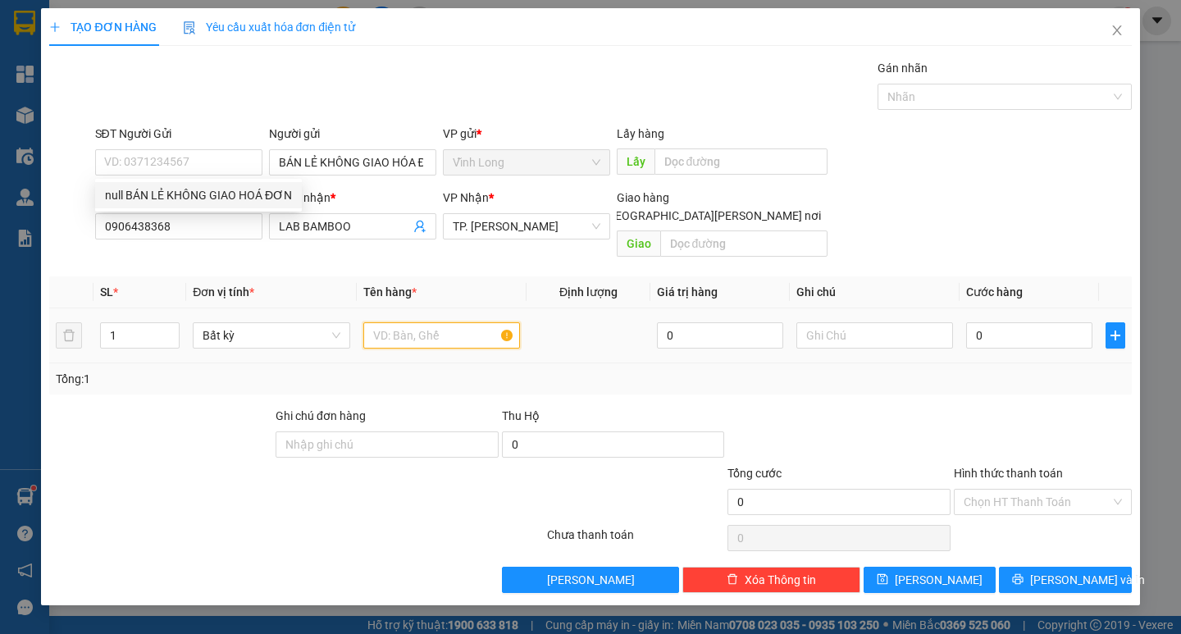
click at [452, 322] on input "text" at bounding box center [441, 335] width 157 height 26
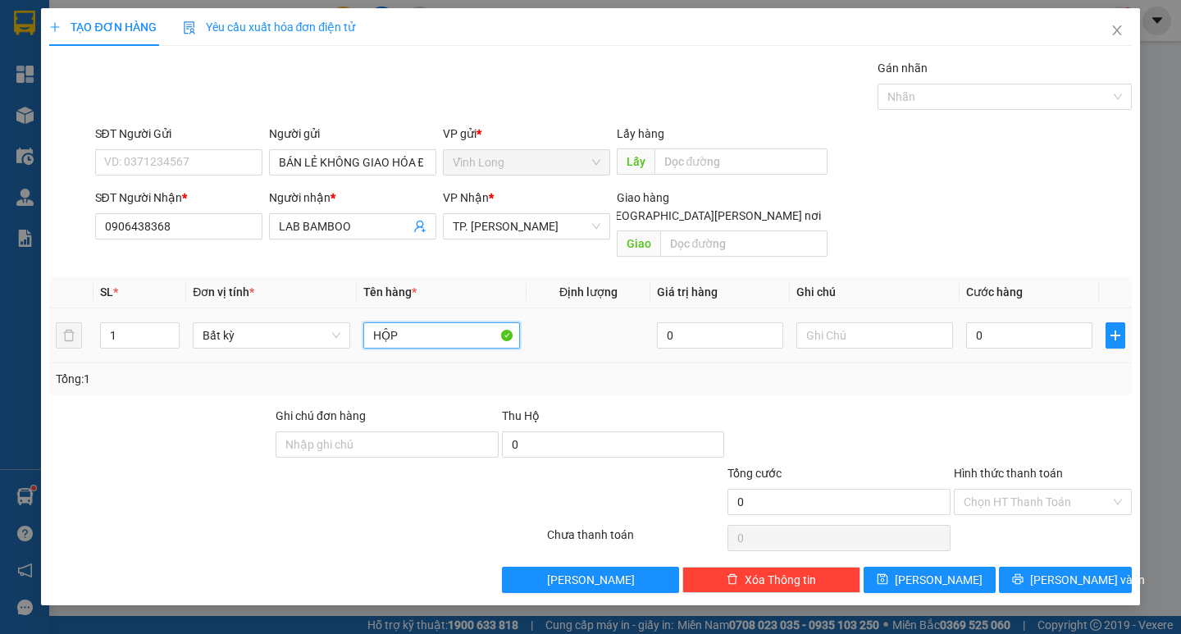
type input "HỘP"
type input "THƯI"
type input "2"
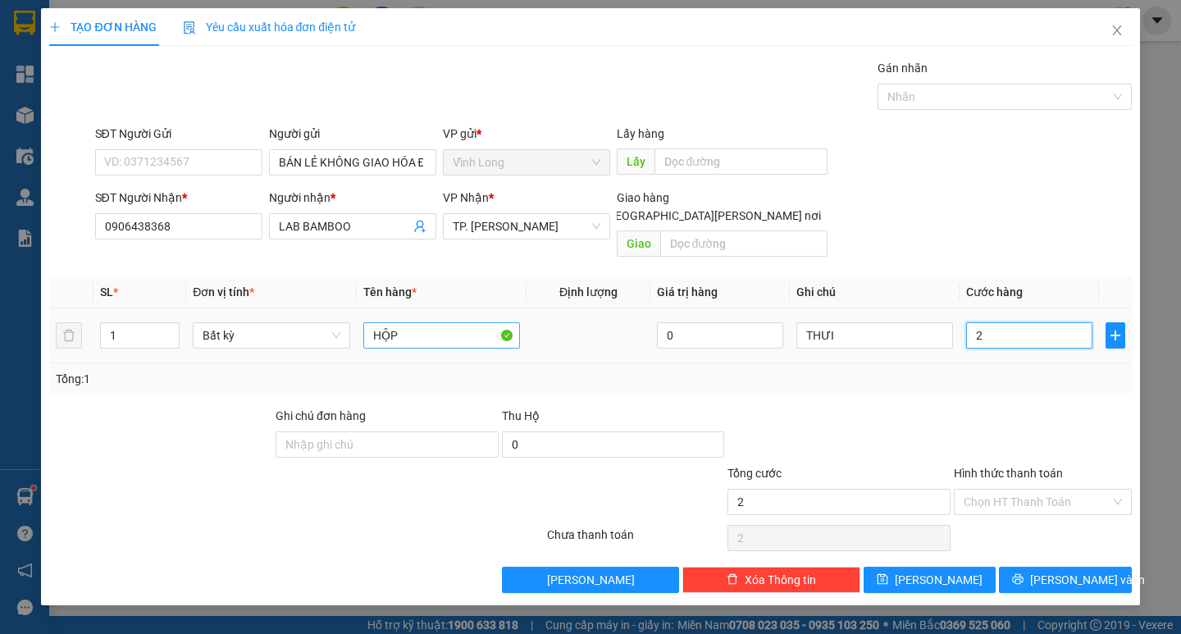
type input "20"
click at [1039, 491] on input "Hình thức thanh toán" at bounding box center [1036, 501] width 147 height 25
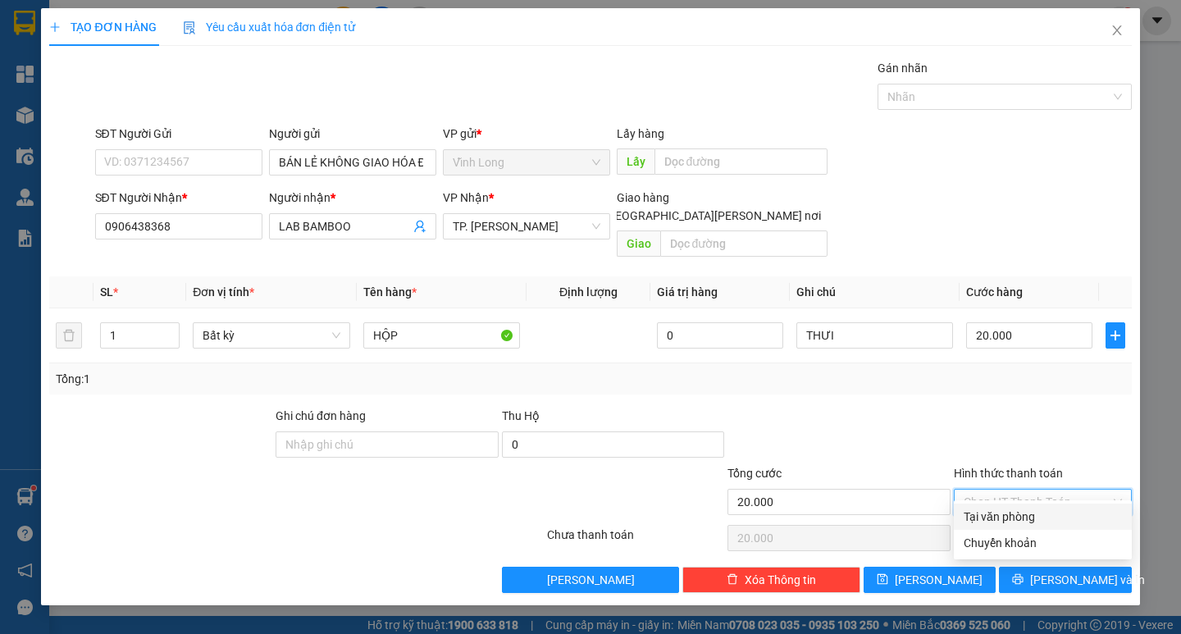
click at [1033, 508] on div "Tại văn phòng" at bounding box center [1042, 517] width 158 height 18
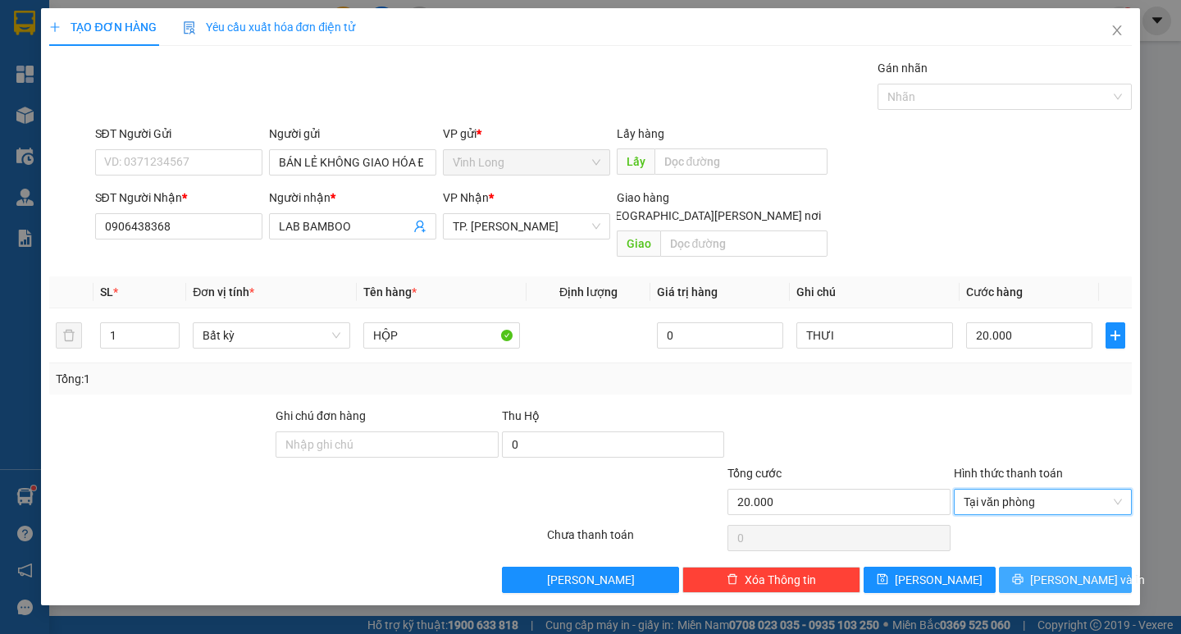
click at [1054, 571] on span "Lưu và In" at bounding box center [1087, 580] width 115 height 18
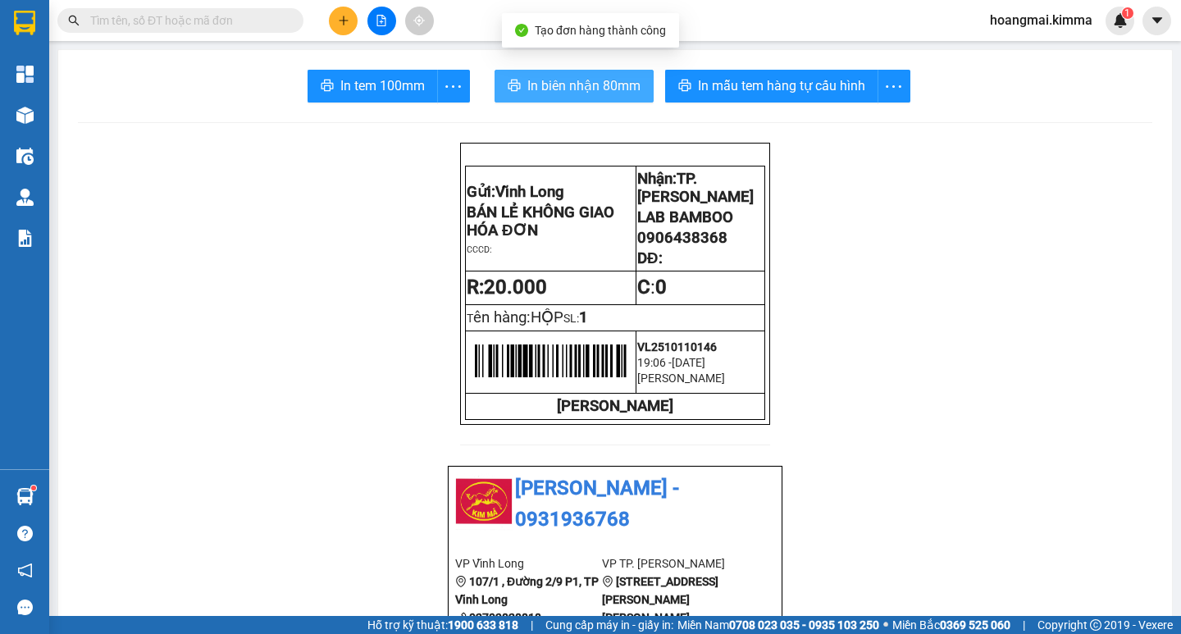
click at [506, 79] on button "In biên nhận 80mm" at bounding box center [573, 86] width 159 height 33
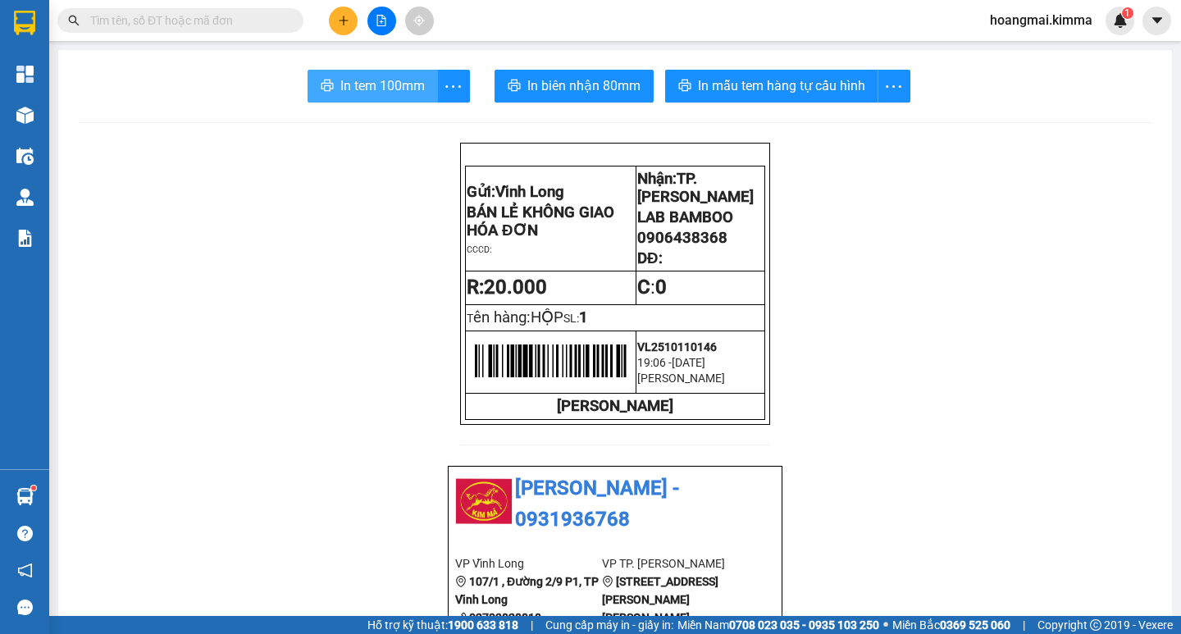
click at [340, 94] on span "In tem 100mm" at bounding box center [382, 85] width 84 height 20
click at [184, 19] on input "text" at bounding box center [187, 20] width 194 height 18
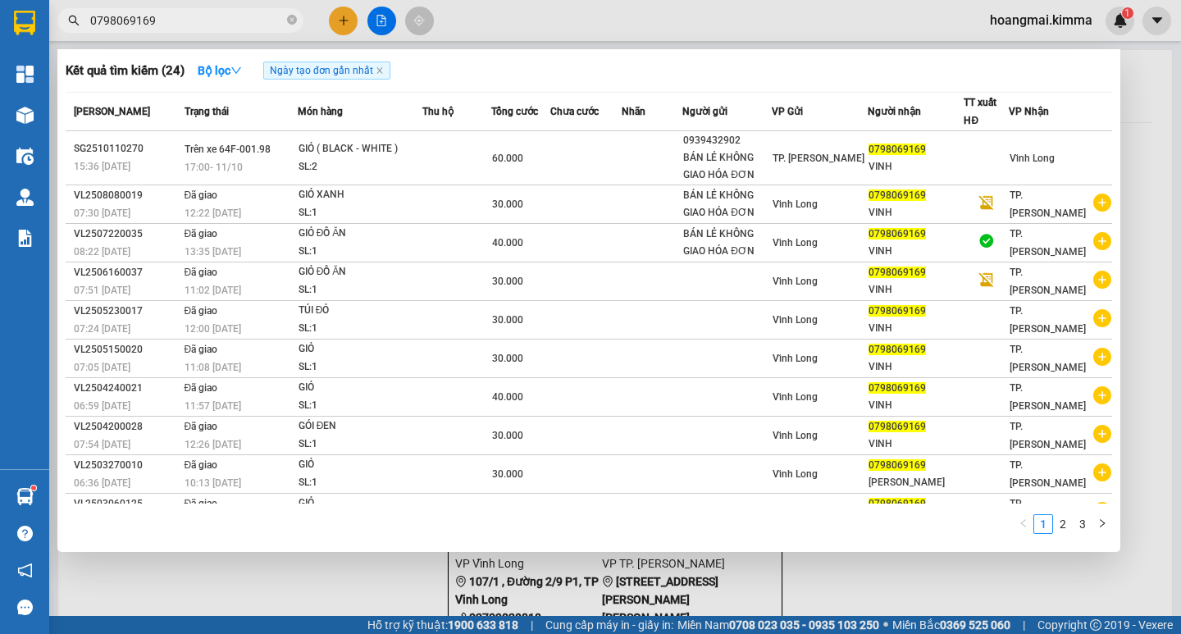
type input "0798069169"
click at [337, 26] on div at bounding box center [590, 317] width 1181 height 634
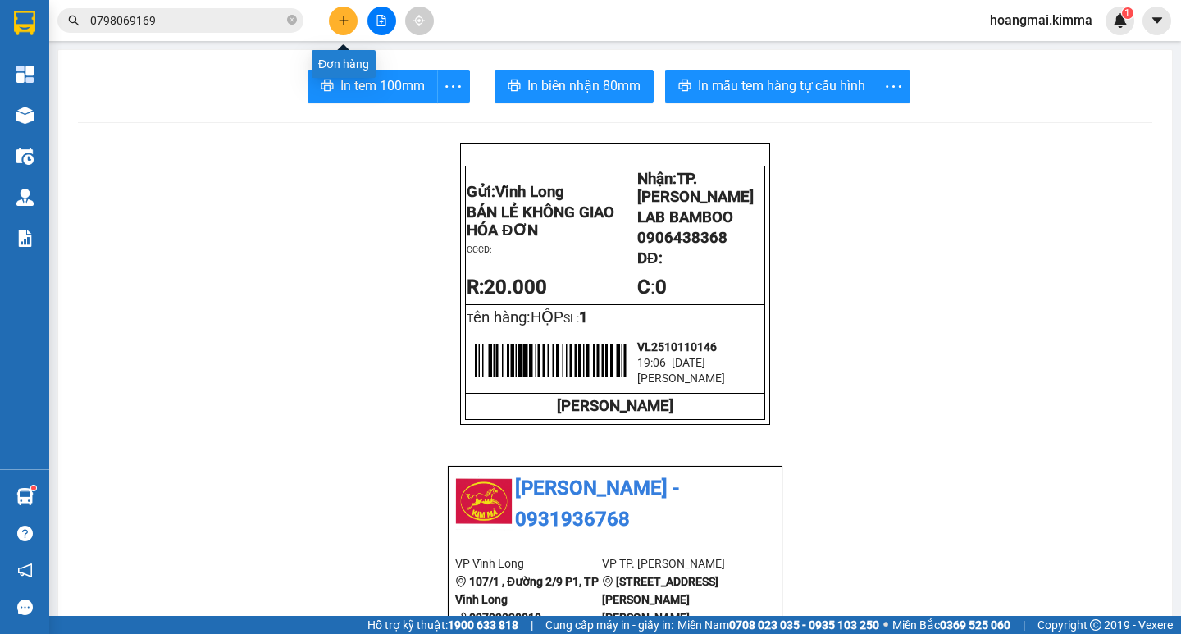
click at [337, 26] on button at bounding box center [343, 21] width 29 height 29
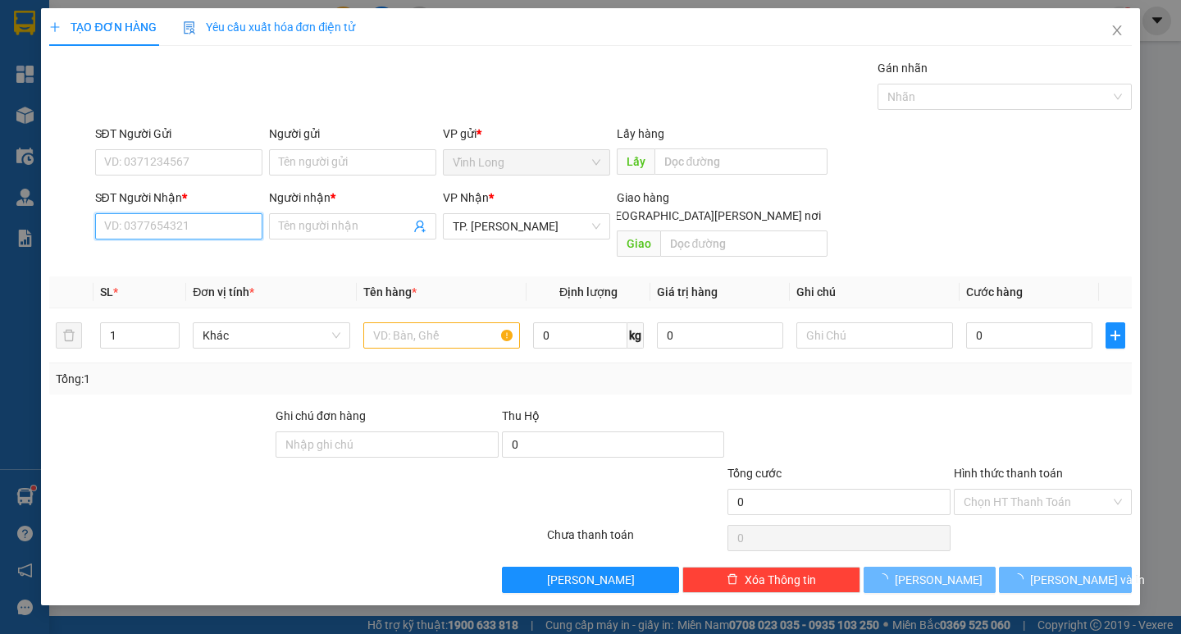
click at [206, 229] on input "SĐT Người Nhận *" at bounding box center [178, 226] width 167 height 26
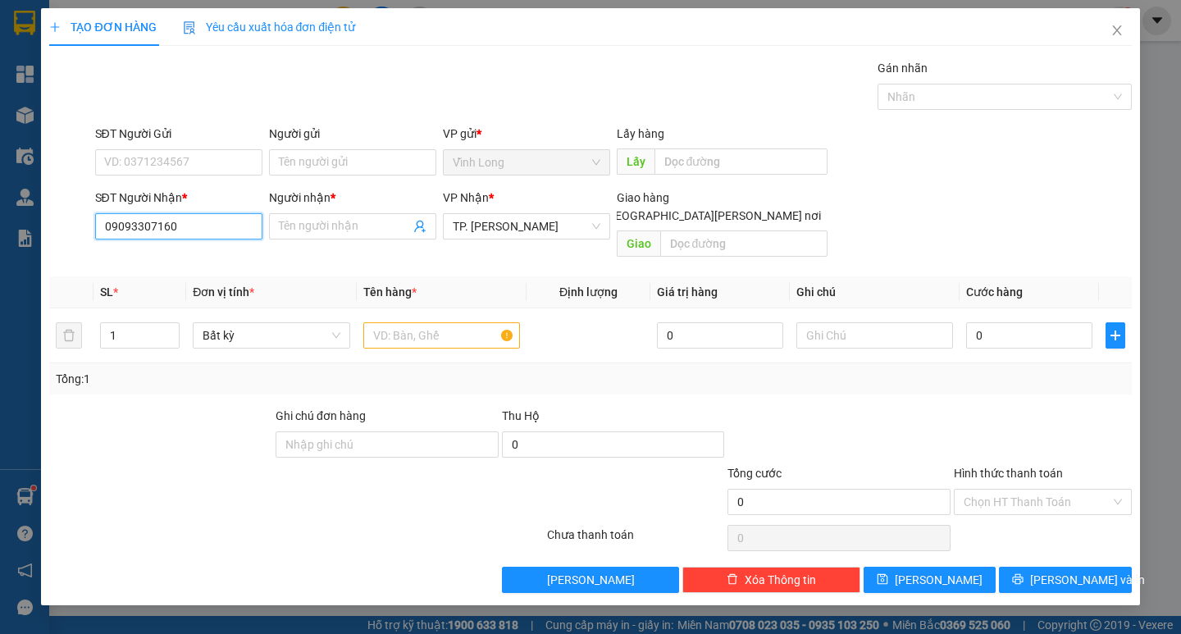
click at [206, 229] on input "09093307160" at bounding box center [178, 226] width 167 height 26
click at [220, 221] on input "09093307160" at bounding box center [178, 226] width 167 height 26
type input "0903307160"
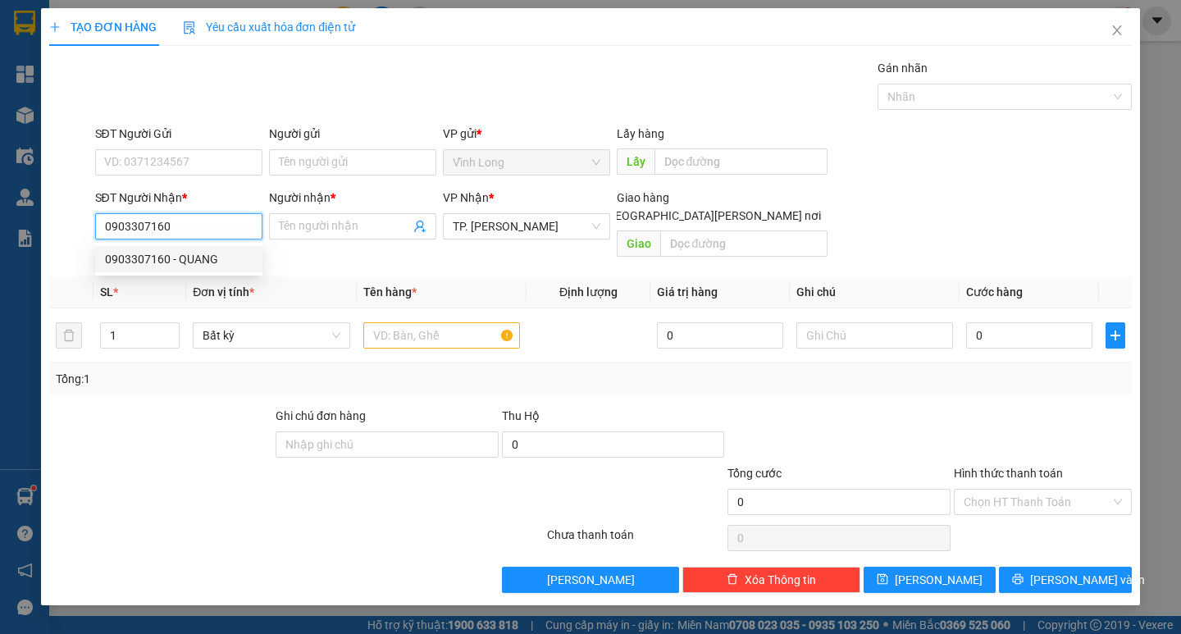
click at [212, 253] on div "0903307160 - QUANG" at bounding box center [179, 259] width 148 height 18
type input "QUANG"
type input "0903307160"
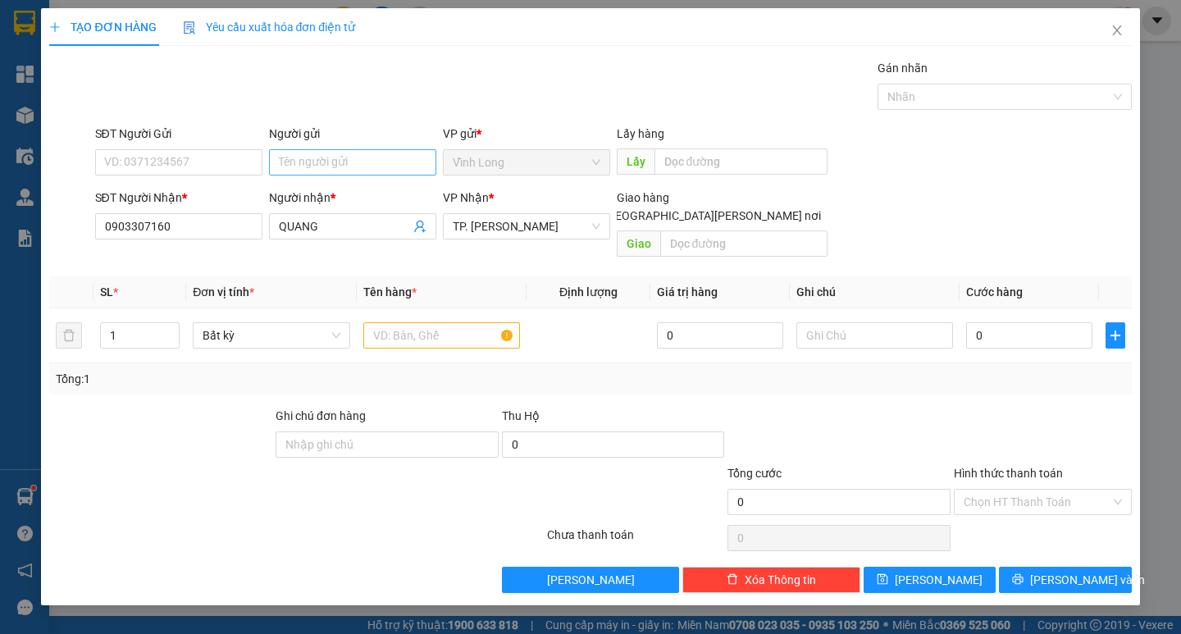
drag, startPoint x: 308, startPoint y: 139, endPoint x: 318, endPoint y: 150, distance: 14.5
click at [318, 150] on div "Người gửi Tên người gửi" at bounding box center [352, 153] width 167 height 57
click at [318, 150] on input "Người gửi" at bounding box center [352, 162] width 167 height 26
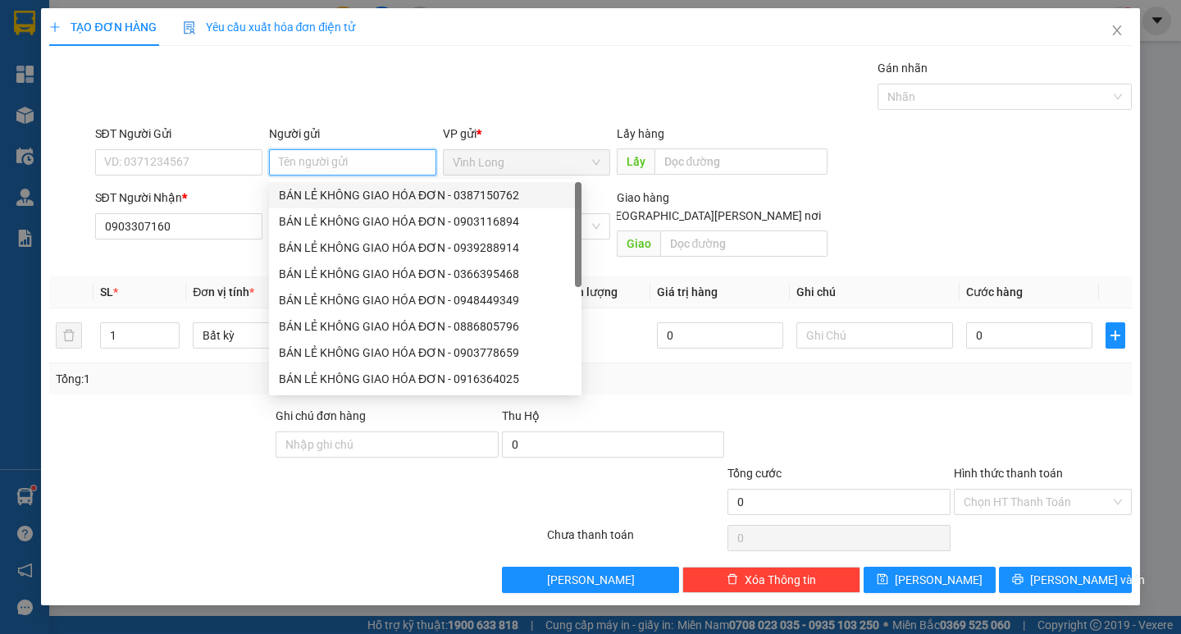
drag, startPoint x: 321, startPoint y: 201, endPoint x: 286, endPoint y: 193, distance: 35.4
click at [321, 200] on div "BÁN LẺ KHÔNG GIAO HÓA ĐƠN - 0387150762" at bounding box center [425, 195] width 293 height 18
type input "0387150762"
type input "BÁN LẺ KHÔNG GIAO HÓA ĐƠN"
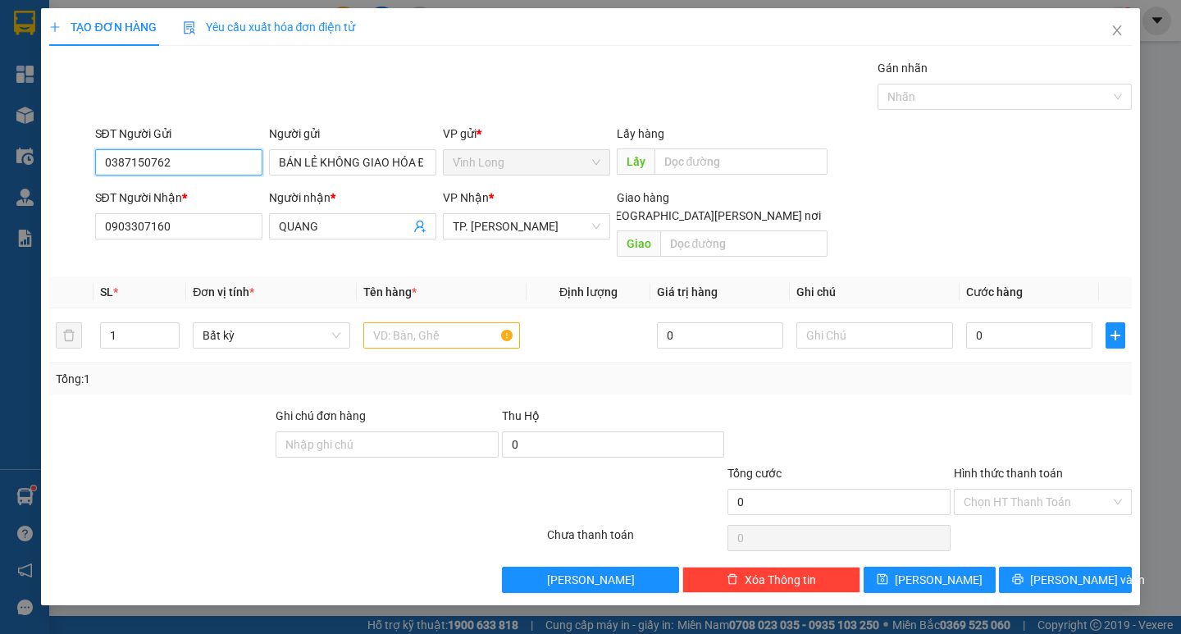
click at [217, 162] on input "0387150762" at bounding box center [178, 162] width 167 height 26
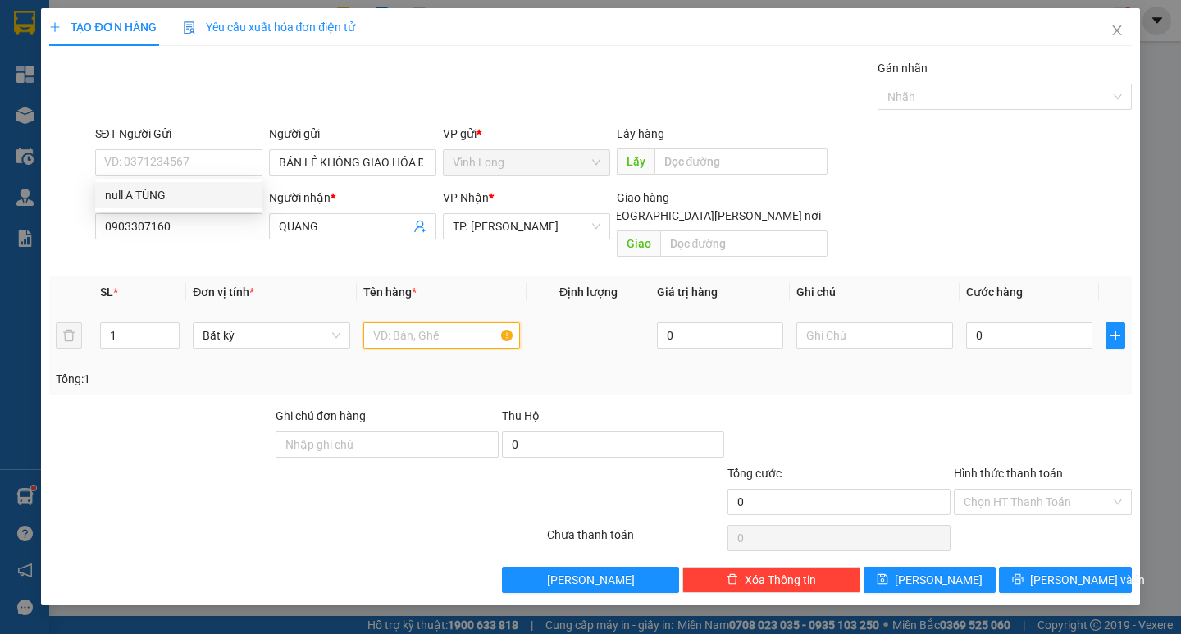
click at [455, 327] on input "text" at bounding box center [441, 335] width 157 height 26
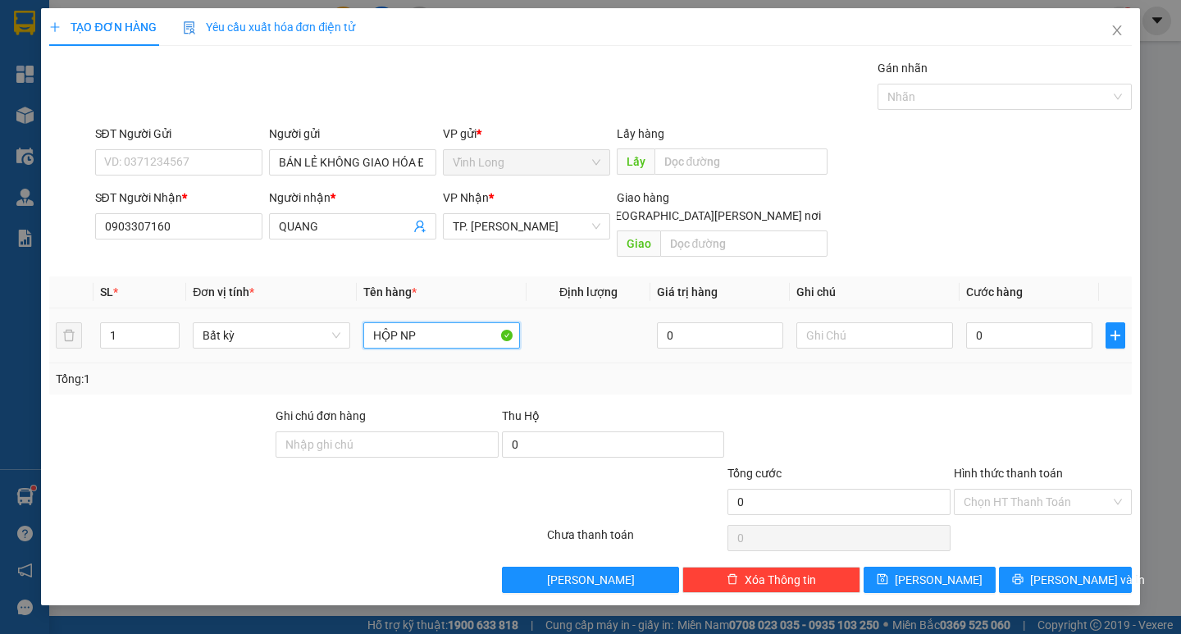
type input "HỘP NP"
type input "THƯ"
type input "4"
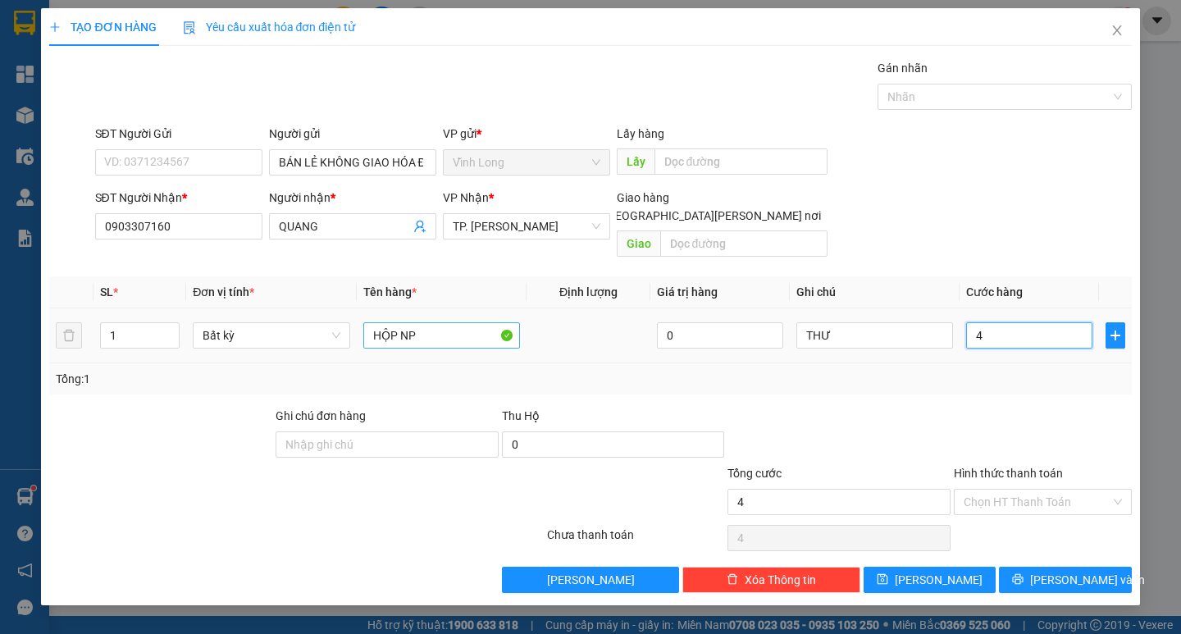
type input "40"
click at [1068, 489] on input "Hình thức thanh toán" at bounding box center [1036, 501] width 147 height 25
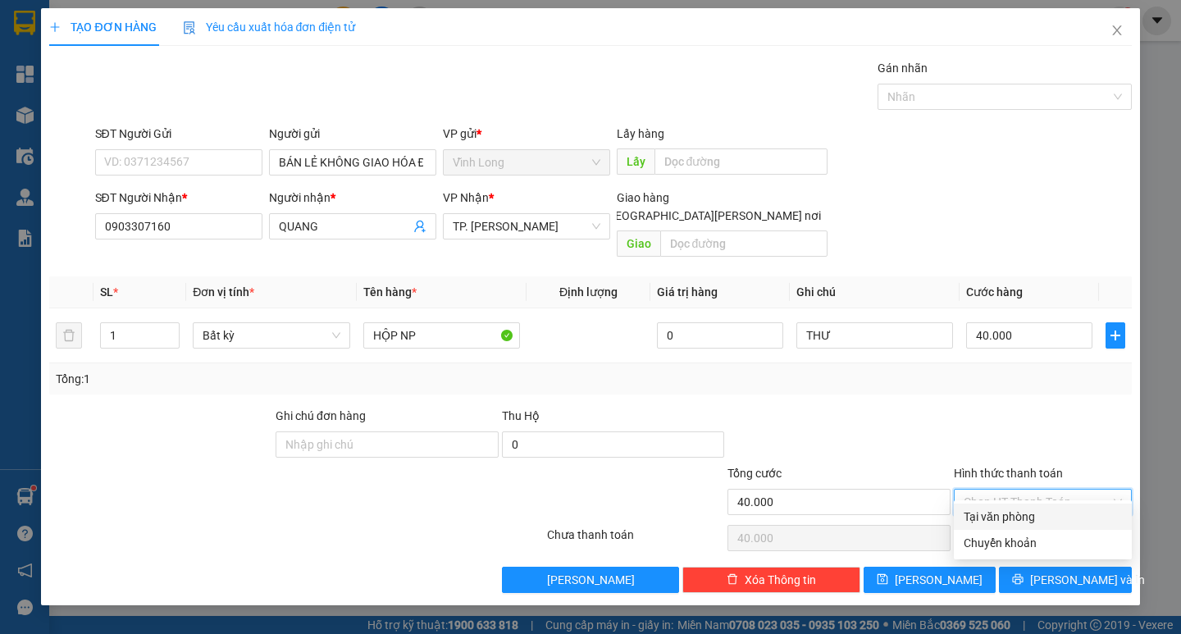
click at [1038, 509] on div "Tại văn phòng" at bounding box center [1042, 517] width 158 height 18
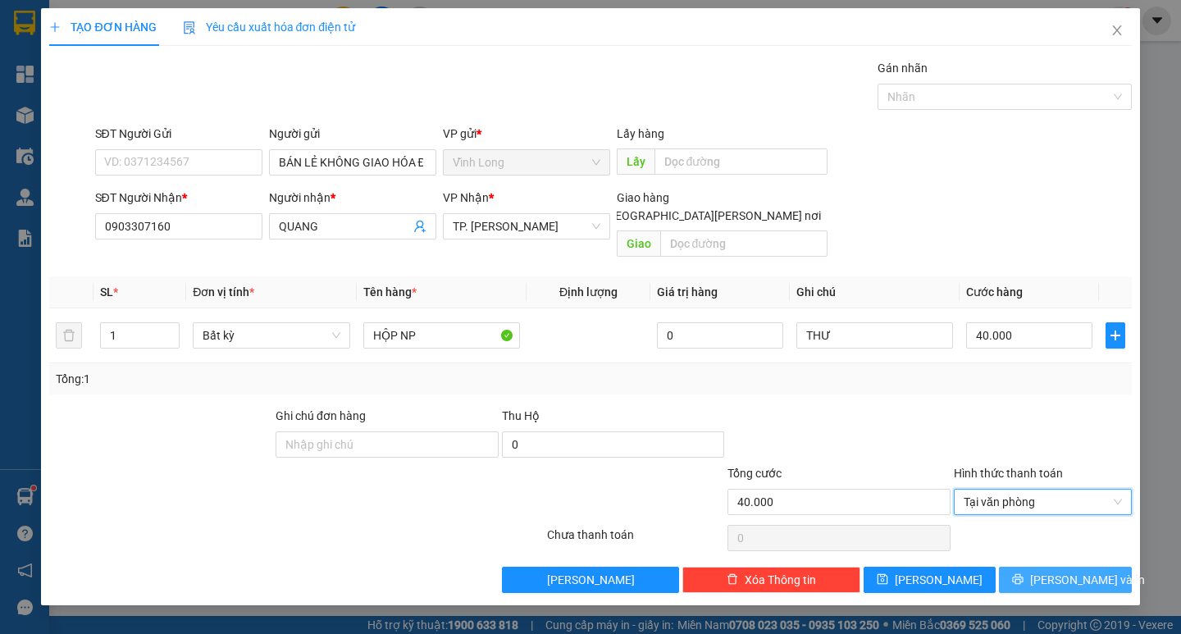
click at [1058, 571] on span "Lưu và In" at bounding box center [1087, 580] width 115 height 18
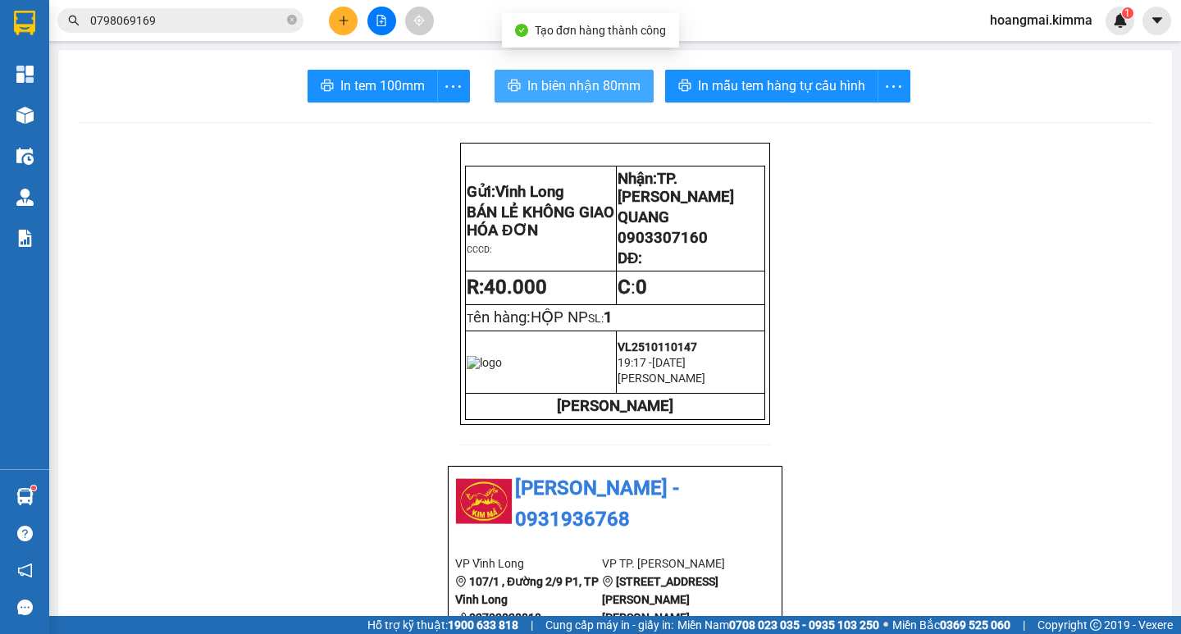
click at [558, 82] on span "In biên nhận 80mm" at bounding box center [583, 85] width 113 height 20
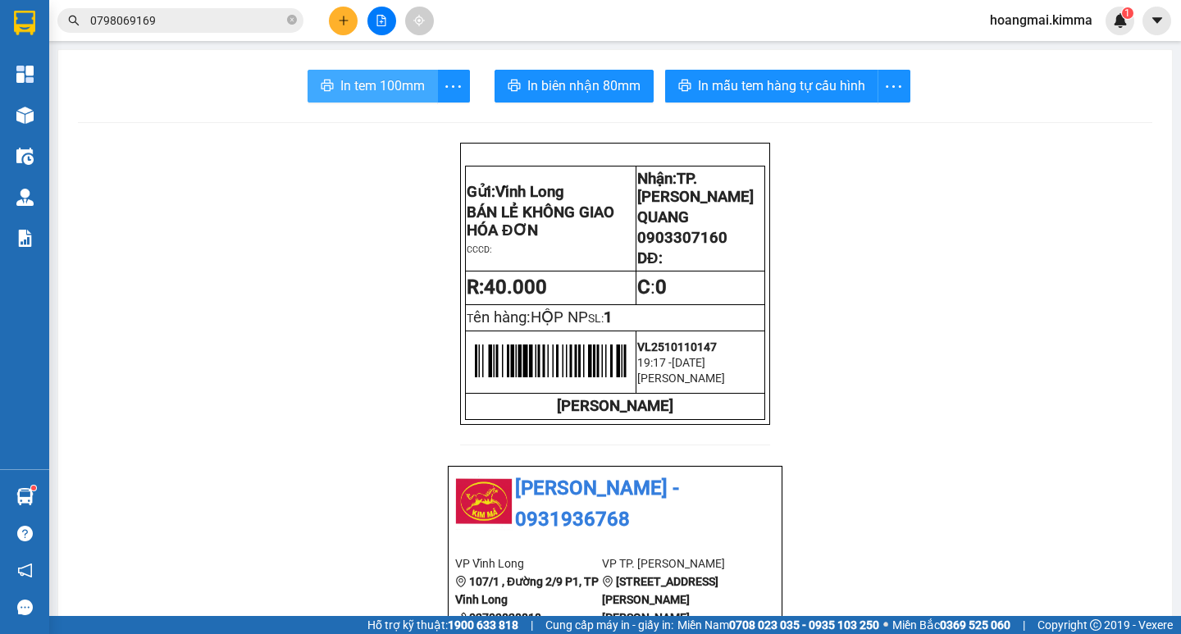
click at [365, 91] on span "In tem 100mm" at bounding box center [382, 85] width 84 height 20
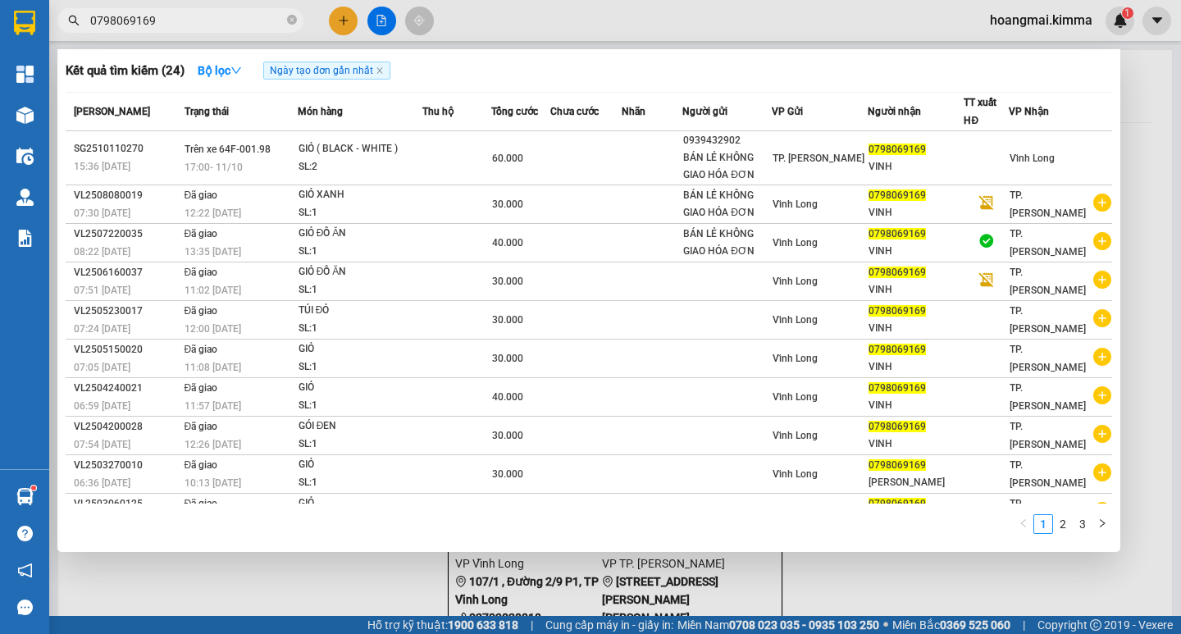
click at [222, 25] on input "0798069169" at bounding box center [187, 20] width 194 height 18
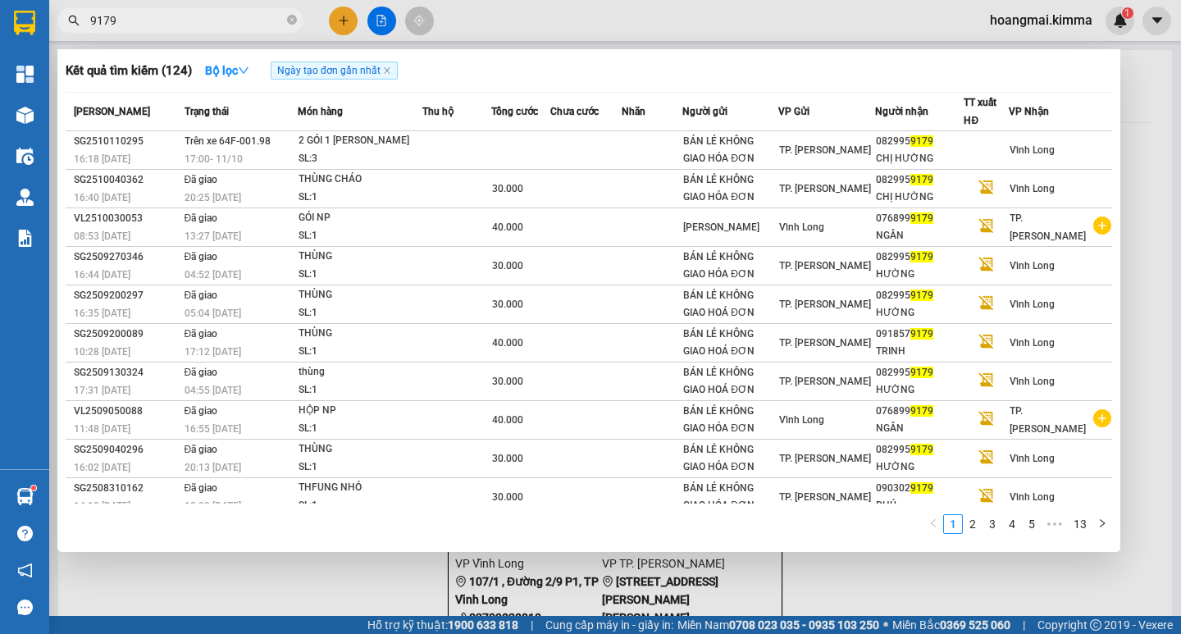
type input "9179"
click at [340, 34] on div at bounding box center [590, 317] width 1181 height 634
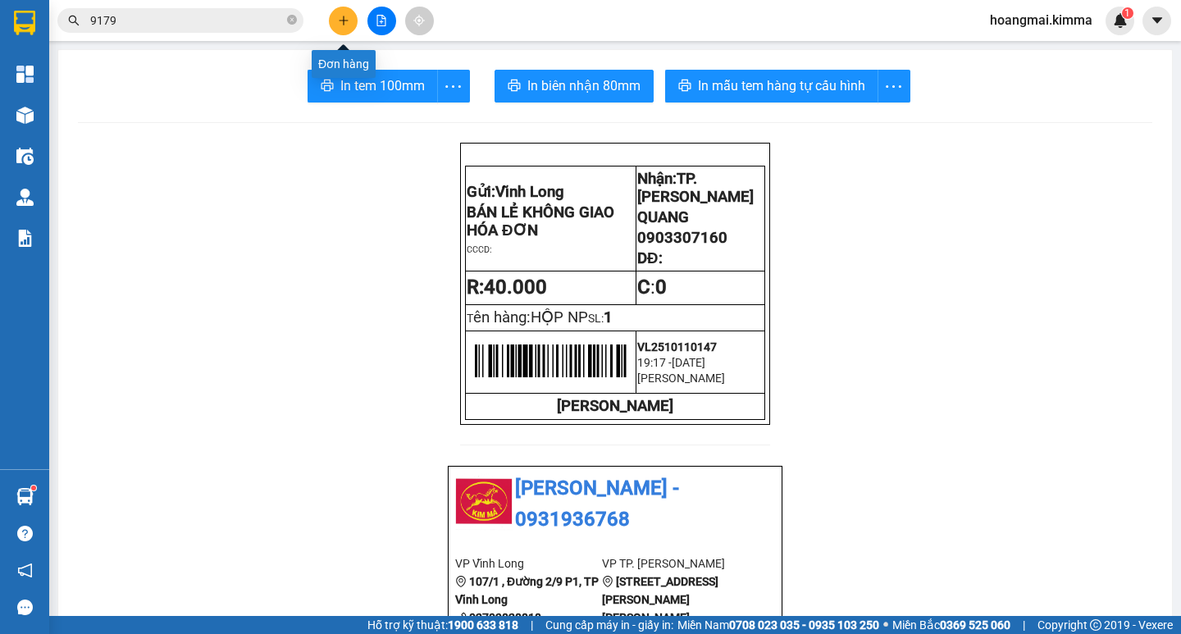
click at [348, 27] on button at bounding box center [343, 21] width 29 height 29
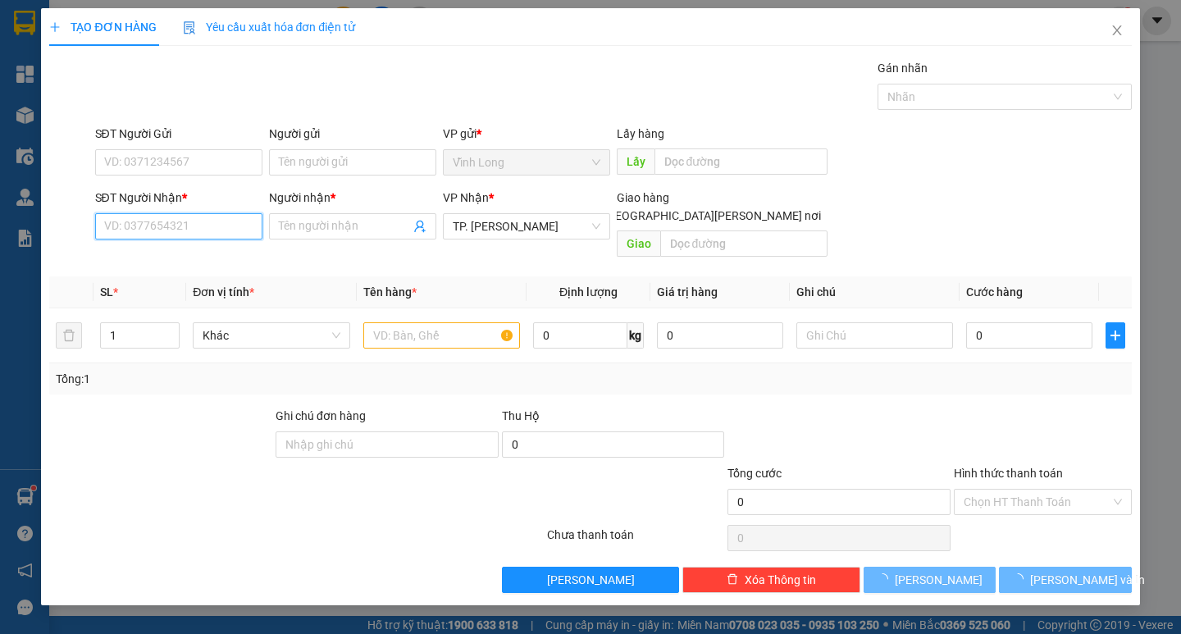
click at [208, 225] on input "SĐT Người Nhận *" at bounding box center [178, 226] width 167 height 26
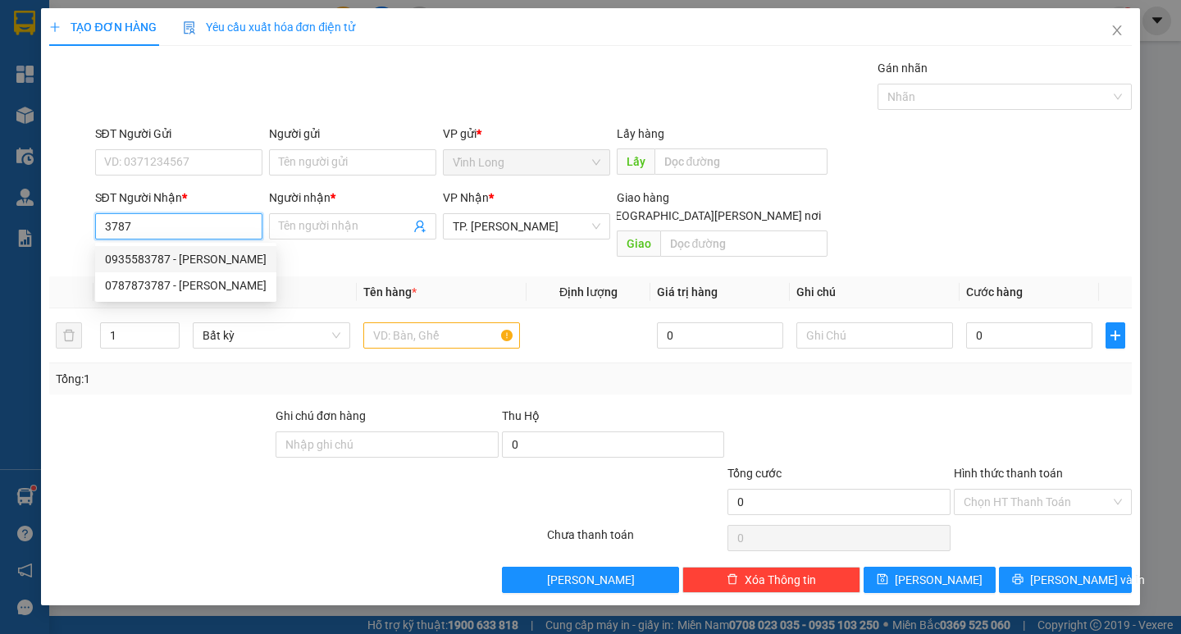
click at [221, 225] on input "3787" at bounding box center [178, 226] width 167 height 26
drag, startPoint x: 184, startPoint y: 255, endPoint x: 238, endPoint y: 244, distance: 55.2
click at [190, 253] on div "0854453878 - MEDILAD" at bounding box center [179, 259] width 148 height 18
type input "0854453878"
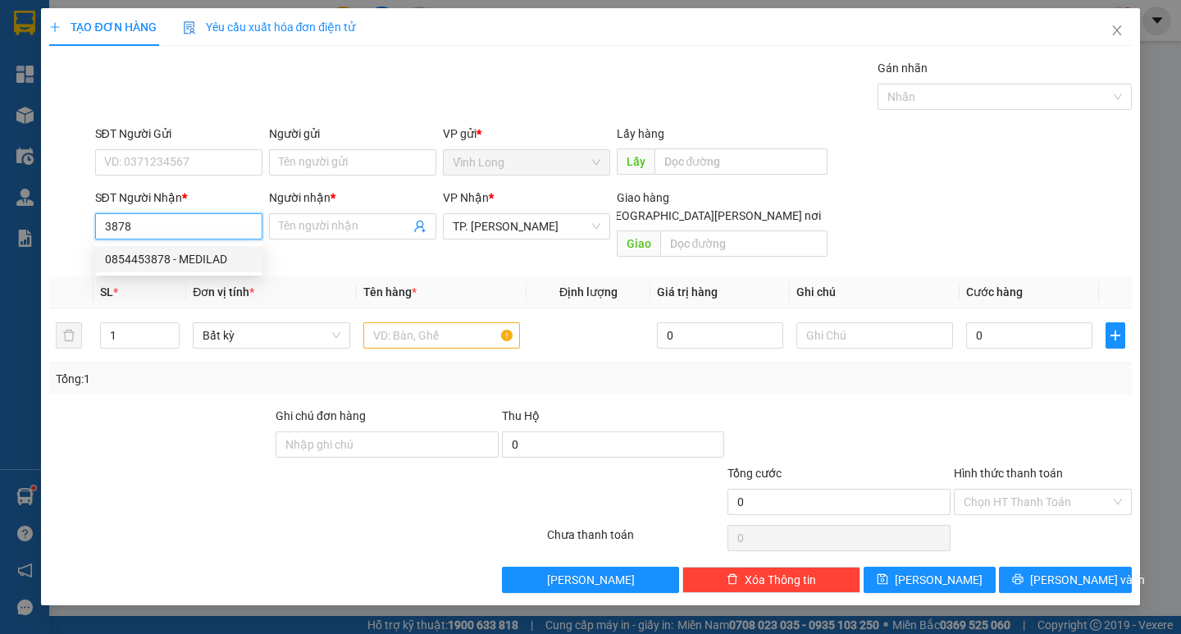
type input "MEDILAD"
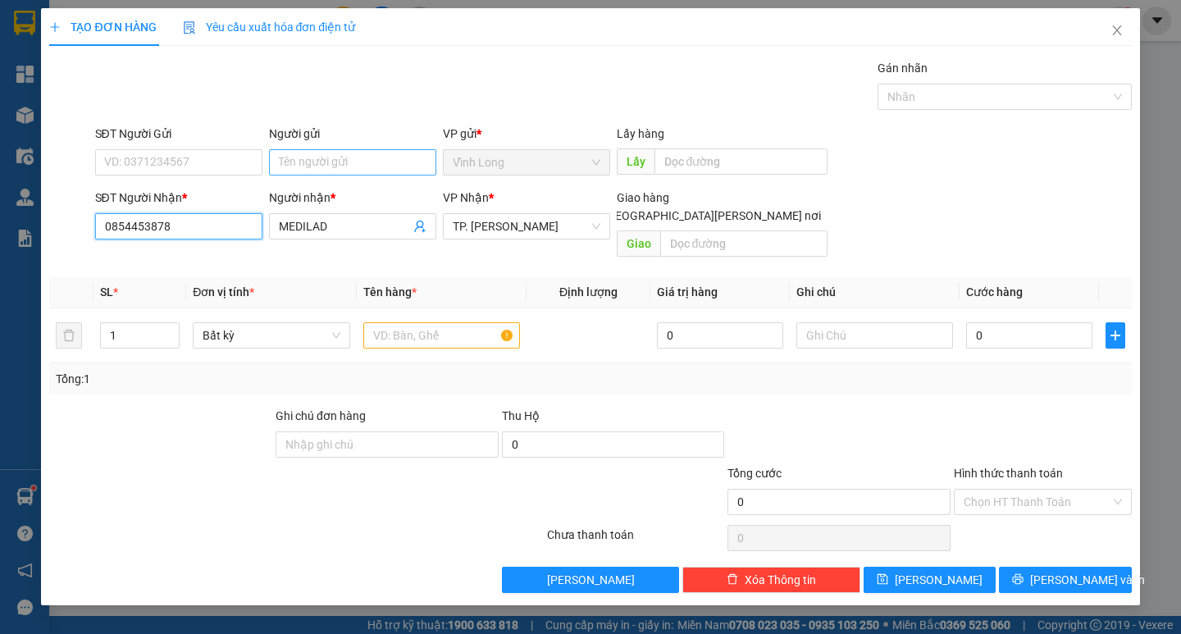
type input "0854453878"
click at [330, 171] on input "Người gửi" at bounding box center [352, 162] width 167 height 26
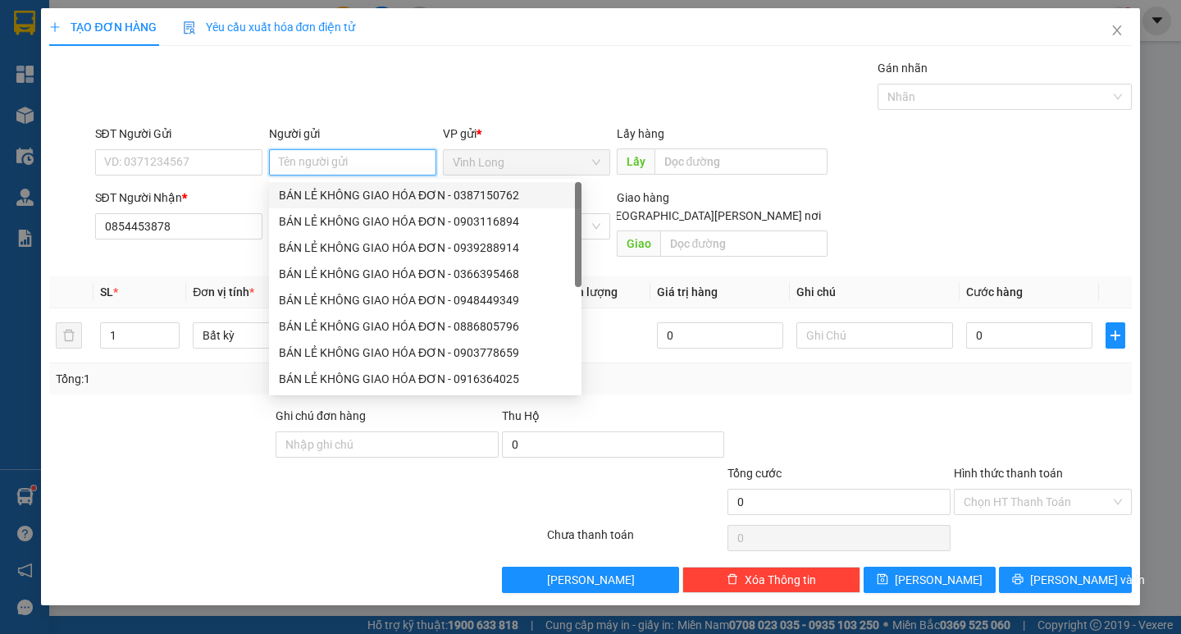
click at [339, 192] on div "BÁN LẺ KHÔNG GIAO HÓA ĐƠN - 0387150762" at bounding box center [425, 195] width 293 height 18
type input "0387150762"
type input "BÁN LẺ KHÔNG GIAO HÓA ĐƠN"
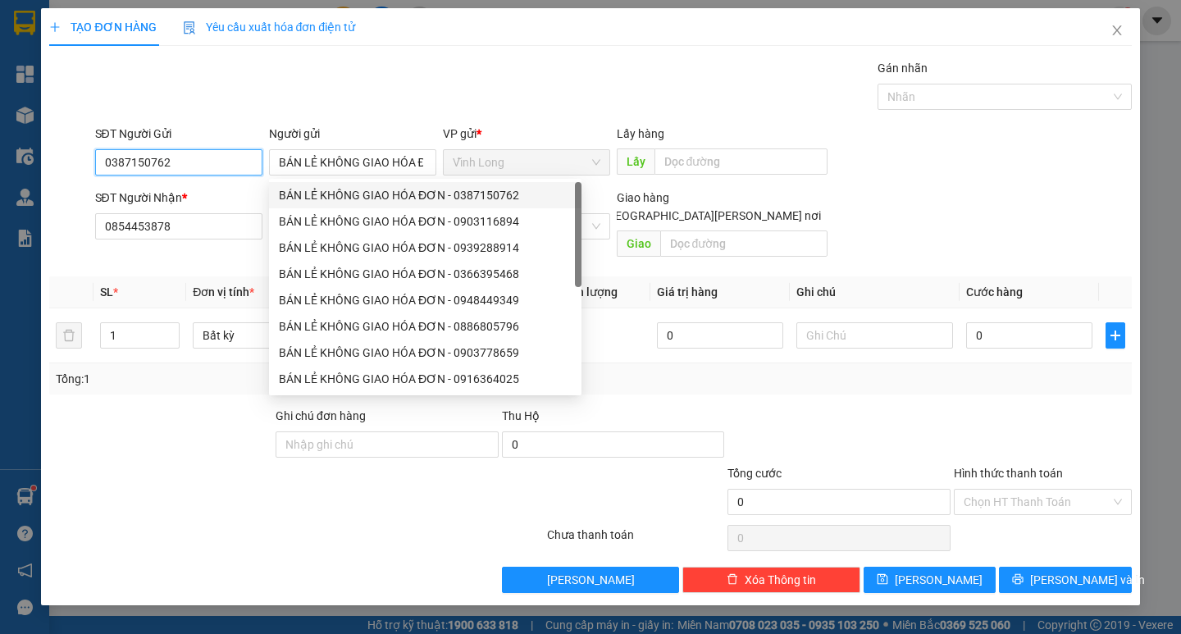
click at [231, 162] on input "0387150762" at bounding box center [178, 162] width 167 height 26
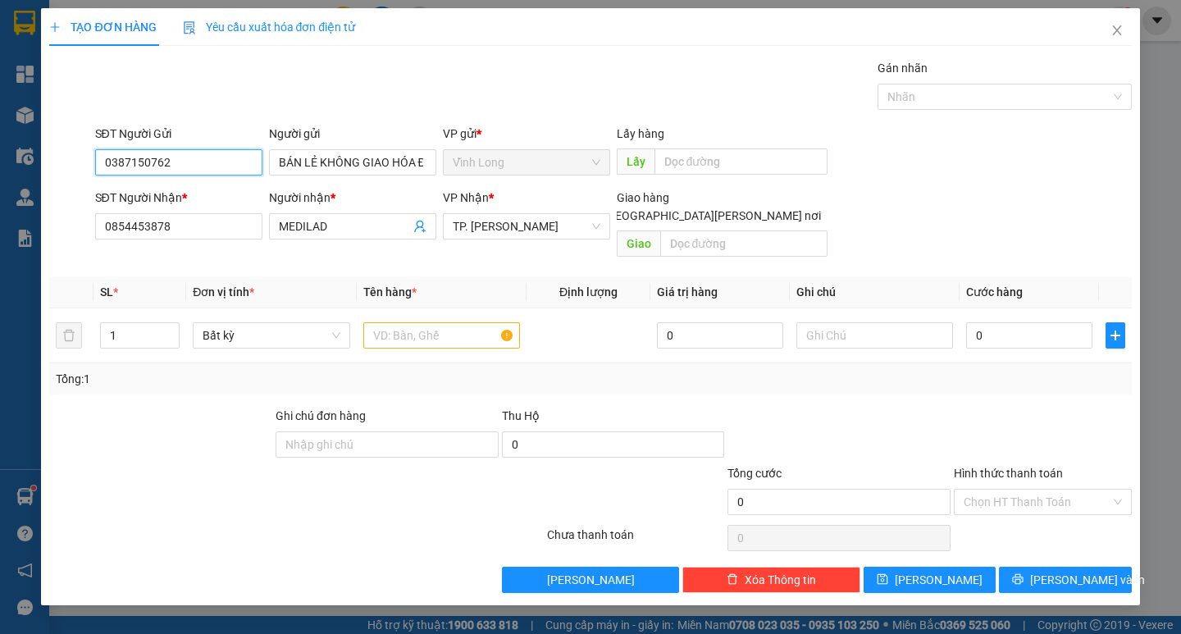
click at [231, 162] on input "0387150762" at bounding box center [178, 162] width 167 height 26
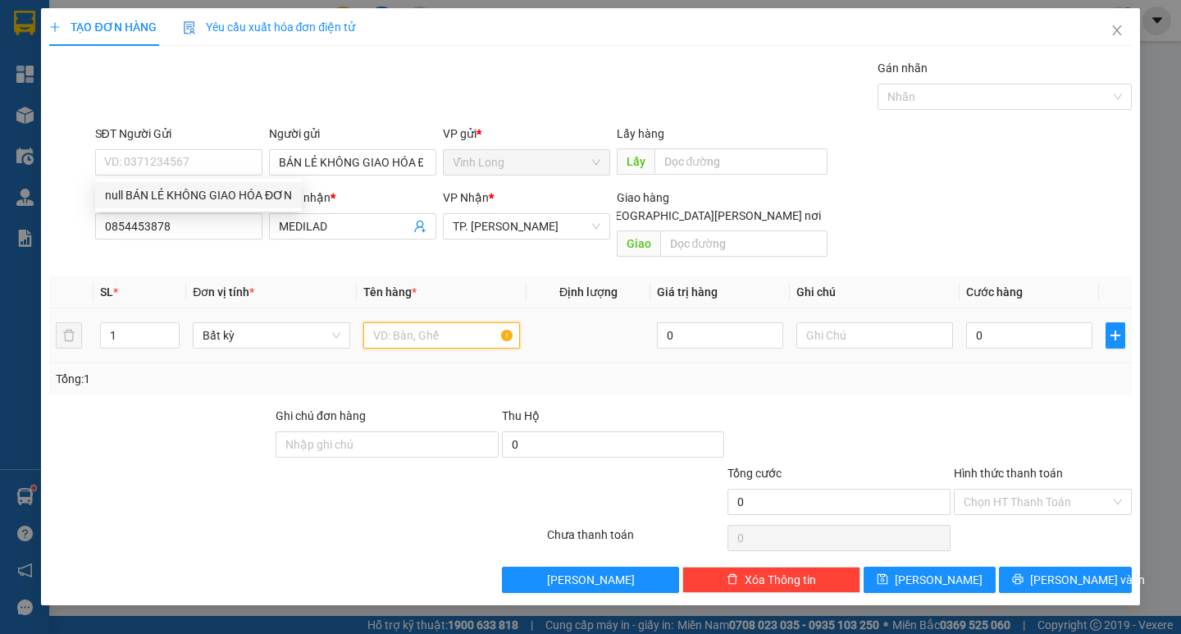
click at [423, 324] on input "text" at bounding box center [441, 335] width 157 height 26
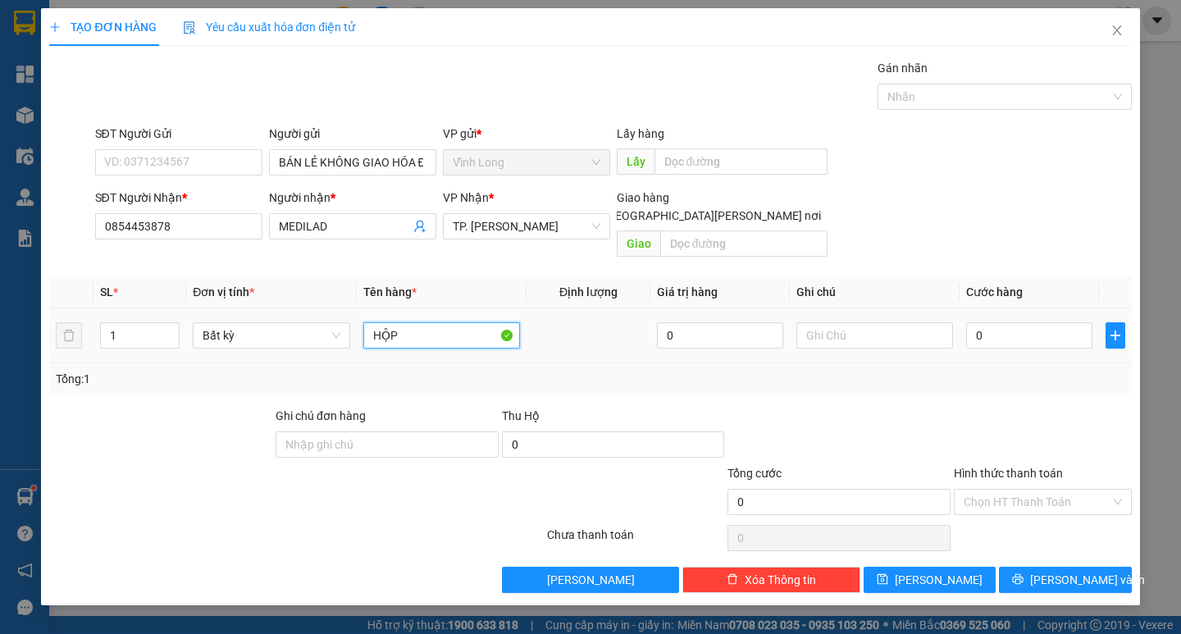
type input "HỘP"
type input "THƯ"
type input "2"
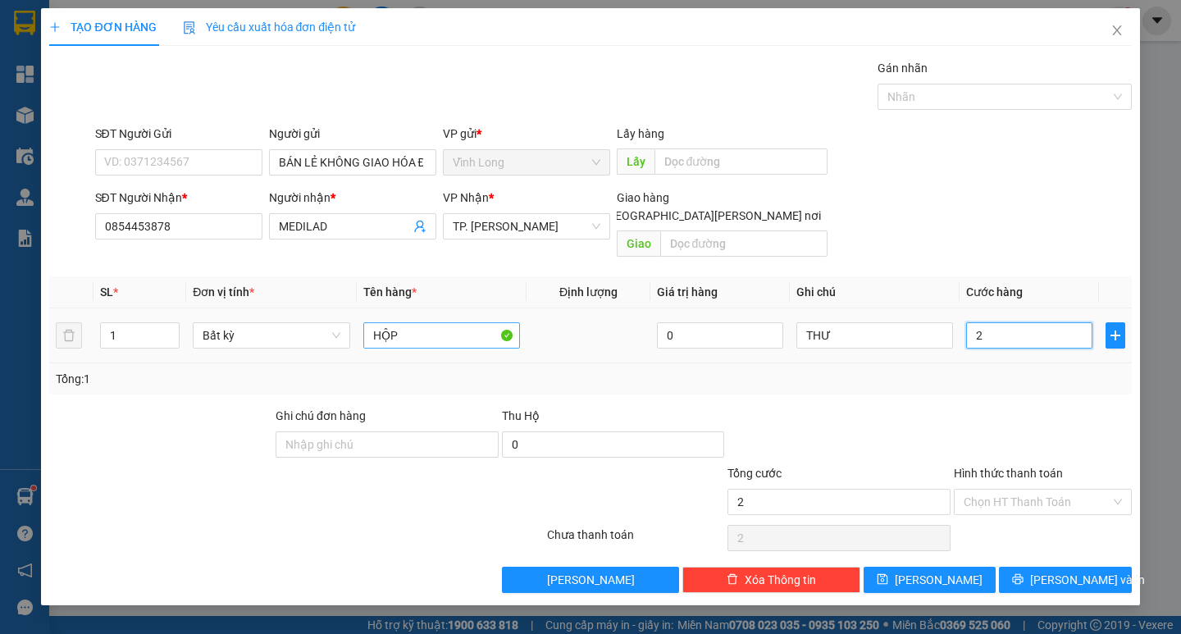
type input "20"
click at [1083, 489] on input "Hình thức thanh toán" at bounding box center [1036, 501] width 147 height 25
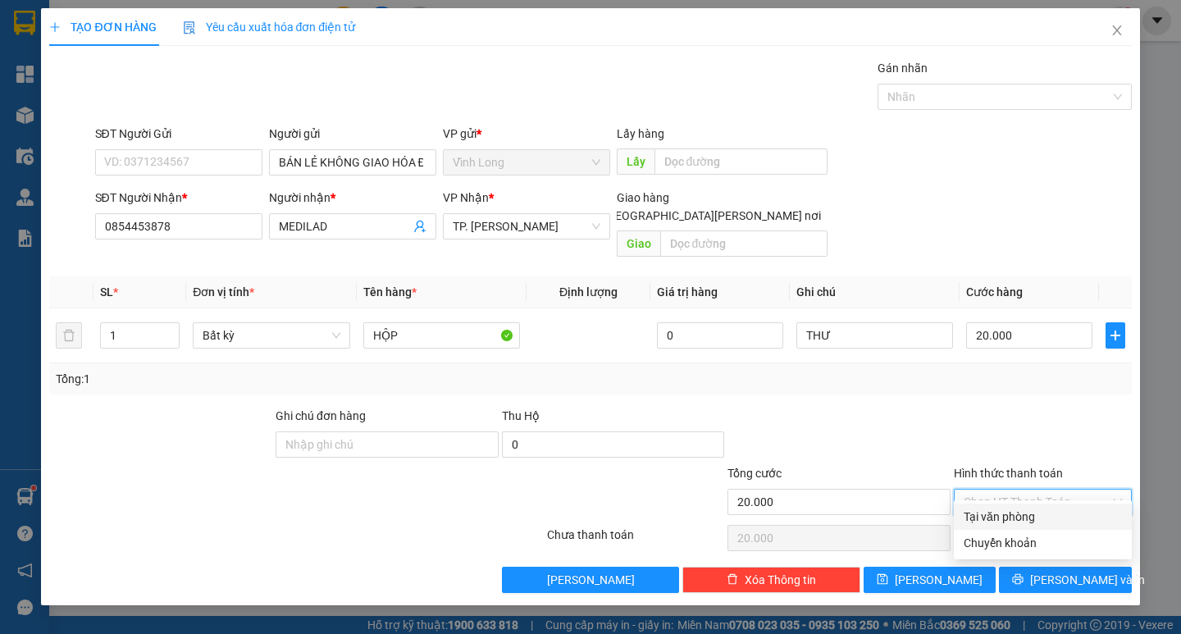
click at [1029, 514] on div "Tại văn phòng" at bounding box center [1042, 517] width 158 height 18
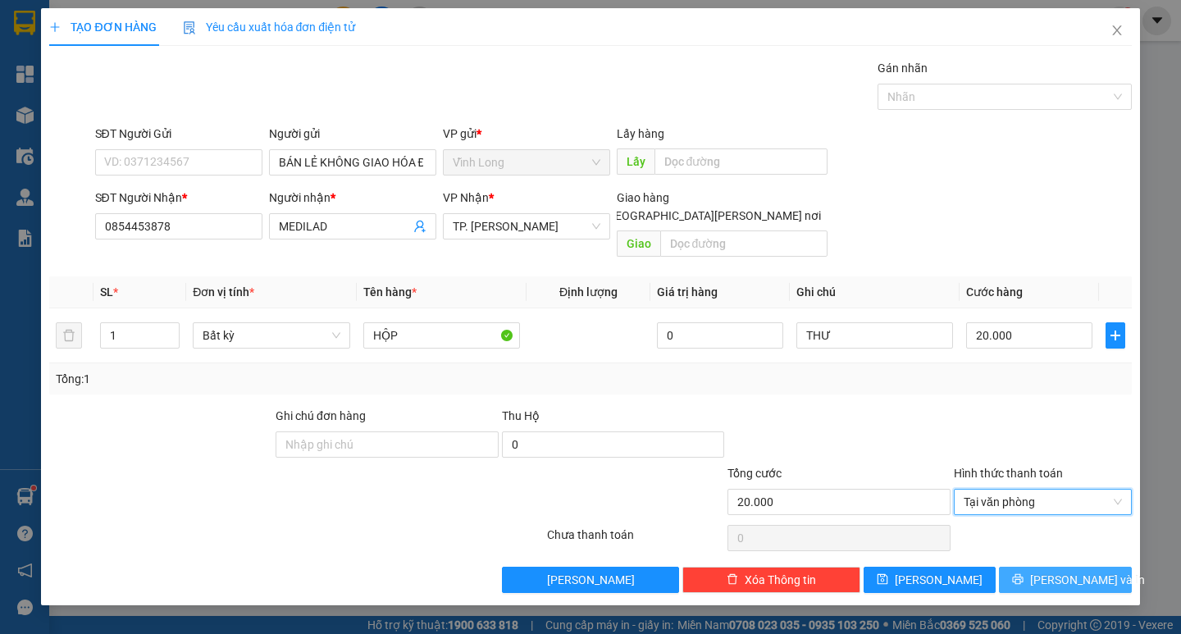
click at [1082, 571] on span "Lưu và In" at bounding box center [1087, 580] width 115 height 18
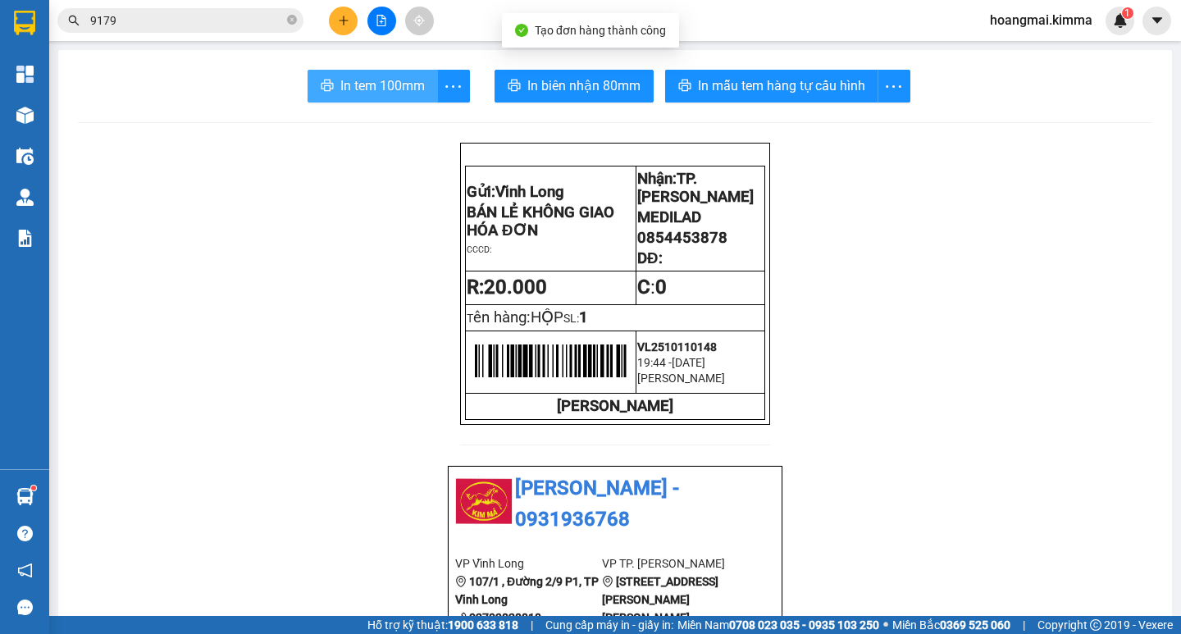
click at [369, 89] on span "In tem 100mm" at bounding box center [382, 85] width 84 height 20
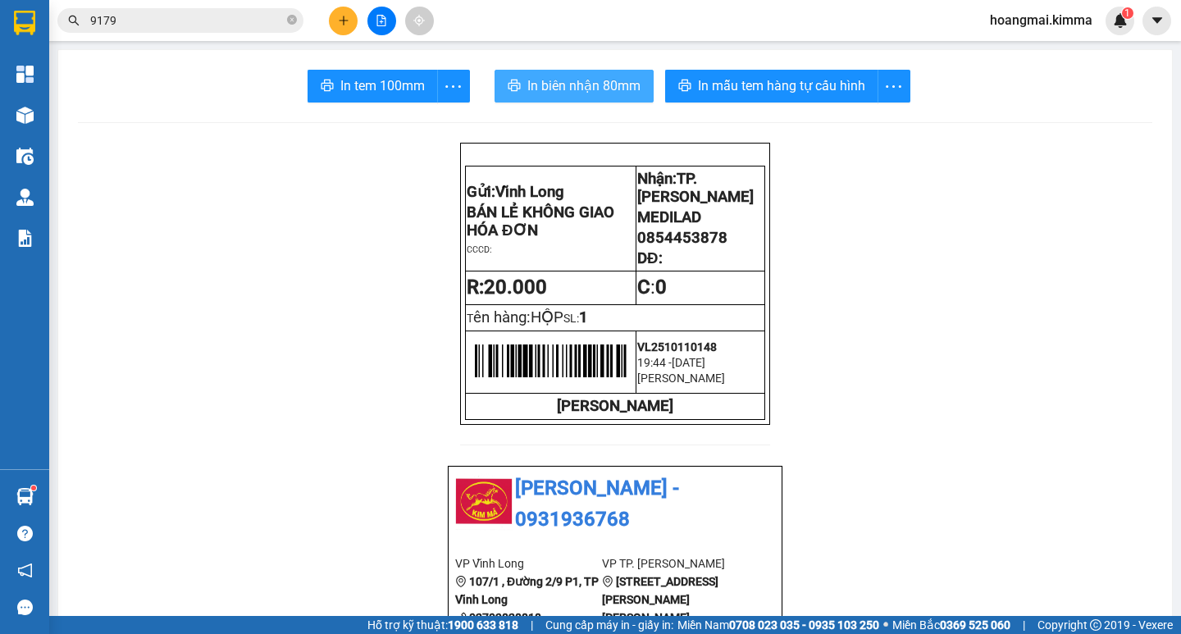
click at [556, 82] on span "In biên nhận 80mm" at bounding box center [583, 85] width 113 height 20
click at [596, 93] on span "In biên nhận 80mm" at bounding box center [583, 85] width 113 height 20
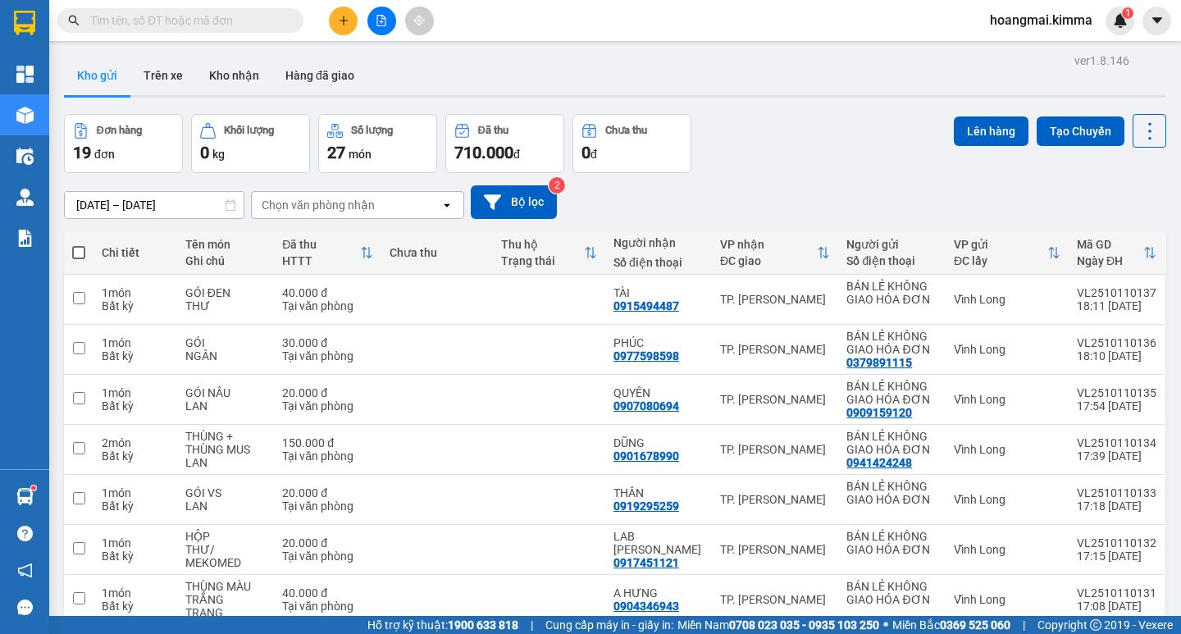
click at [230, 31] on span at bounding box center [180, 20] width 246 height 25
click at [229, 24] on input "text" at bounding box center [187, 20] width 194 height 18
paste input "09093307160"
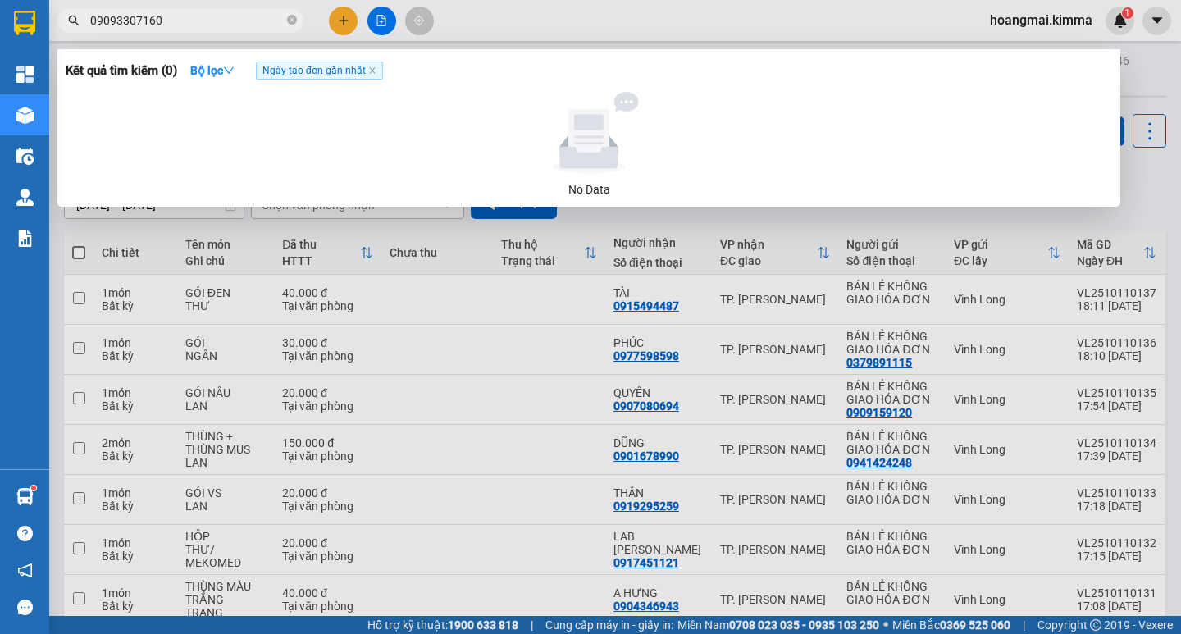
type input "09093307160"
